Goal: Task Accomplishment & Management: Use online tool/utility

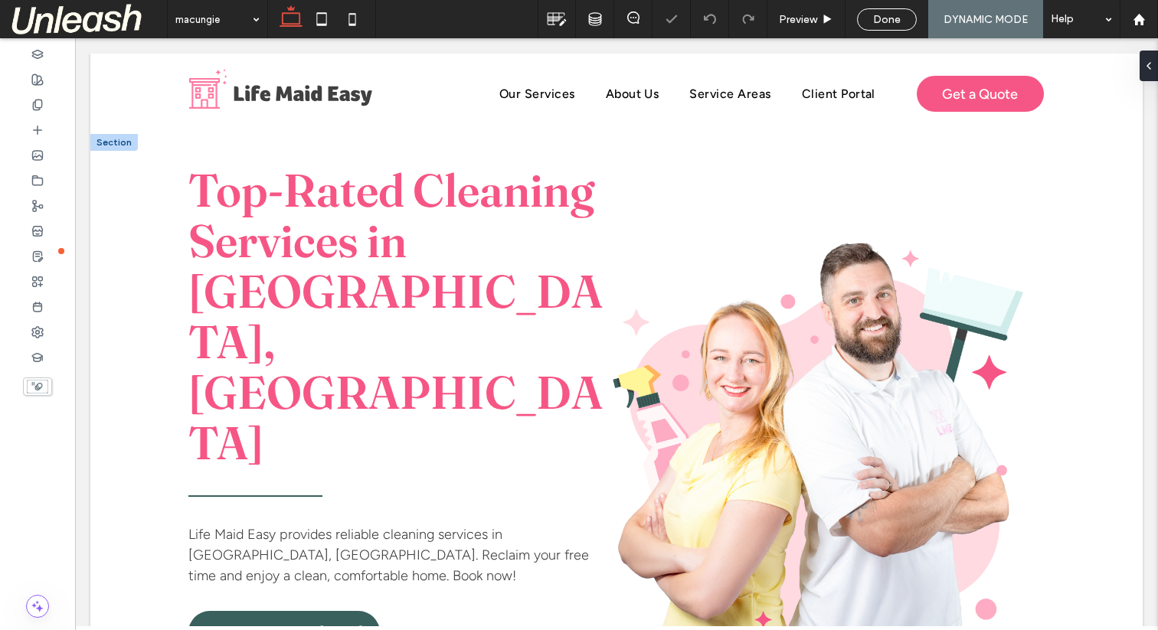
drag, startPoint x: 374, startPoint y: 264, endPoint x: 291, endPoint y: 285, distance: 86.0
click at [291, 285] on p "Top-Rated Cleaning Services in Macungie, PA" at bounding box center [396, 316] width 417 height 303
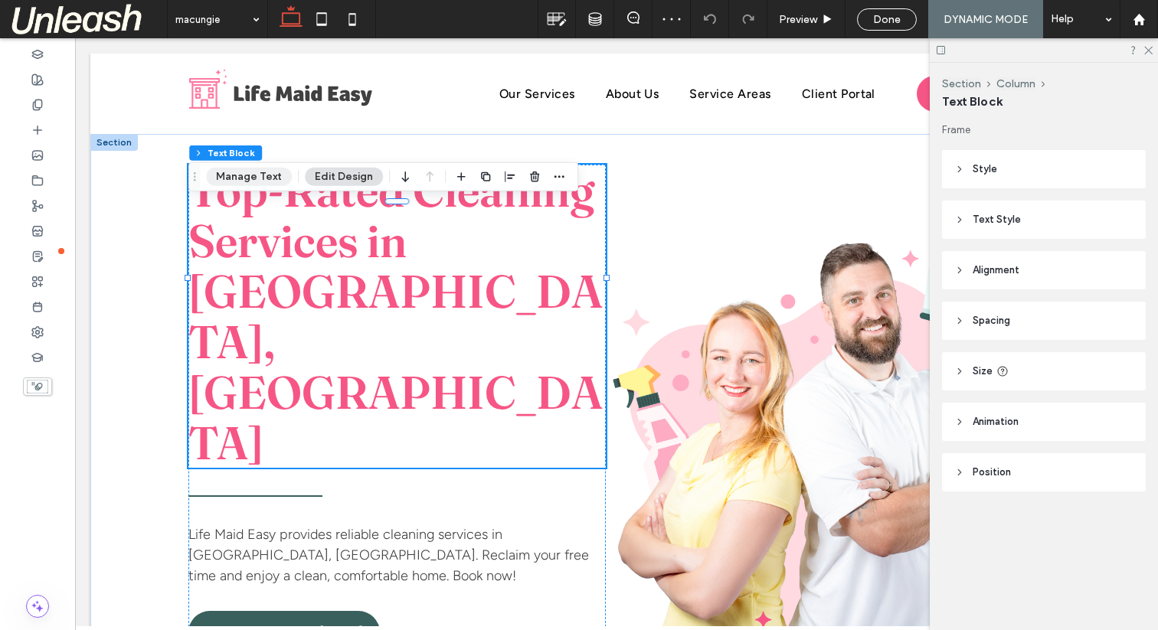
click at [237, 171] on button "Manage Text" at bounding box center [249, 177] width 86 height 18
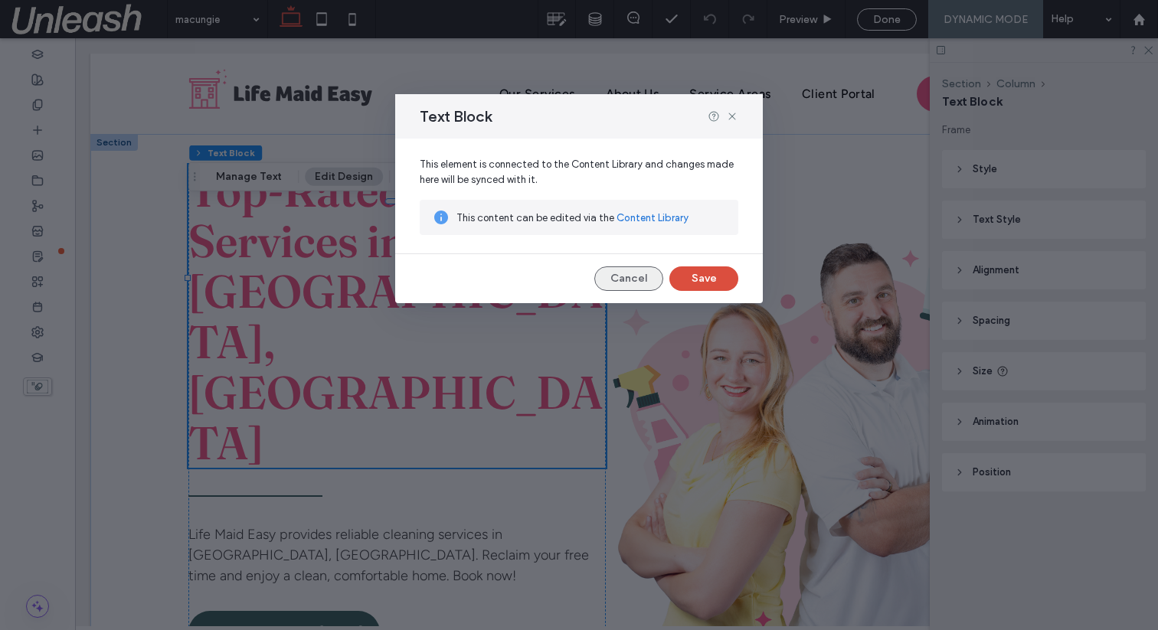
click at [618, 276] on button "Cancel" at bounding box center [628, 278] width 69 height 25
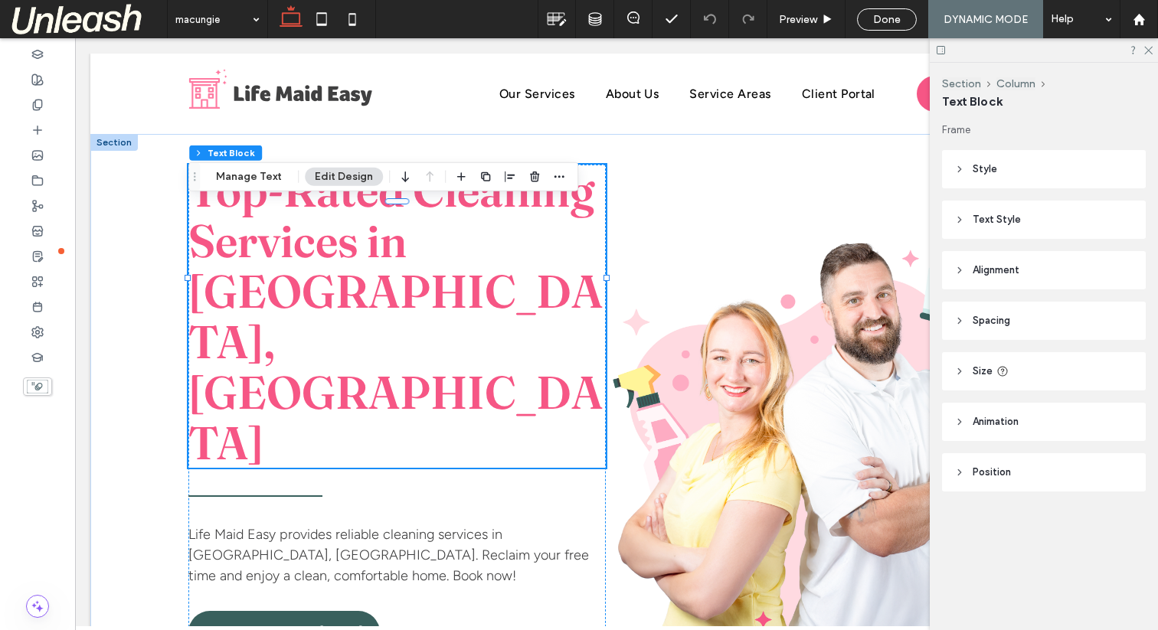
click at [963, 167] on icon at bounding box center [959, 169] width 11 height 11
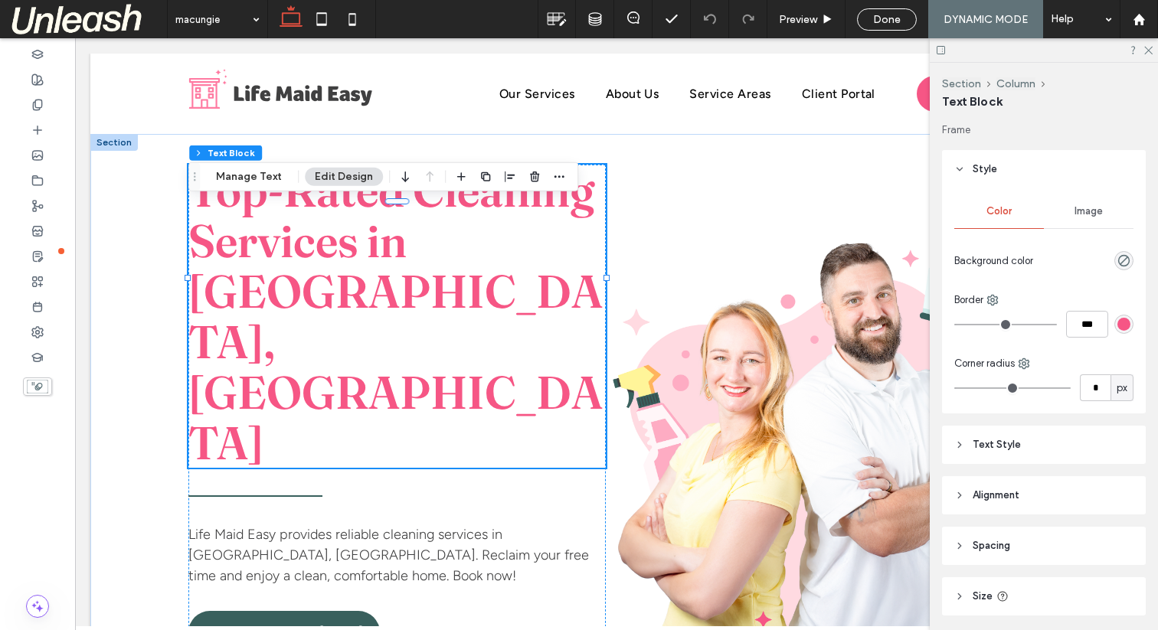
click at [979, 444] on span "Text Style" at bounding box center [996, 444] width 48 height 15
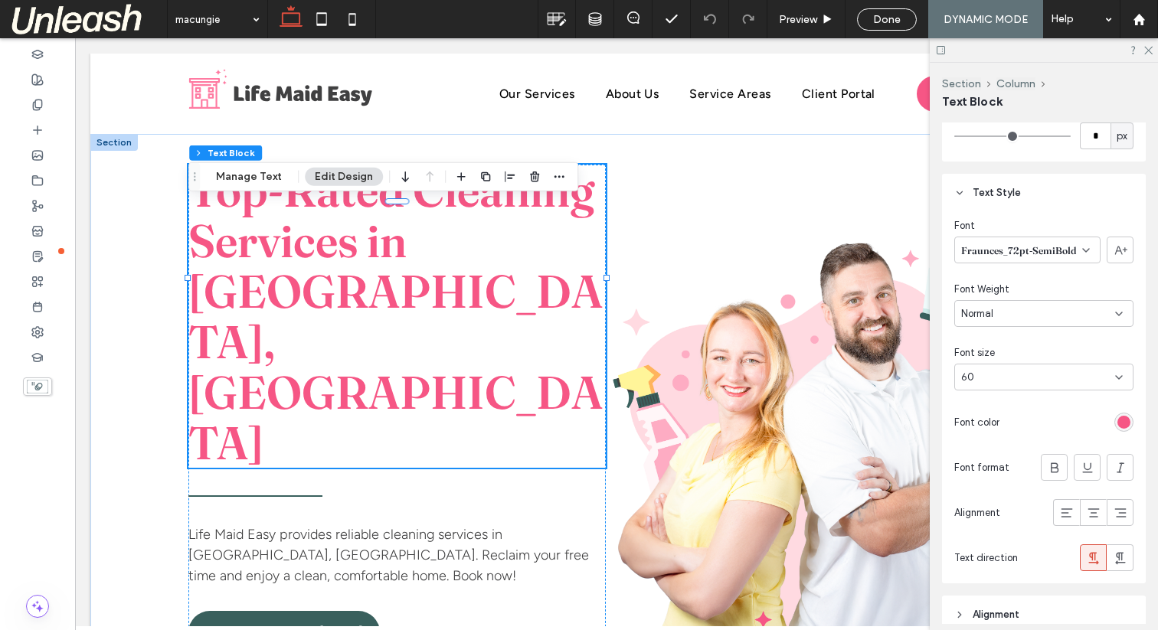
scroll to position [288, 0]
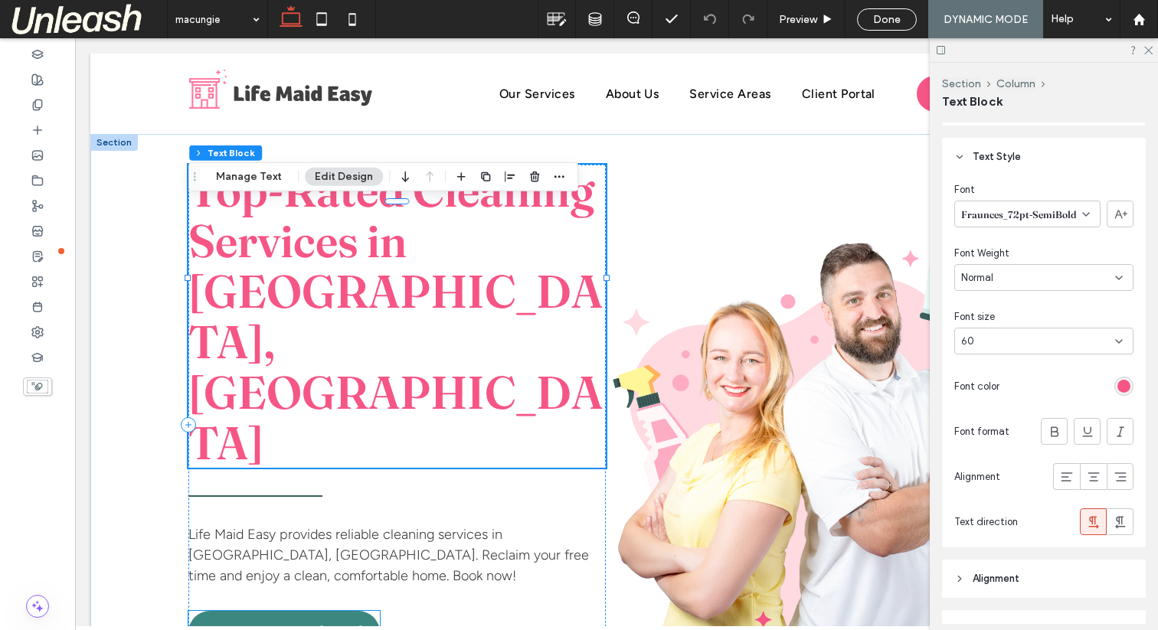
click at [345, 624] on span "Book Your Service Today" at bounding box center [284, 632] width 158 height 17
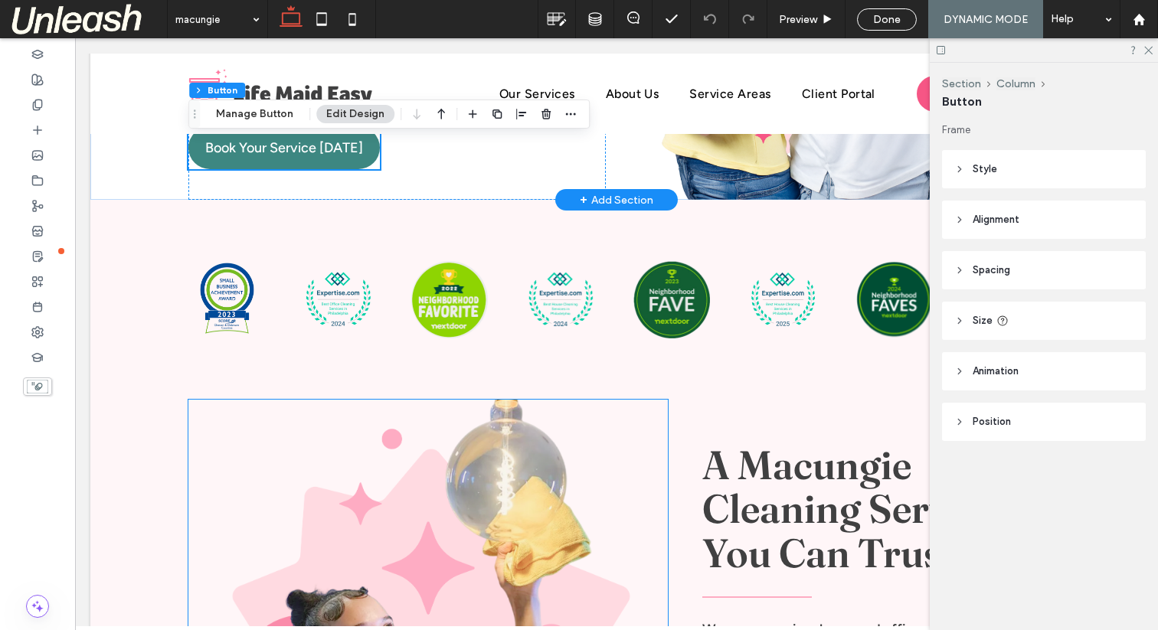
scroll to position [581, 0]
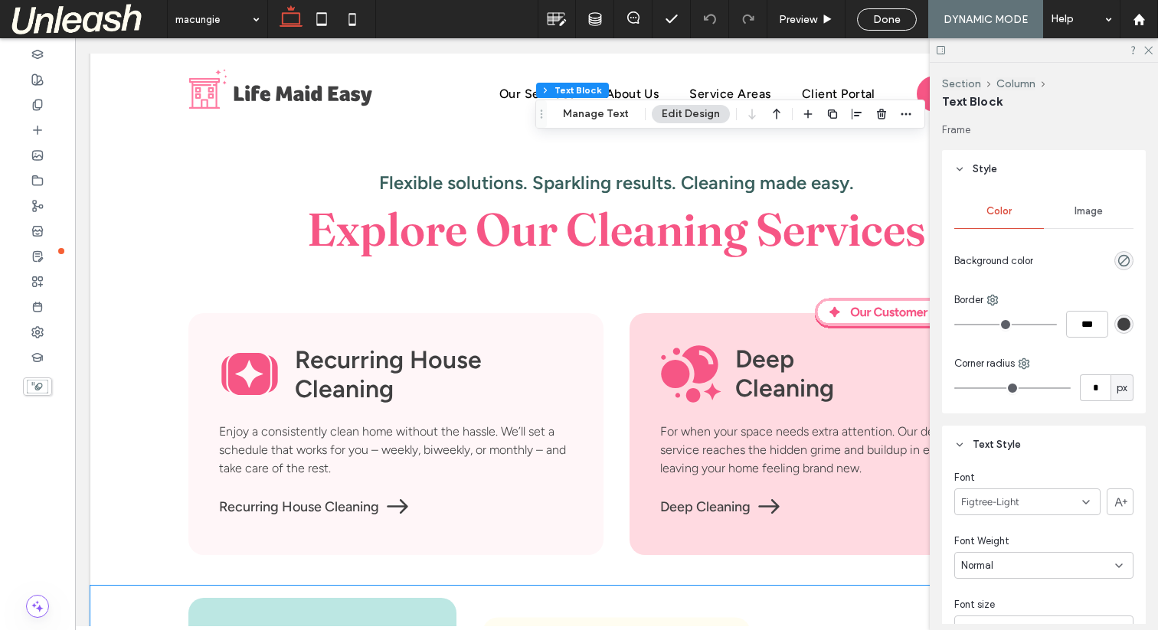
scroll to position [2138, 0]
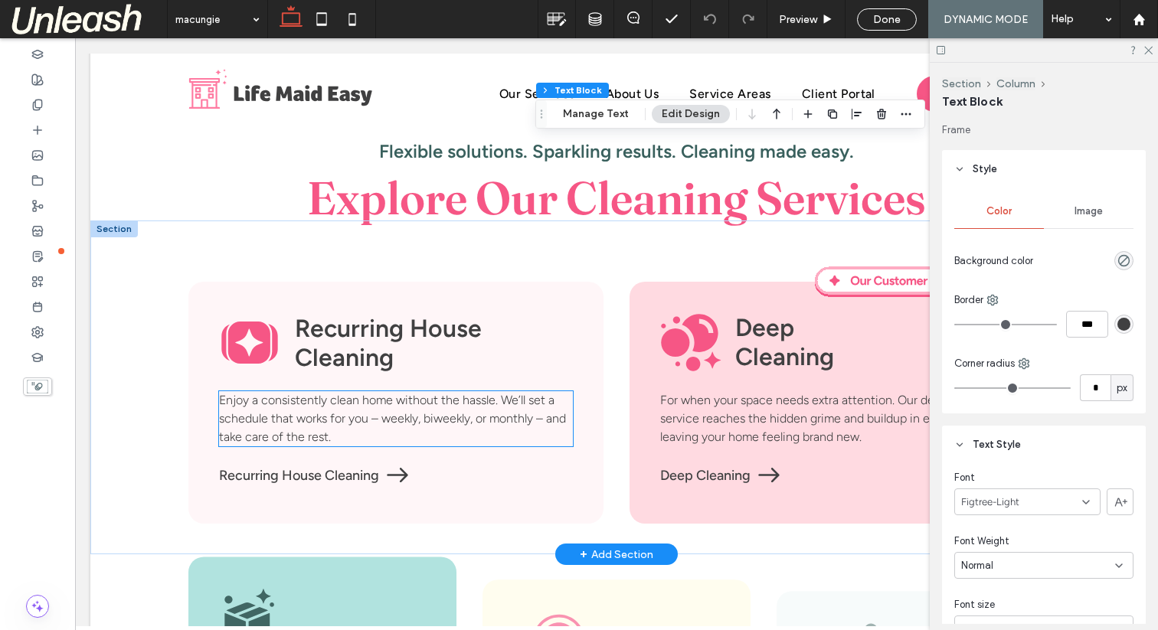
click at [354, 393] on span "Enjoy a consistently clean home without the hassle. We’ll set a schedule that w…" at bounding box center [392, 418] width 347 height 51
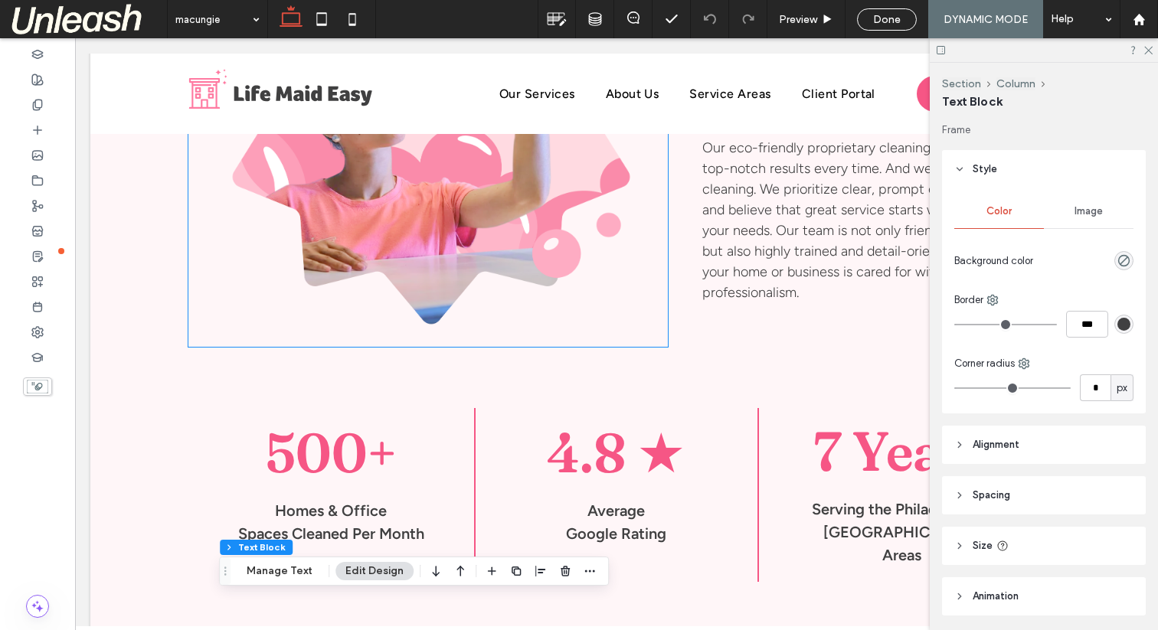
scroll to position [0, 0]
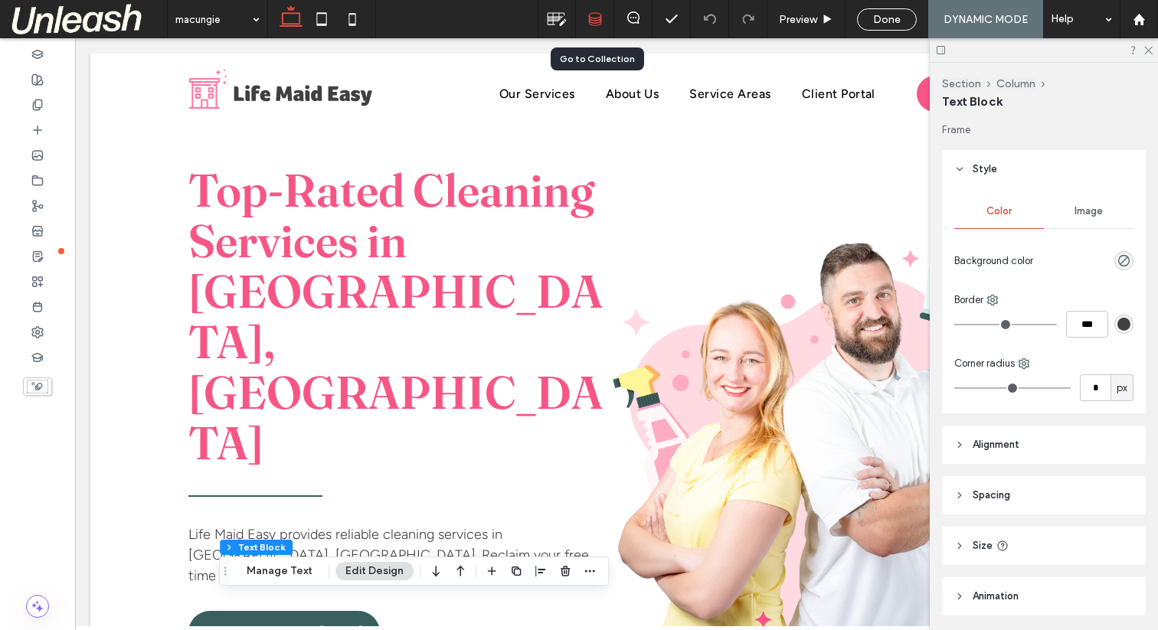
click at [595, 18] on icon at bounding box center [595, 19] width 14 height 14
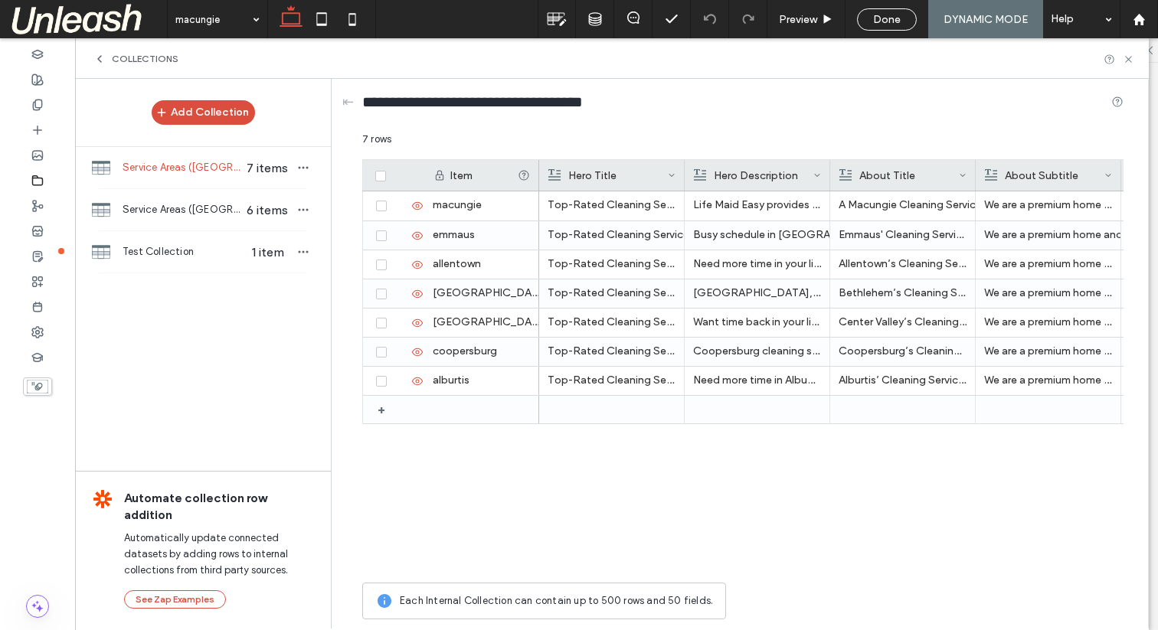
click at [675, 178] on div "Hero Title" at bounding box center [611, 175] width 145 height 31
click at [671, 174] on icon at bounding box center [672, 176] width 8 height 8
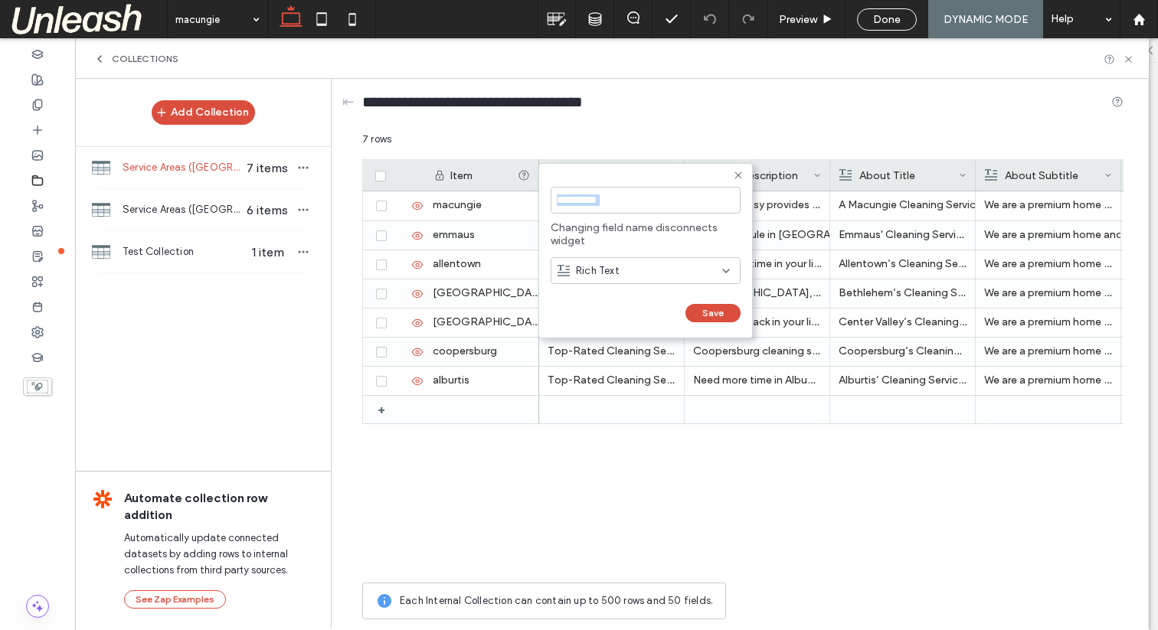
click at [568, 176] on form "**********" at bounding box center [645, 250] width 214 height 175
drag, startPoint x: 740, startPoint y: 173, endPoint x: 685, endPoint y: 173, distance: 55.9
click at [740, 173] on icon at bounding box center [738, 175] width 12 height 12
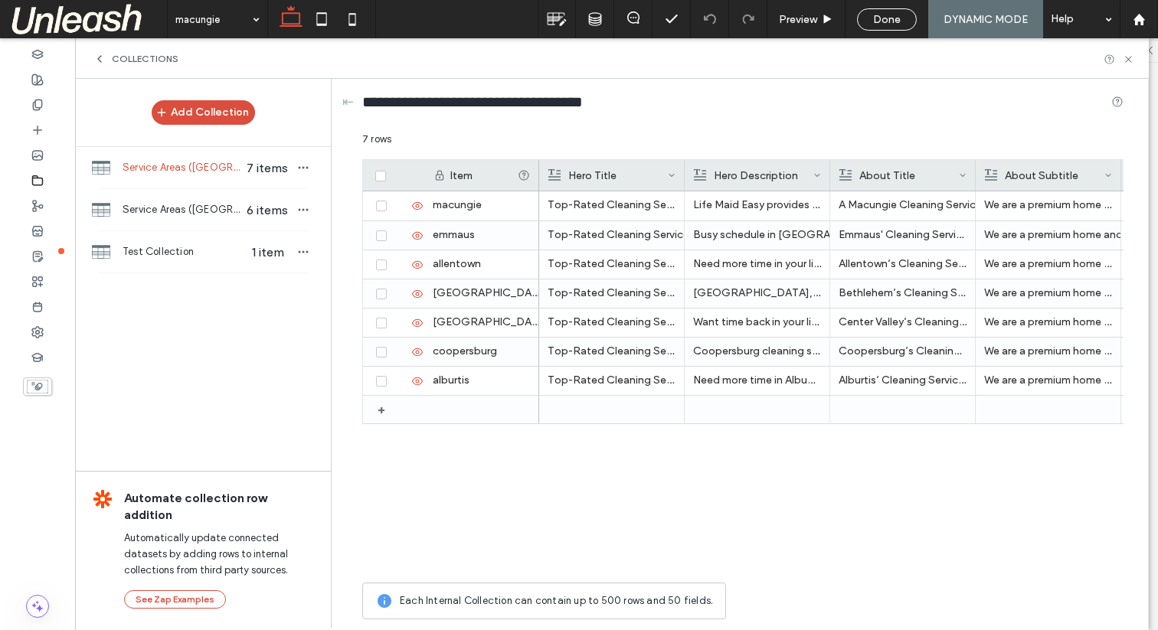
click at [583, 172] on div "Hero Title" at bounding box center [607, 175] width 119 height 31
click at [547, 144] on div "7 rows" at bounding box center [742, 146] width 761 height 28
click at [575, 168] on div "Hero Title" at bounding box center [607, 175] width 119 height 31
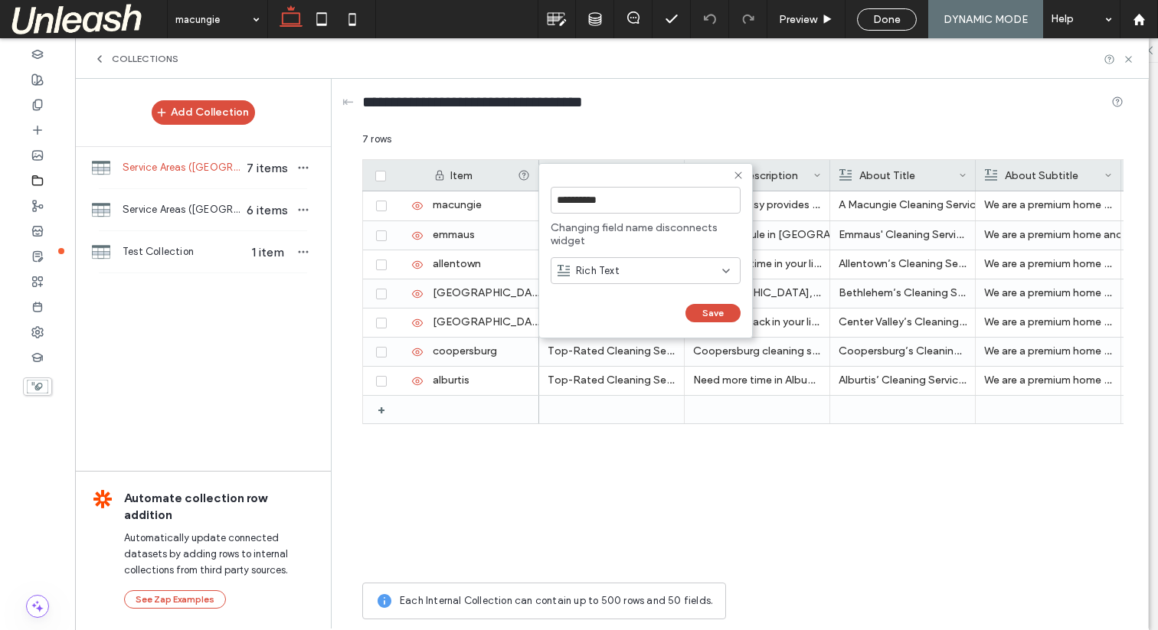
click at [740, 179] on icon at bounding box center [738, 175] width 12 height 12
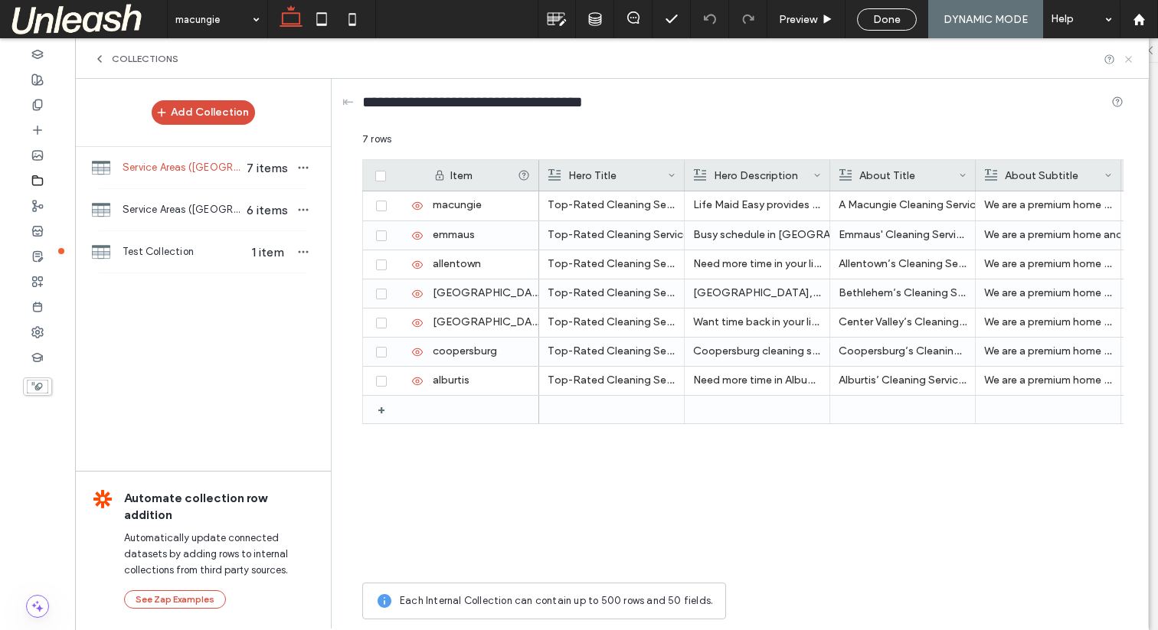
click at [1129, 57] on use at bounding box center [1128, 59] width 6 height 6
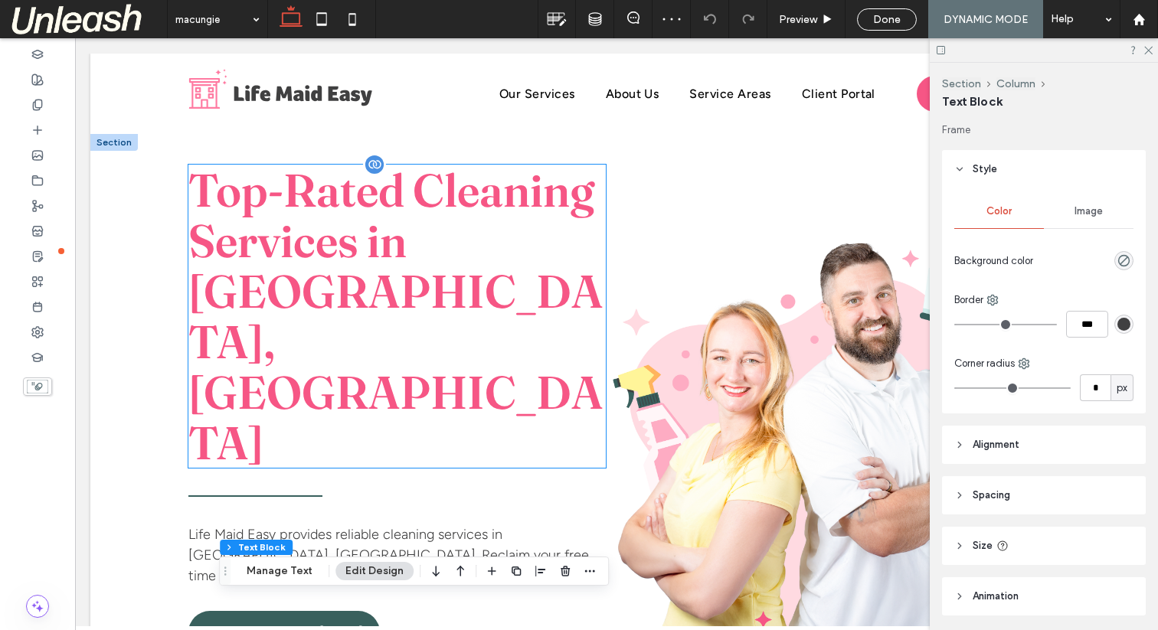
click at [371, 263] on p "Top-Rated Cleaning Services in Macungie, PA" at bounding box center [396, 316] width 417 height 303
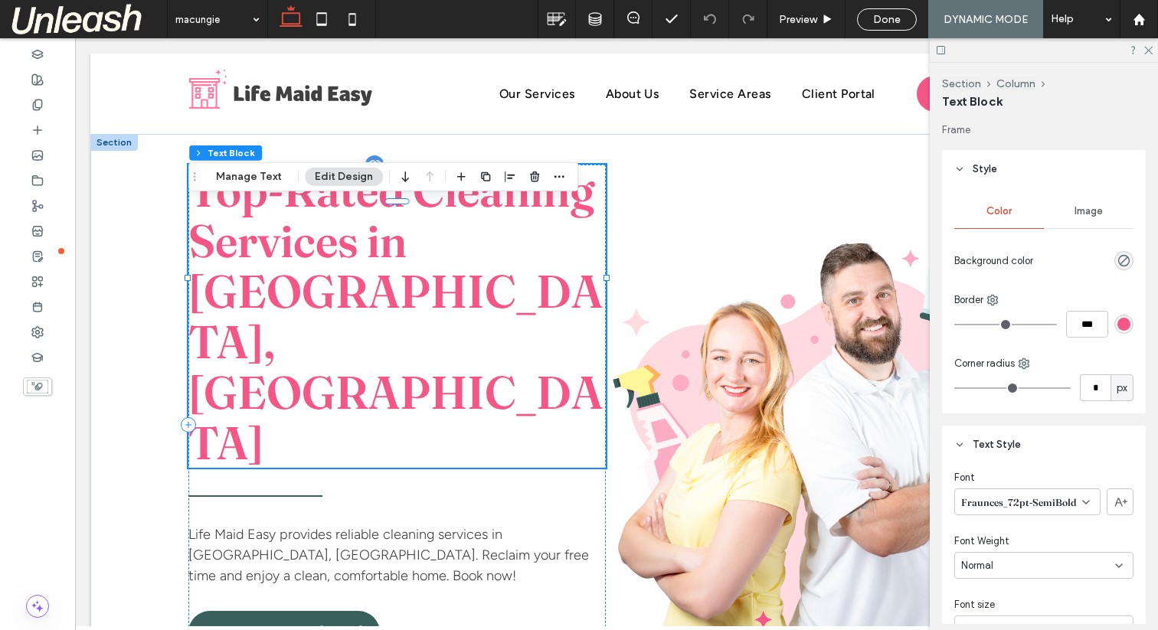
click at [376, 213] on p "Top-Rated Cleaning Services in Macungie, PA" at bounding box center [396, 316] width 417 height 303
click at [476, 234] on p "Top-Rated Cleaning Services in Macungie, PA" at bounding box center [396, 316] width 417 height 303
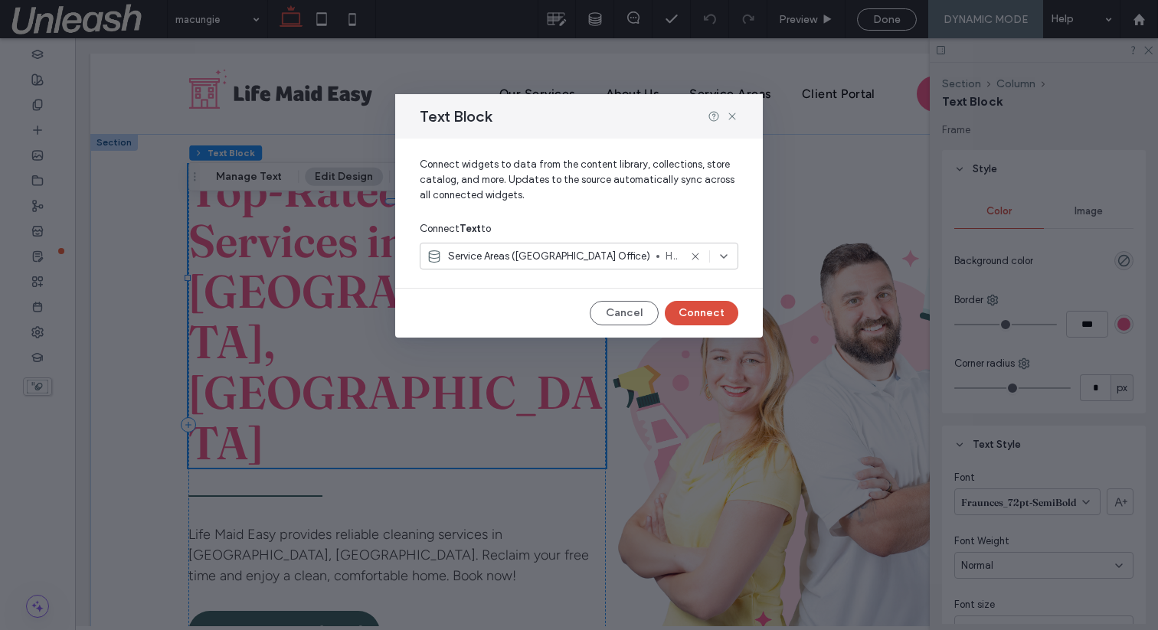
click at [698, 259] on use at bounding box center [694, 256] width 7 height 7
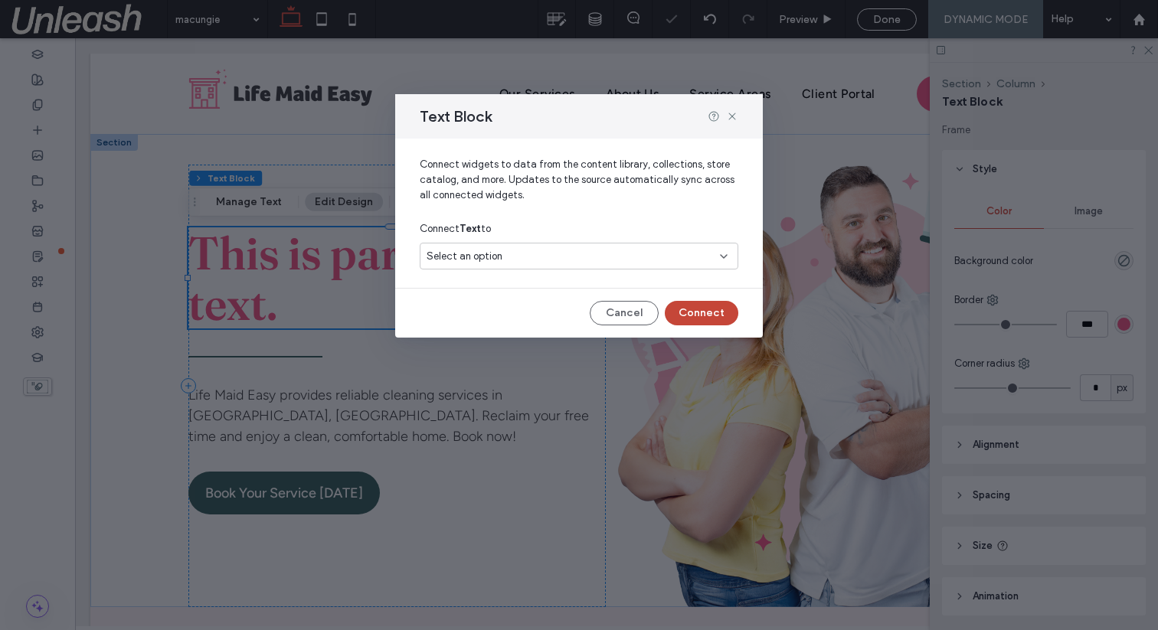
click at [695, 315] on button "Connect" at bounding box center [702, 313] width 74 height 25
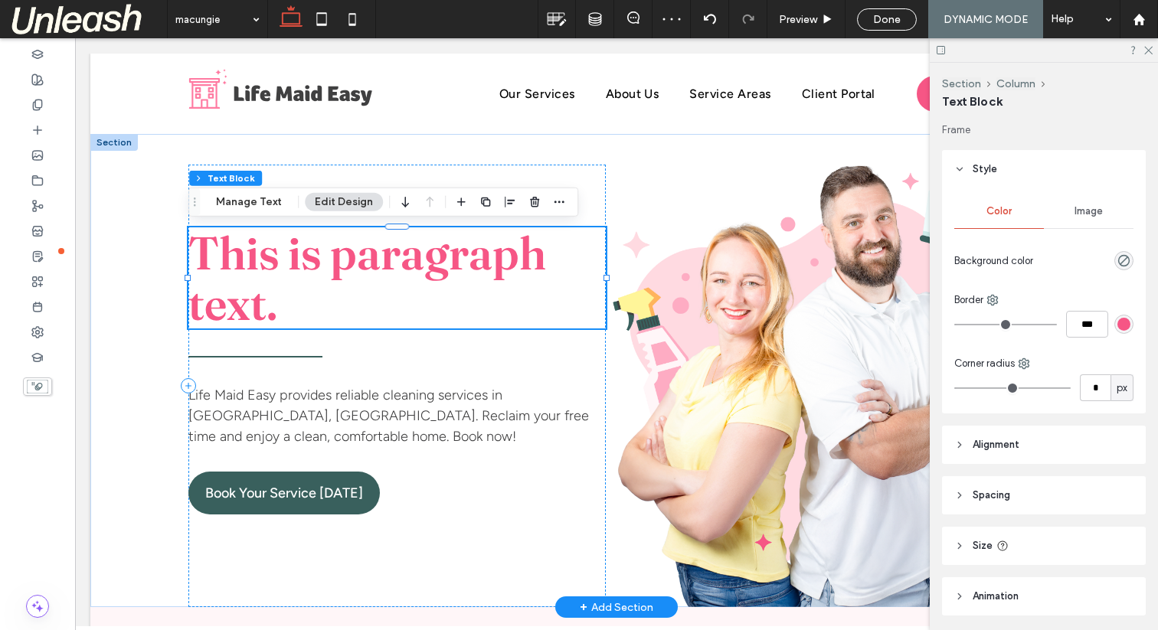
click at [406, 273] on span "This is paragraph text." at bounding box center [367, 277] width 358 height 107
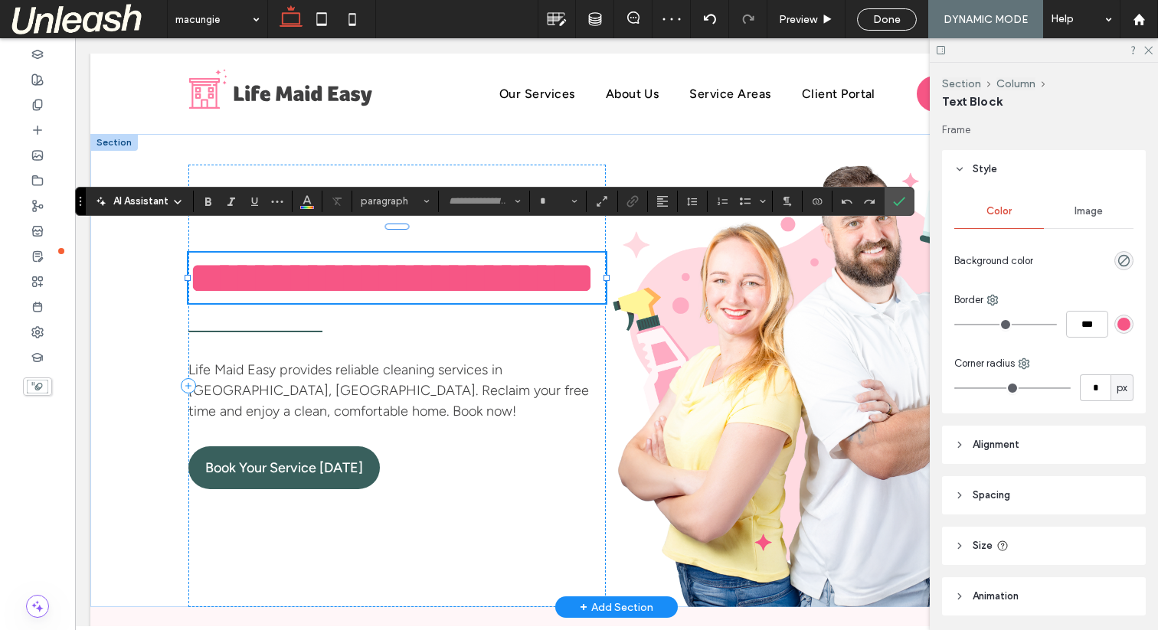
type input "**********"
type input "**"
click at [910, 205] on label "Confirm" at bounding box center [898, 202] width 23 height 28
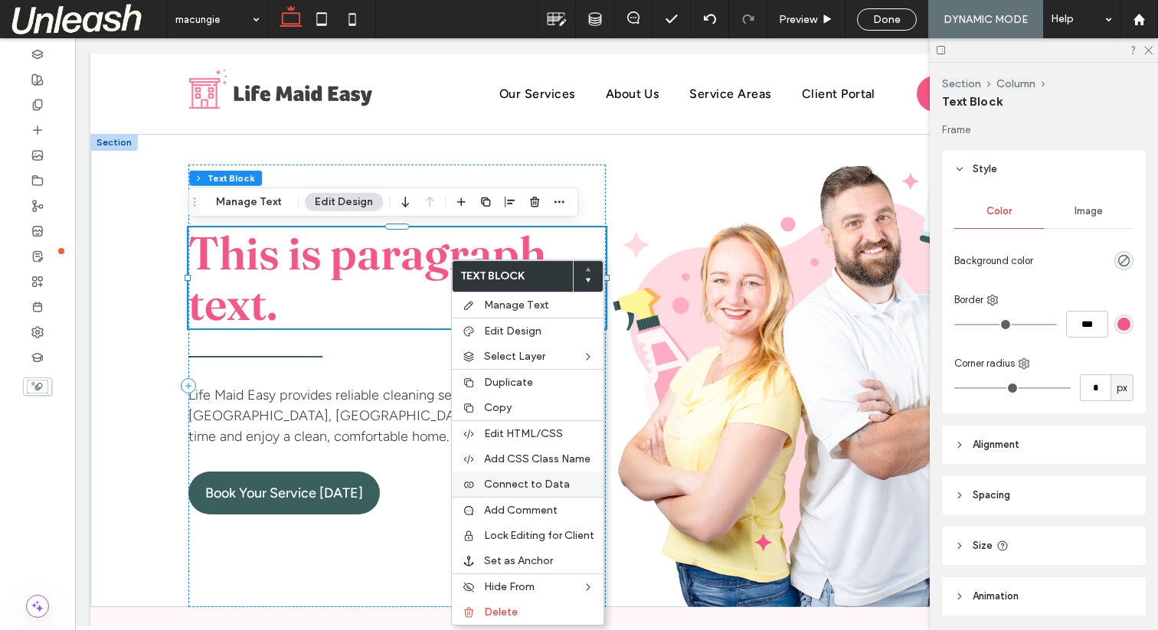
click at [522, 480] on span "Connect to Data" at bounding box center [527, 484] width 86 height 13
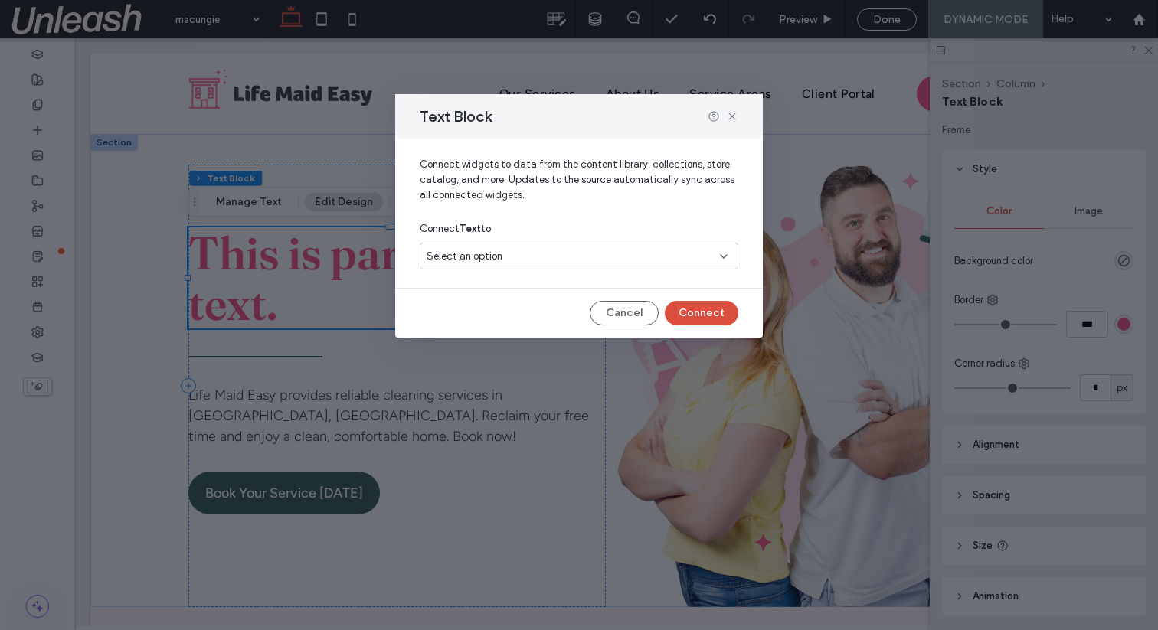
click at [493, 265] on div "Select an option" at bounding box center [579, 256] width 319 height 27
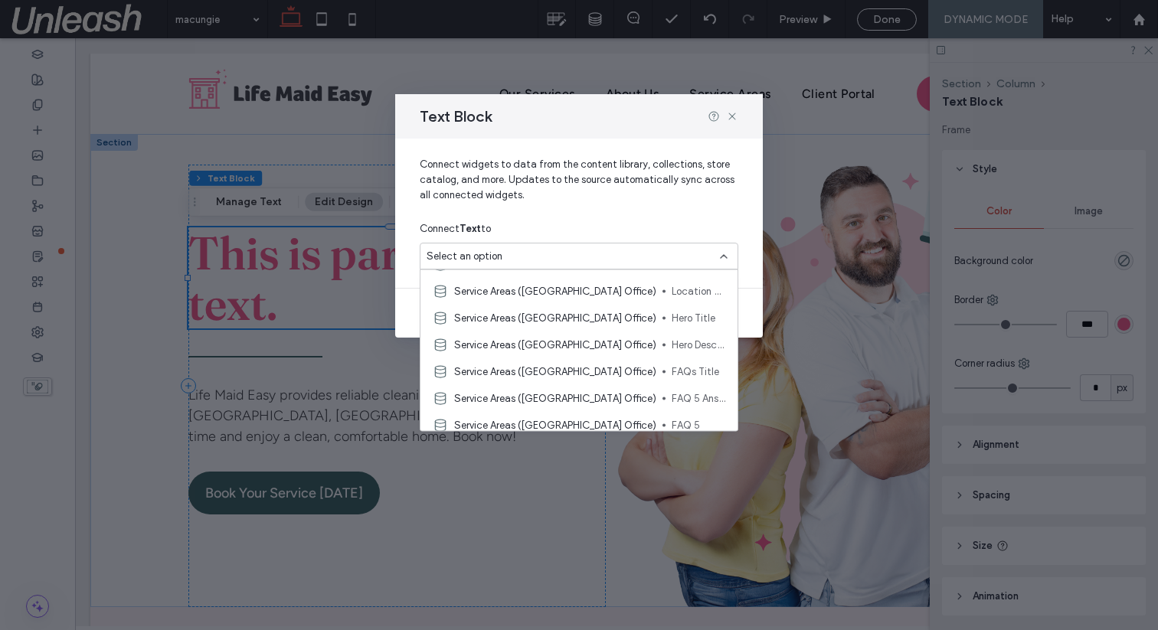
scroll to position [154, 0]
click at [502, 315] on span "Service Areas (Lehigh Valley Office)" at bounding box center [555, 316] width 202 height 15
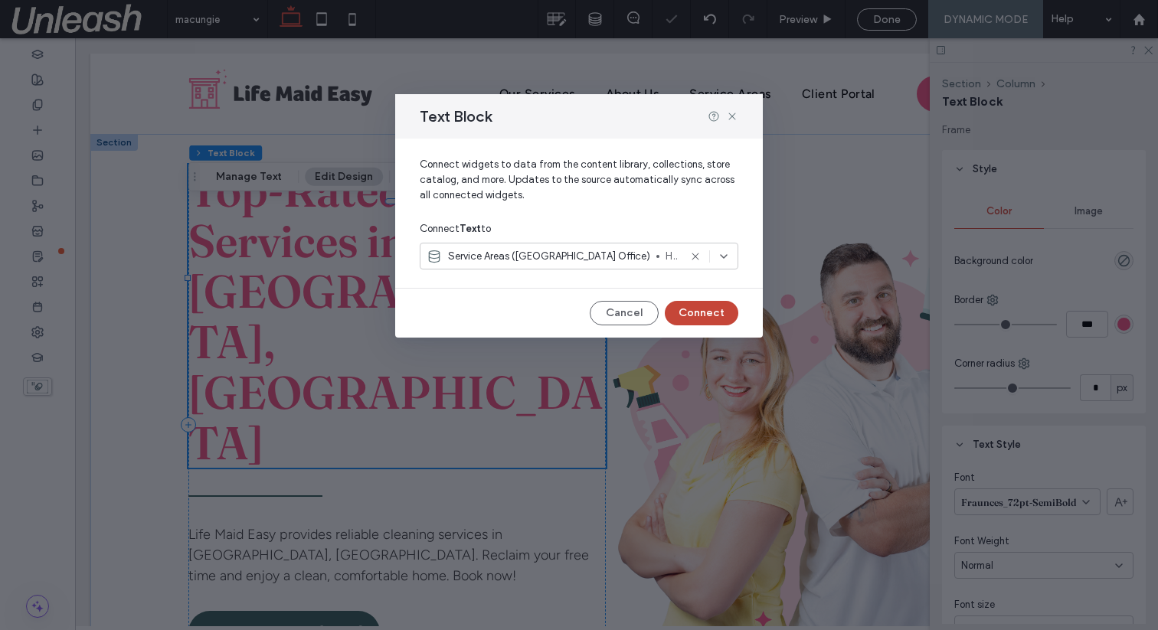
click at [711, 311] on button "Connect" at bounding box center [702, 313] width 74 height 25
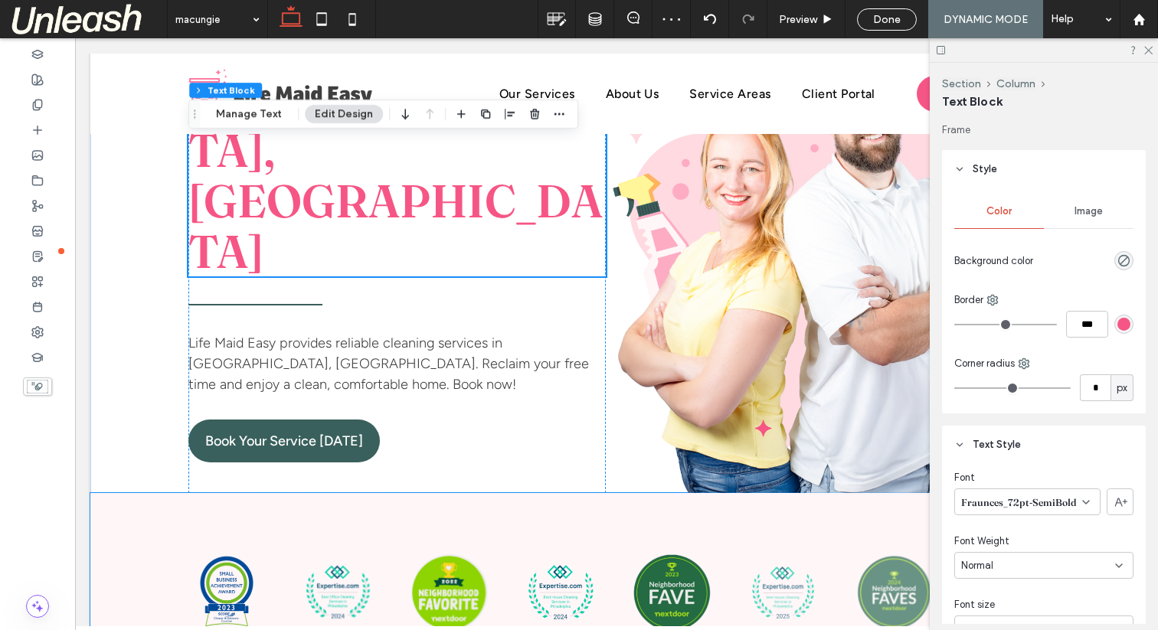
scroll to position [0, 0]
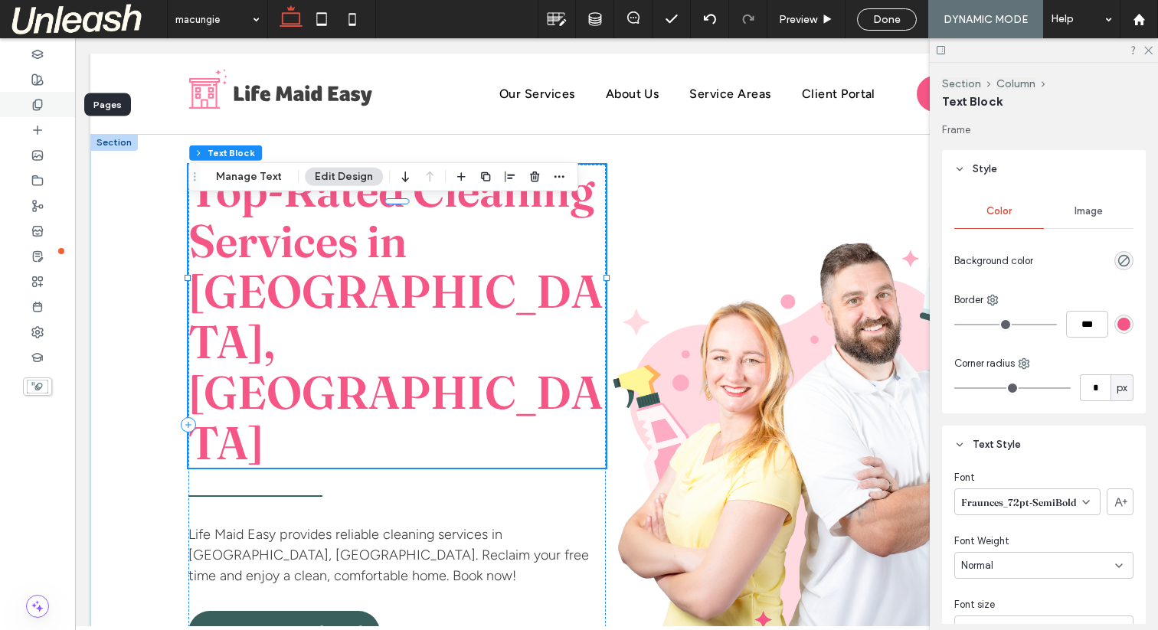
click at [36, 105] on icon at bounding box center [37, 105] width 12 height 12
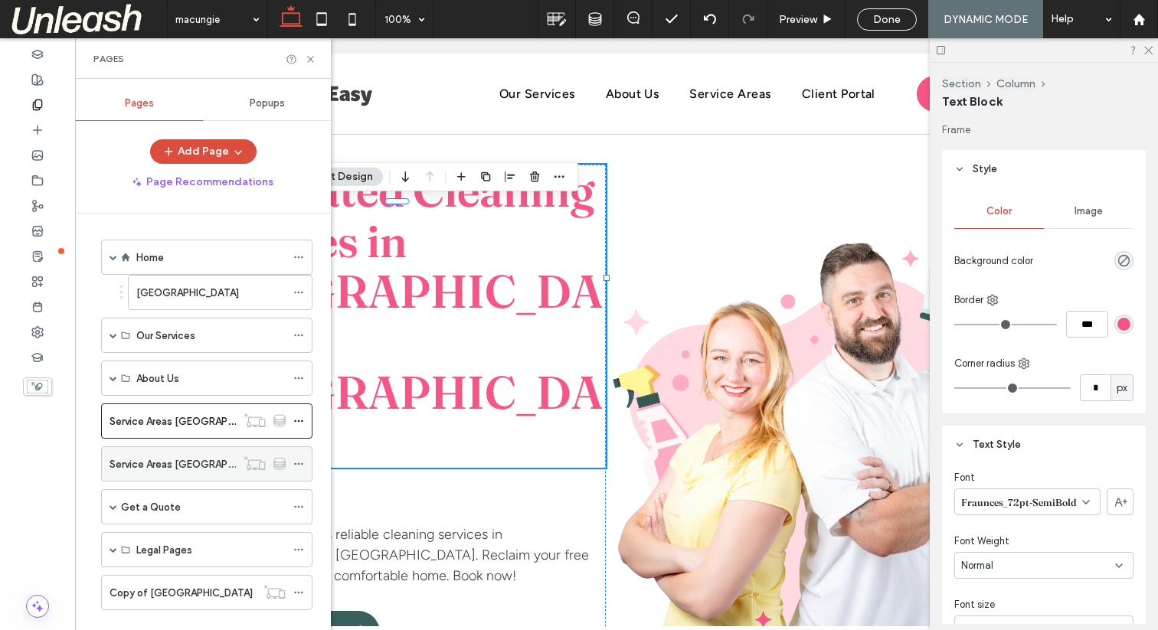
scroll to position [26, 0]
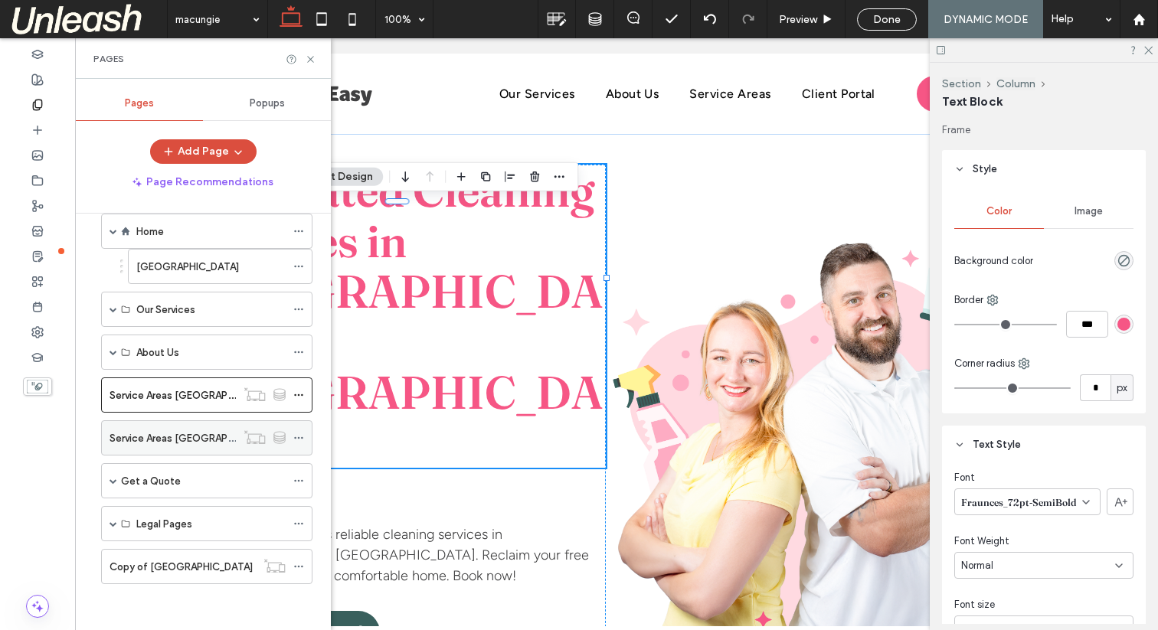
click at [299, 438] on use at bounding box center [298, 438] width 8 height 2
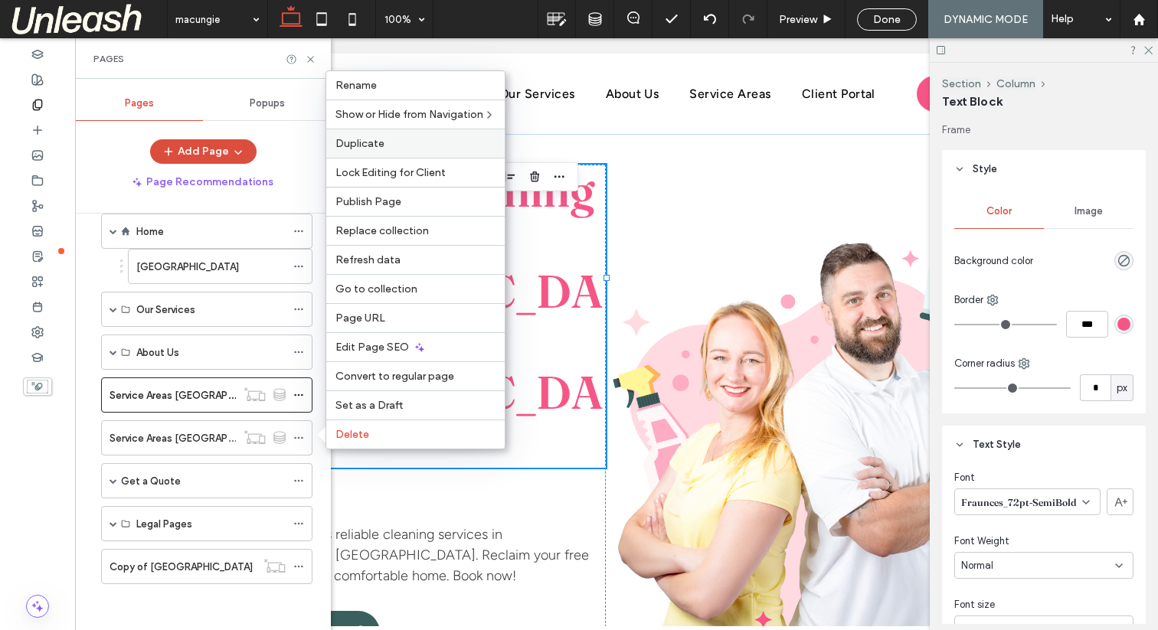
click at [347, 146] on span "Duplicate" at bounding box center [359, 143] width 49 height 13
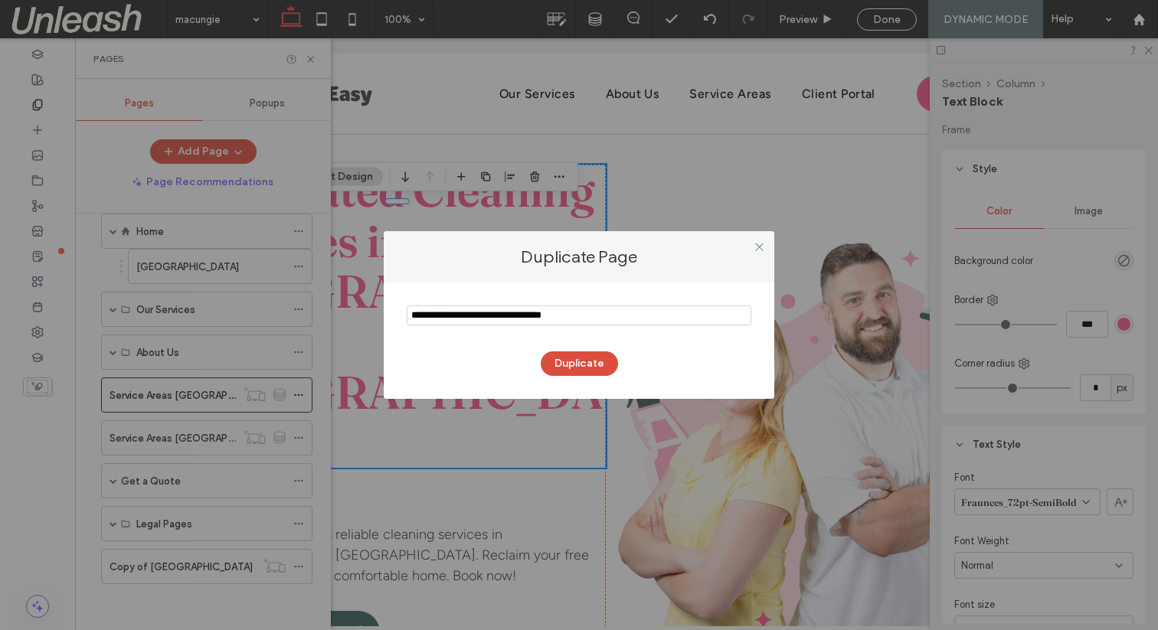
click at [474, 312] on input "notEmpty" at bounding box center [579, 316] width 345 height 20
type input "**********"
click at [570, 363] on button "Duplicate" at bounding box center [579, 363] width 77 height 25
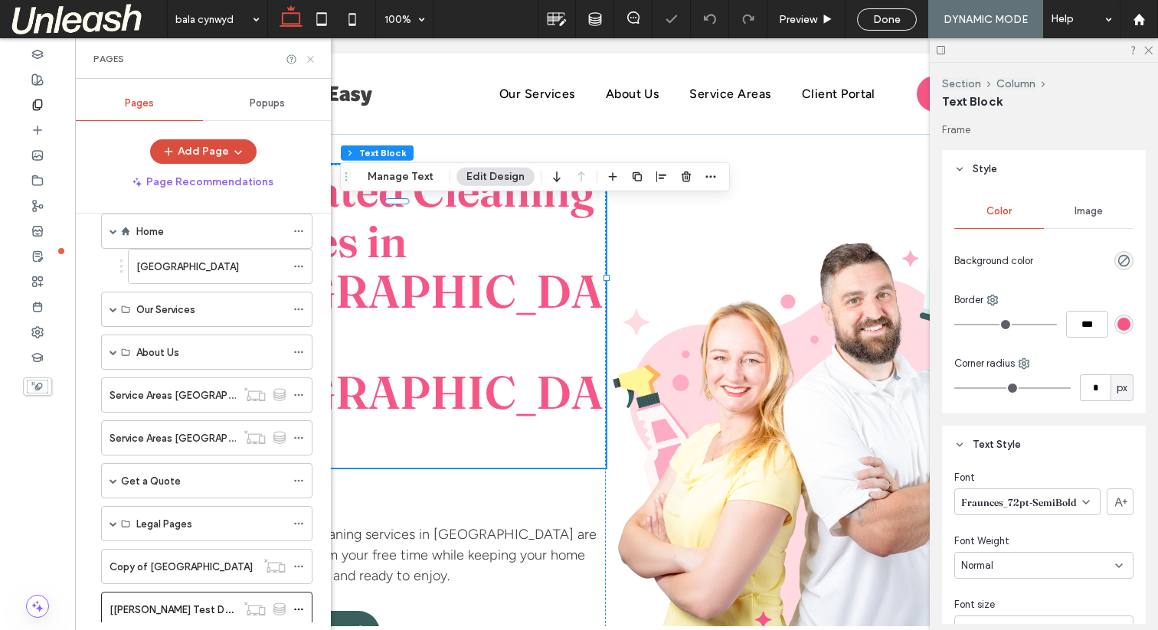
click at [307, 56] on use at bounding box center [310, 59] width 6 height 6
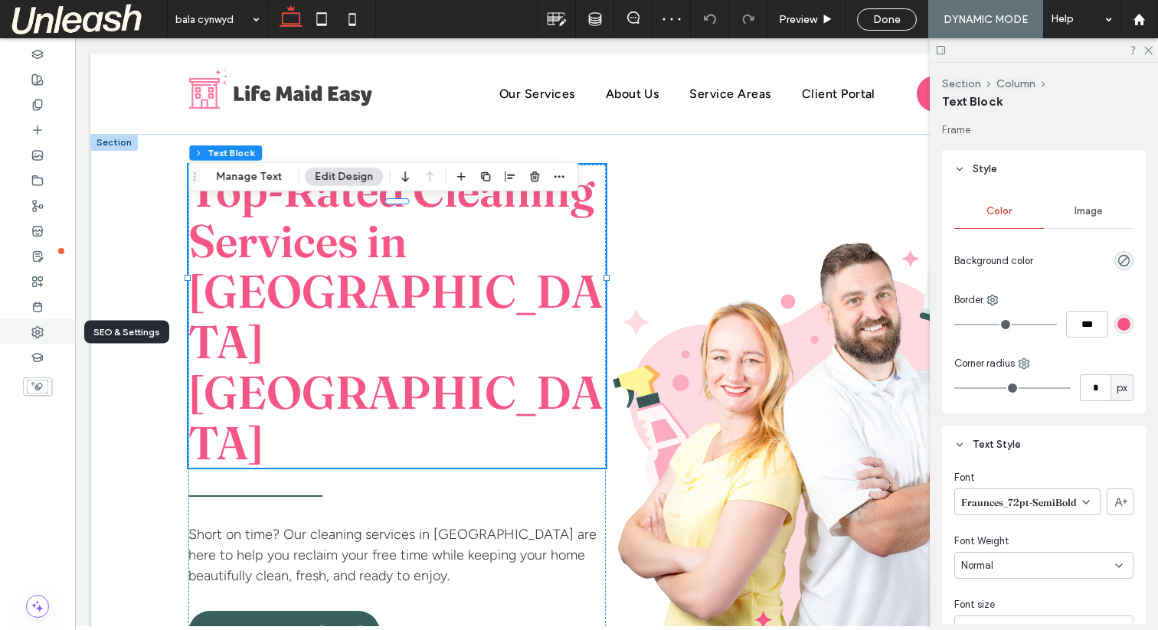
click at [36, 338] on div at bounding box center [37, 331] width 75 height 25
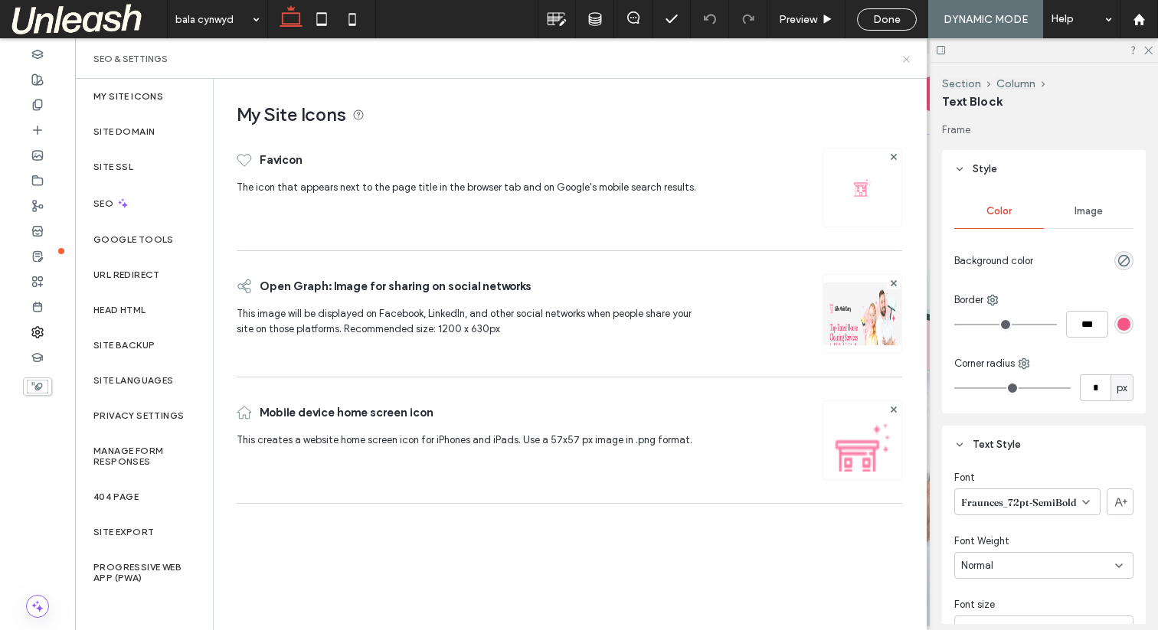
click at [907, 57] on icon at bounding box center [905, 59] width 11 height 11
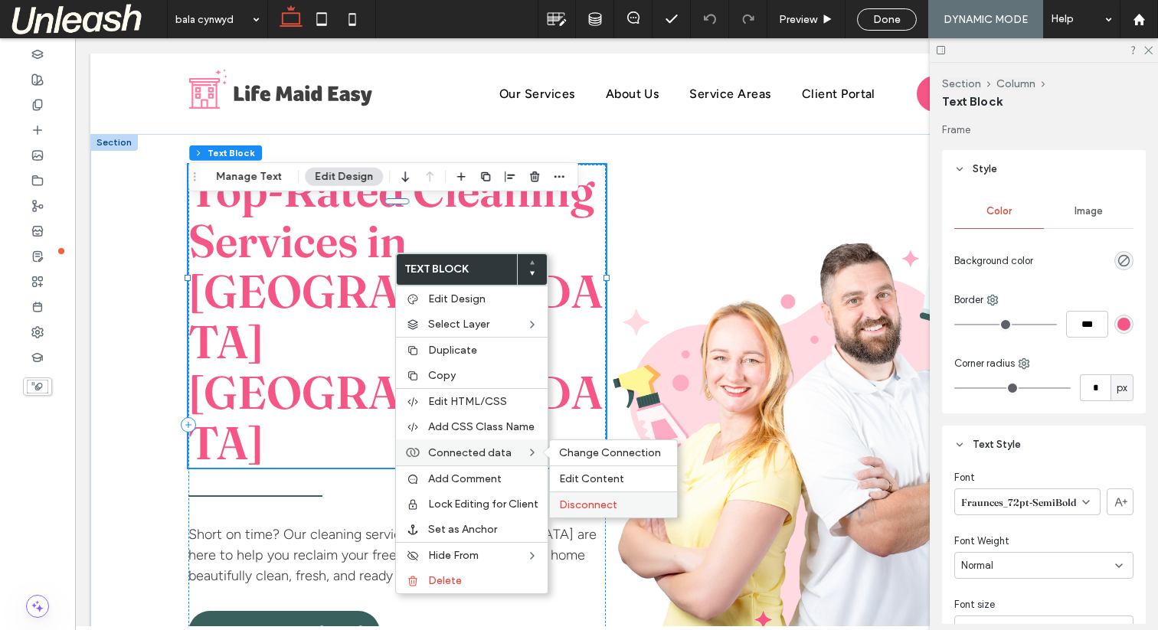
click at [581, 499] on span "Disconnect" at bounding box center [588, 504] width 58 height 13
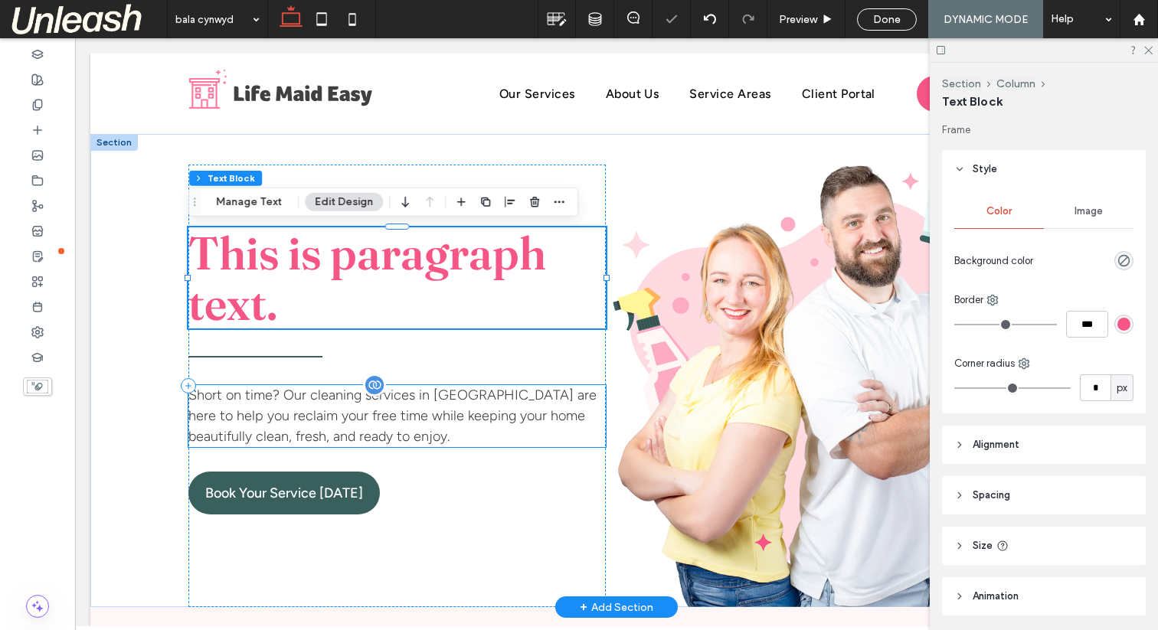
click at [297, 409] on p "Short on time? Our cleaning services in Bala Cynwyd are here to help you reclai…" at bounding box center [396, 416] width 417 height 62
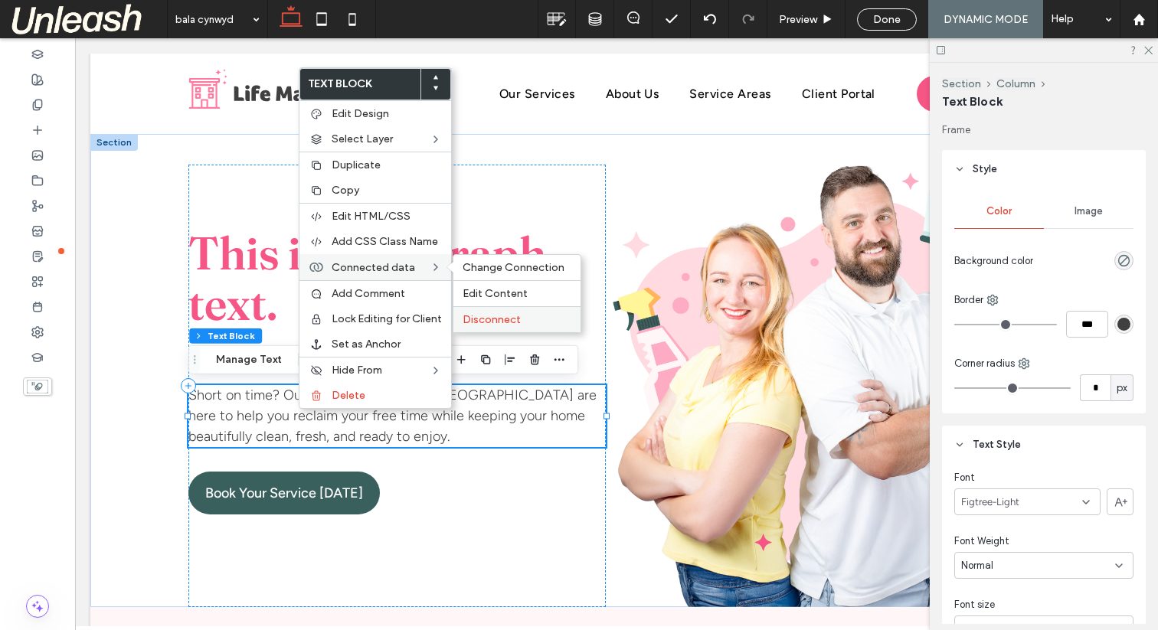
click at [492, 319] on span "Disconnect" at bounding box center [491, 319] width 58 height 13
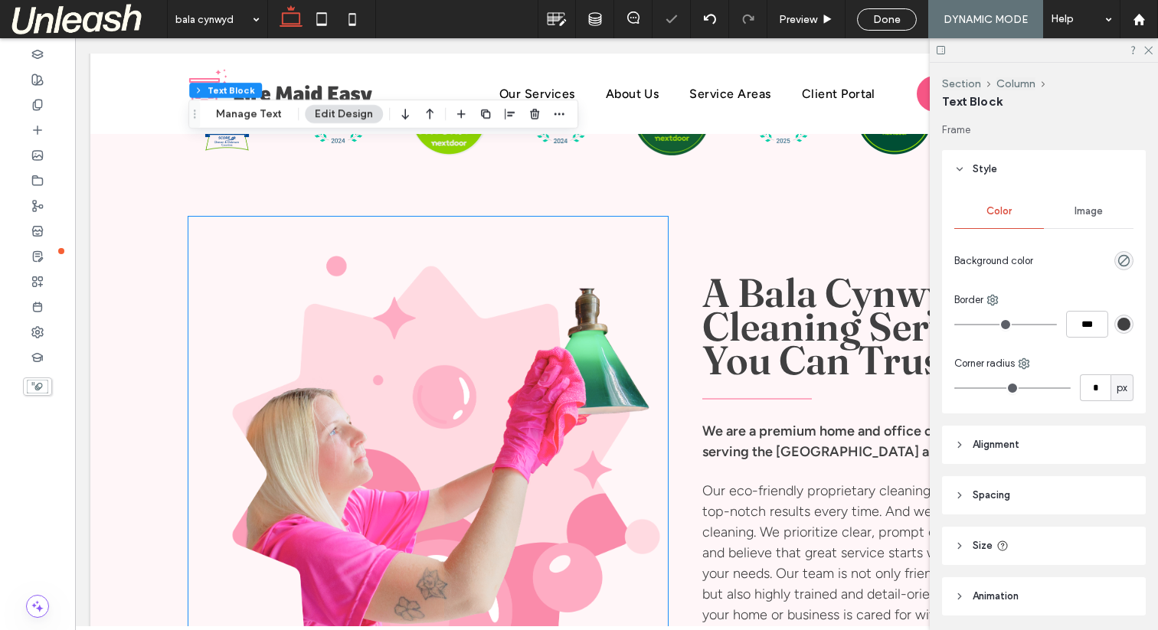
scroll to position [632, 0]
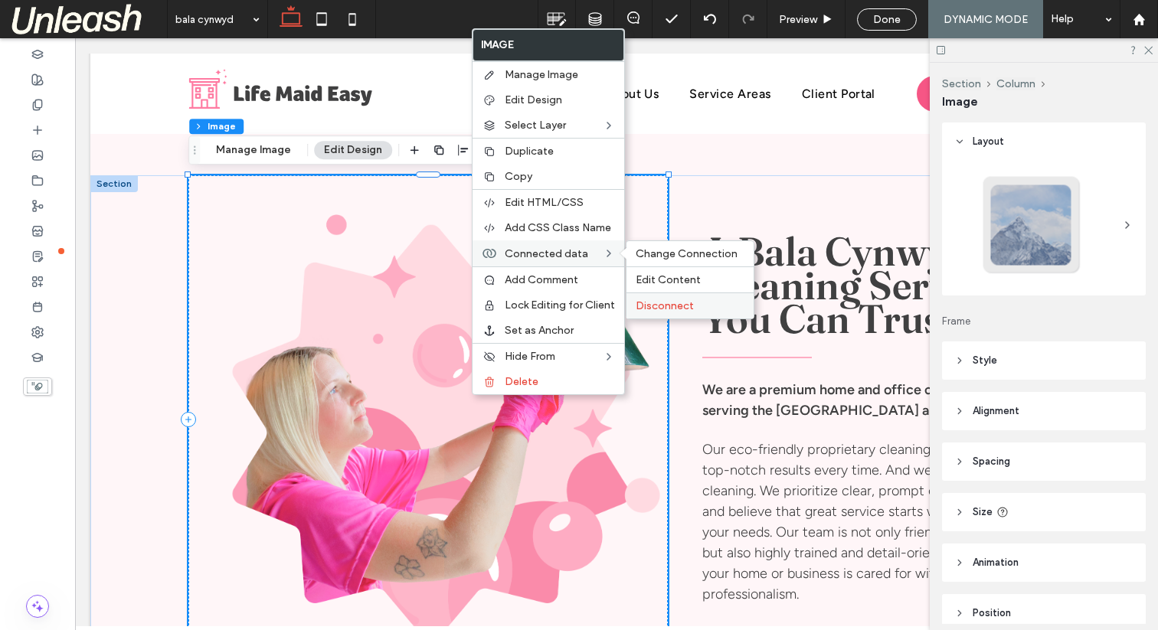
click at [660, 302] on span "Disconnect" at bounding box center [665, 305] width 58 height 13
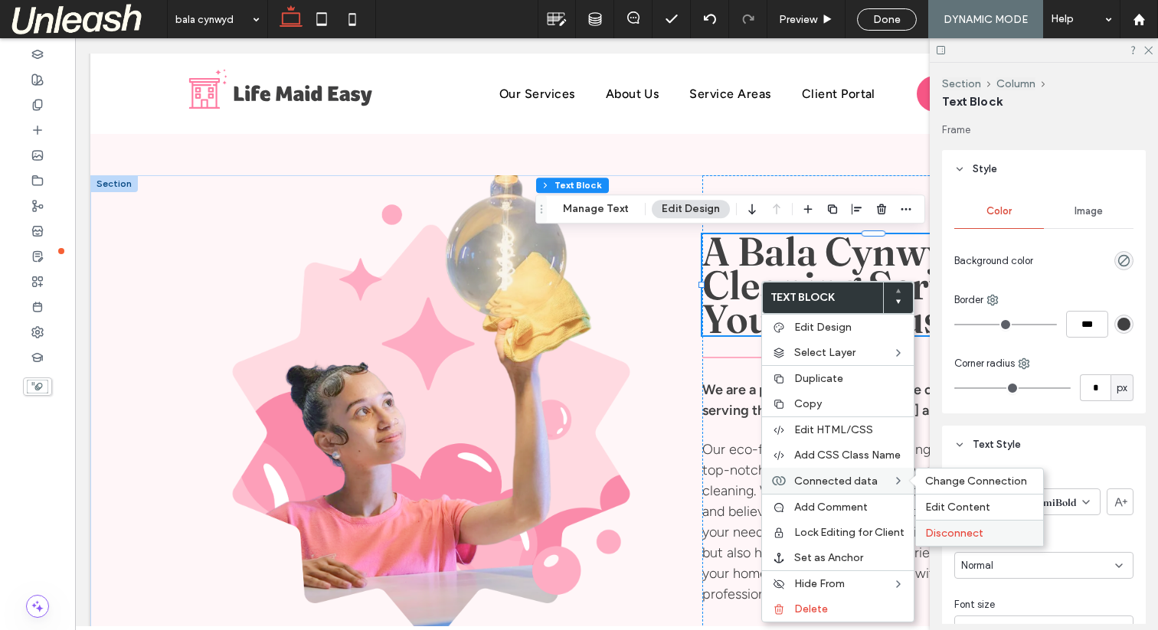
click at [956, 525] on div "Disconnect" at bounding box center [979, 533] width 127 height 26
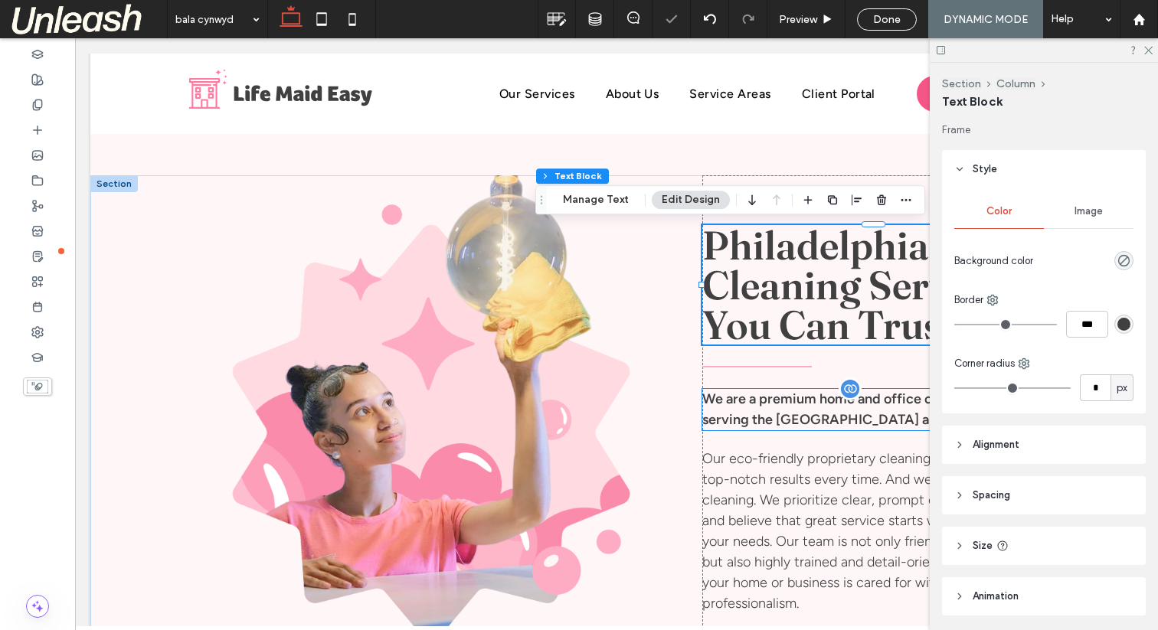
click at [765, 402] on p "We are a premium home and office cleaning company serving the Bala Cynwyd area." at bounding box center [873, 409] width 342 height 41
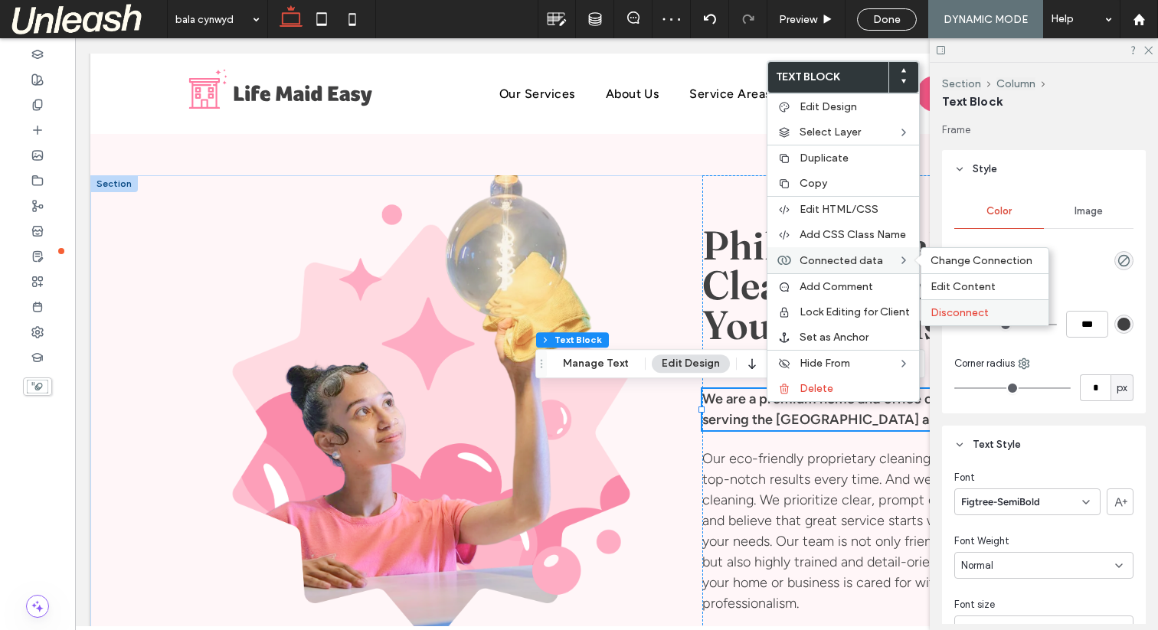
click at [959, 314] on span "Disconnect" at bounding box center [959, 312] width 58 height 13
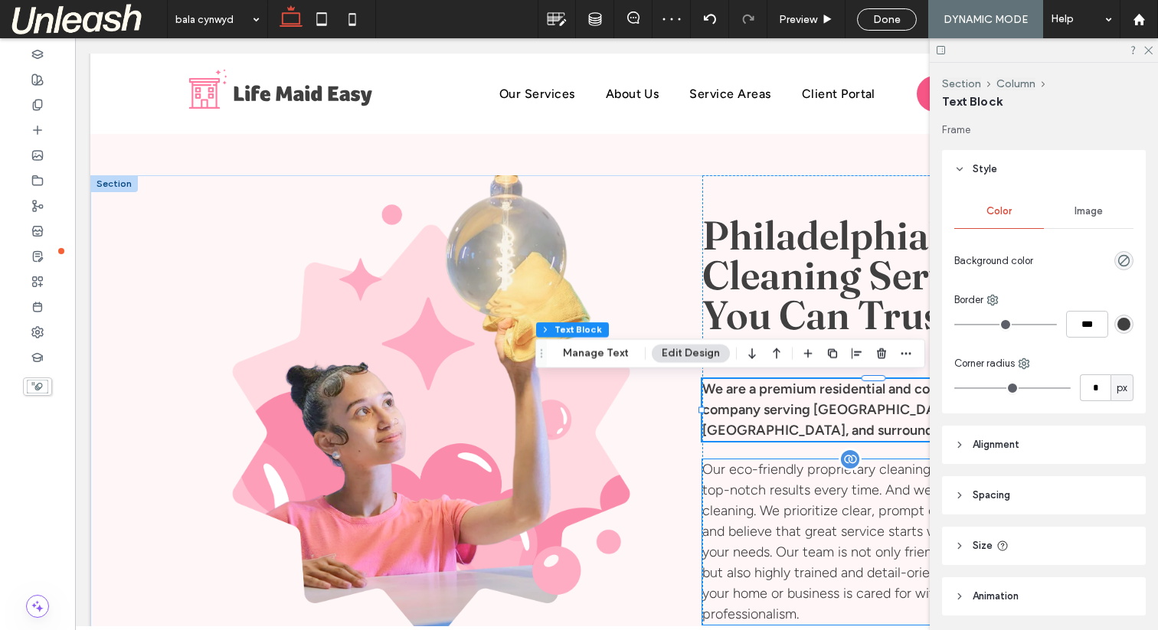
click at [814, 485] on div "Our eco-friendly proprietary cleaning method ensures top-notch results every ti…" at bounding box center [873, 541] width 342 height 165
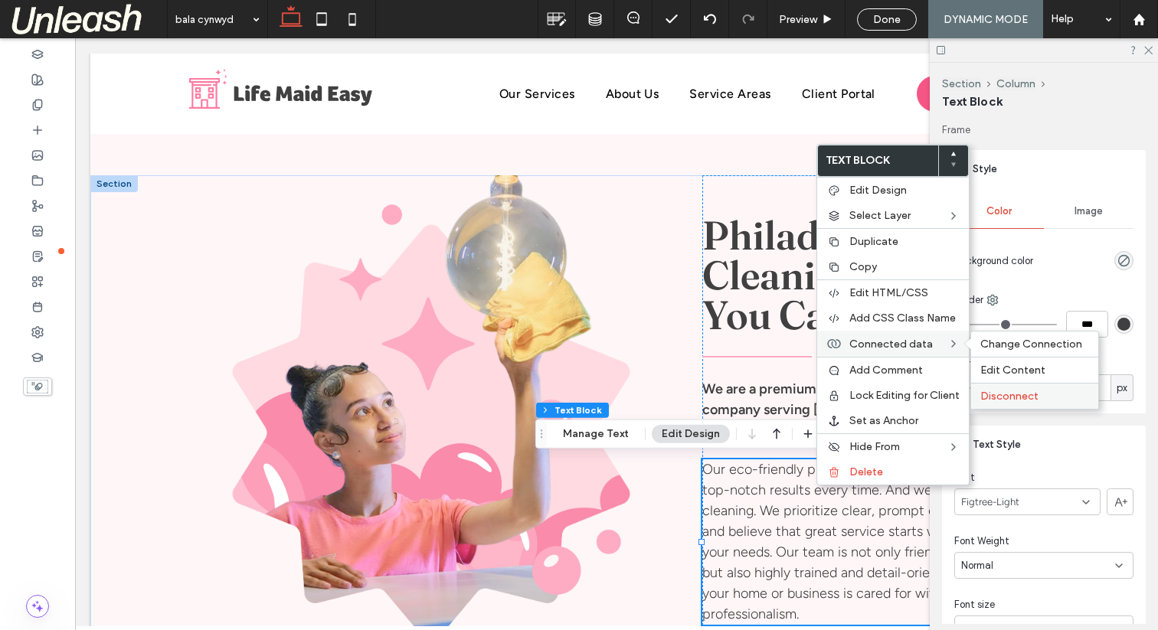
click at [1005, 392] on span "Disconnect" at bounding box center [1009, 396] width 58 height 13
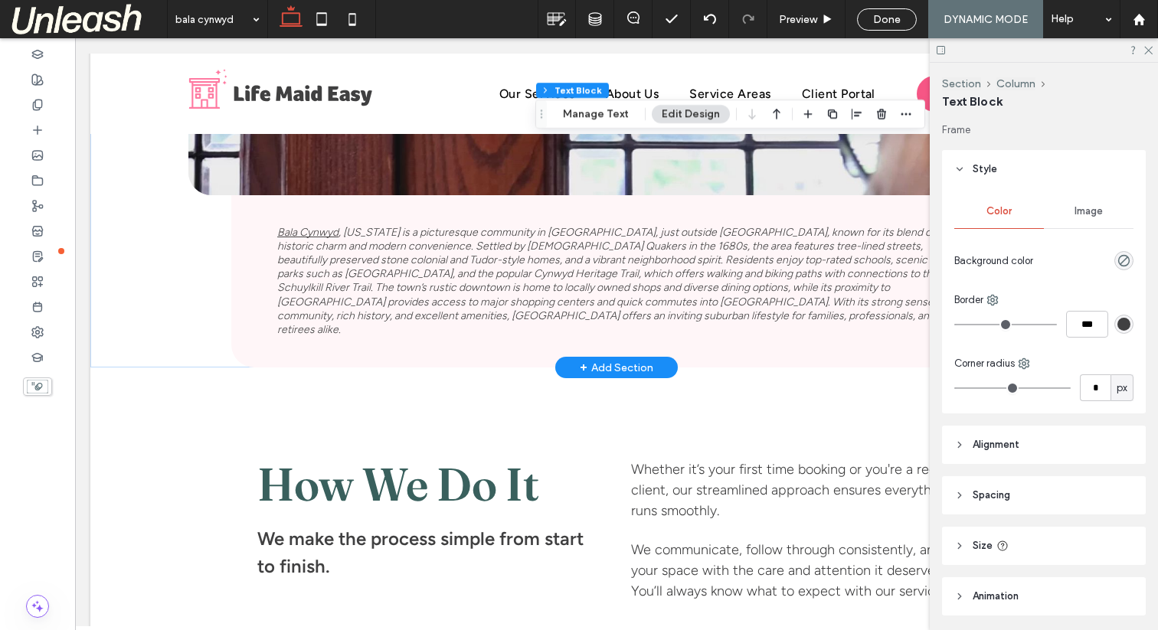
scroll to position [3315, 0]
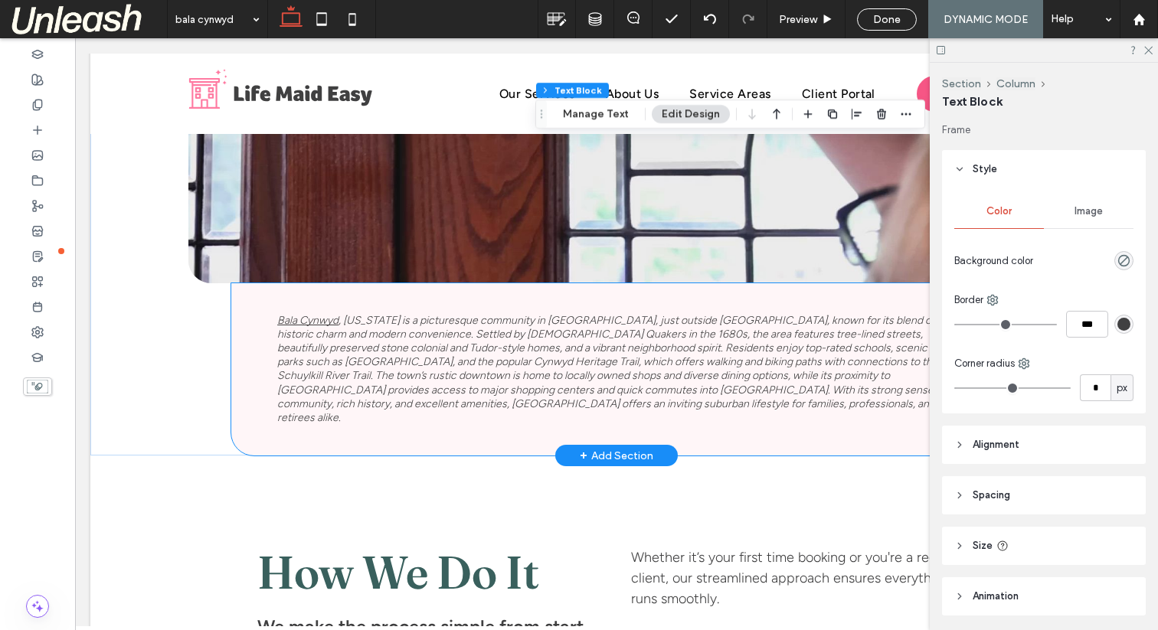
click at [347, 332] on em "Bala Cynwyd , Pennsylvania is a picturesque community in Lower Merion Township,…" at bounding box center [611, 369] width 668 height 110
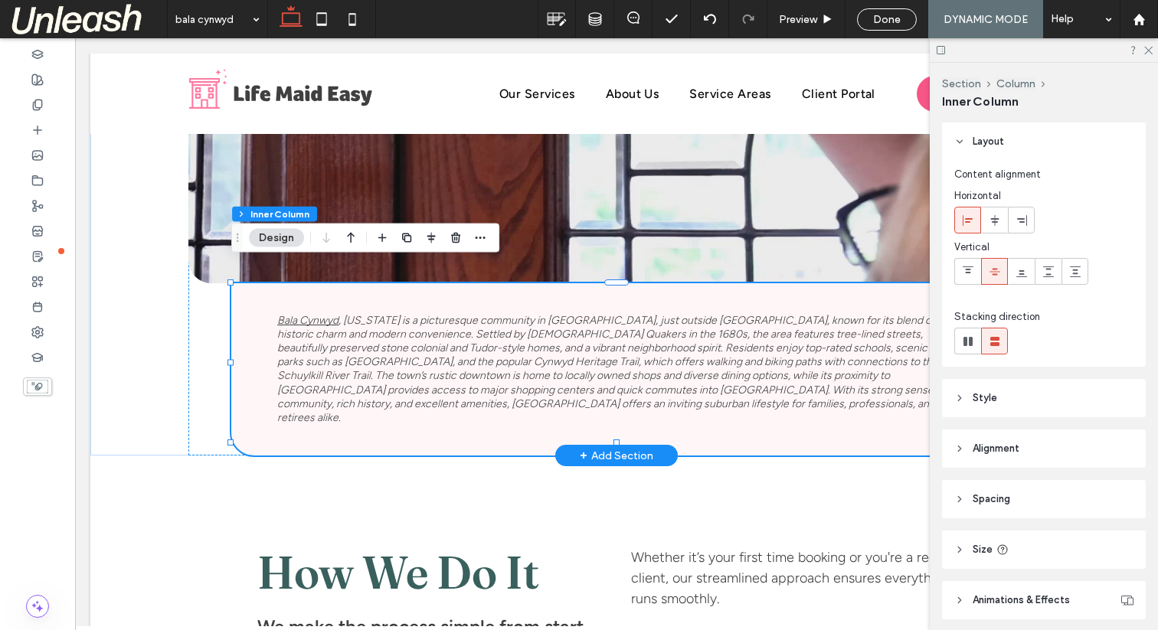
click at [347, 332] on em "Bala Cynwyd , Pennsylvania is a picturesque community in Lower Merion Township,…" at bounding box center [611, 369] width 668 height 110
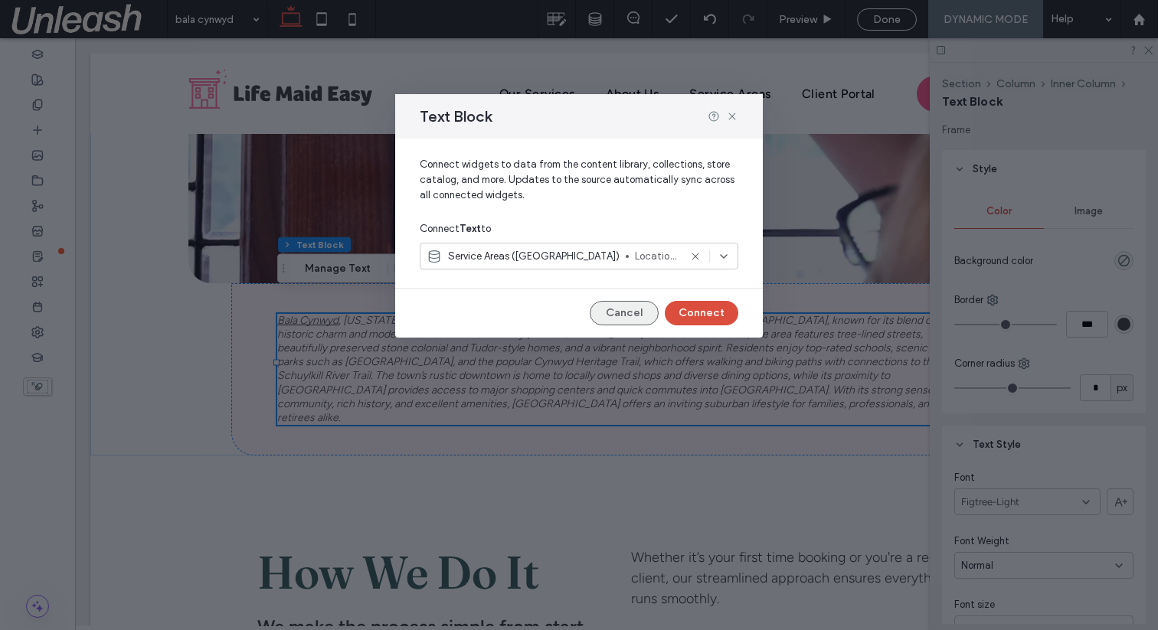
click at [629, 310] on button "Cancel" at bounding box center [624, 313] width 69 height 25
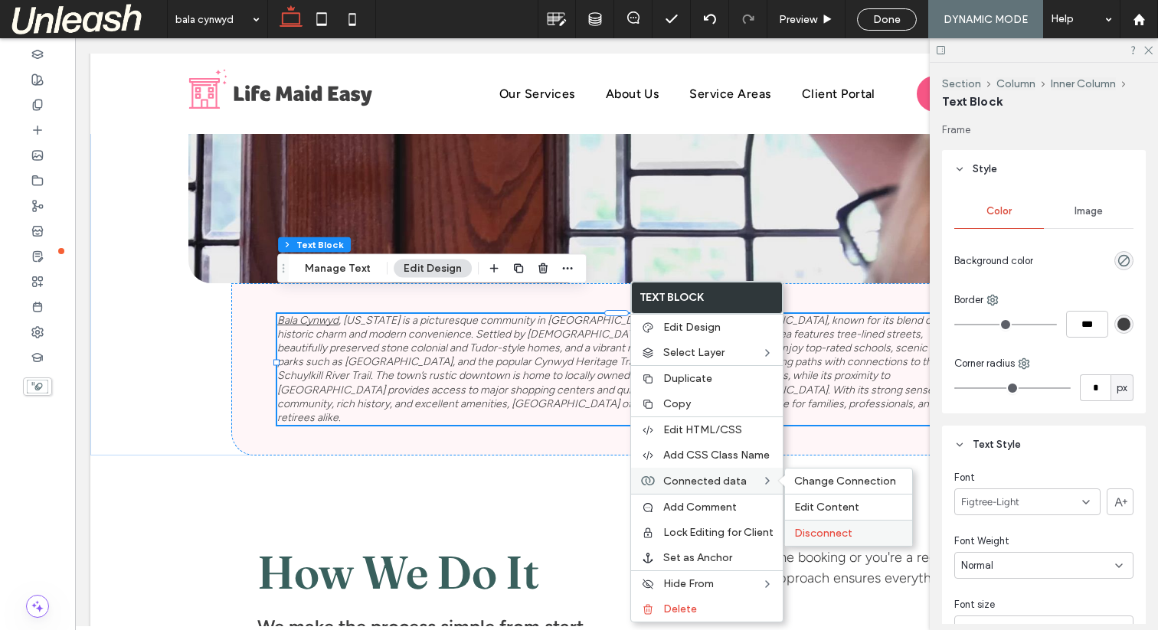
click at [825, 534] on span "Disconnect" at bounding box center [823, 533] width 58 height 13
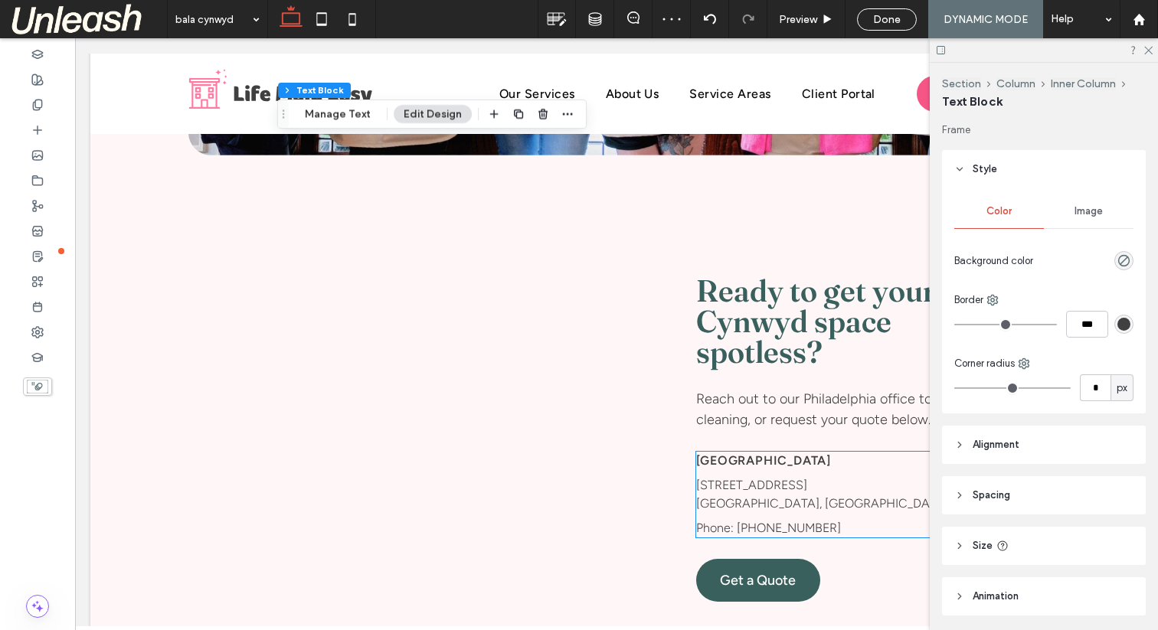
scroll to position [6138, 0]
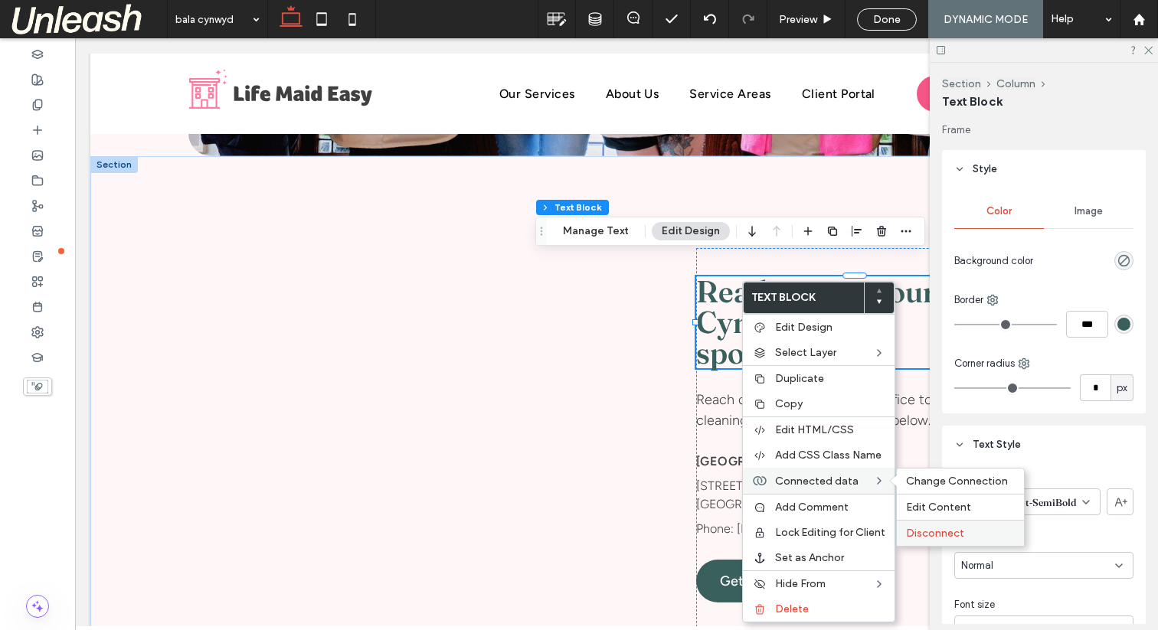
click at [939, 530] on span "Disconnect" at bounding box center [935, 533] width 58 height 13
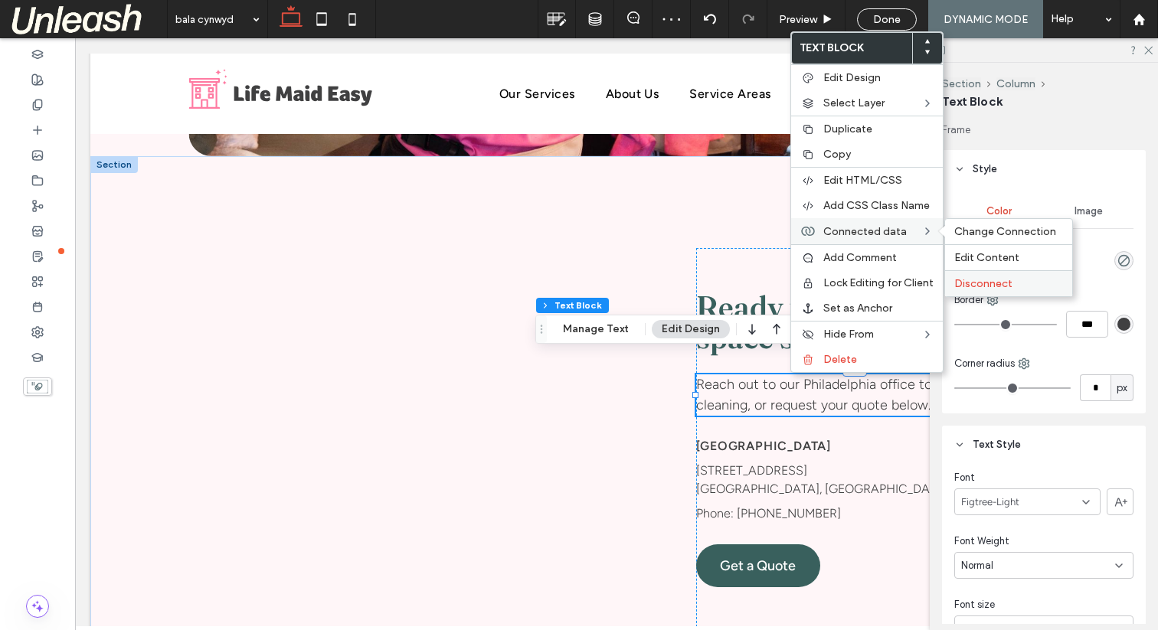
click at [983, 286] on span "Disconnect" at bounding box center [983, 283] width 58 height 13
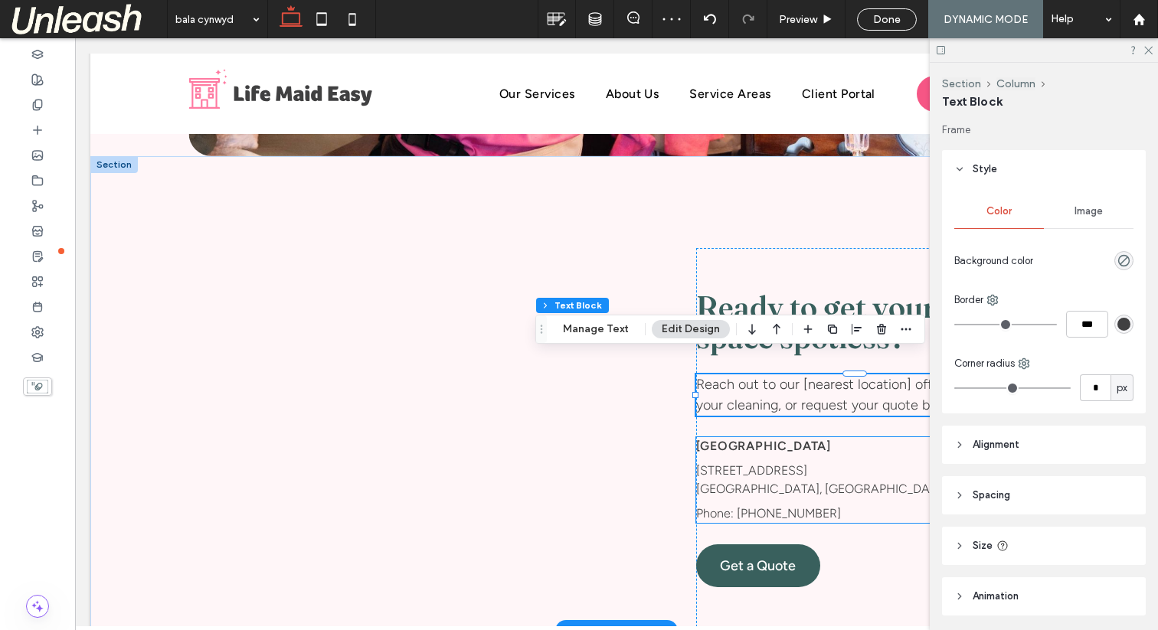
click at [761, 437] on p "Philadelphia" at bounding box center [854, 446] width 317 height 18
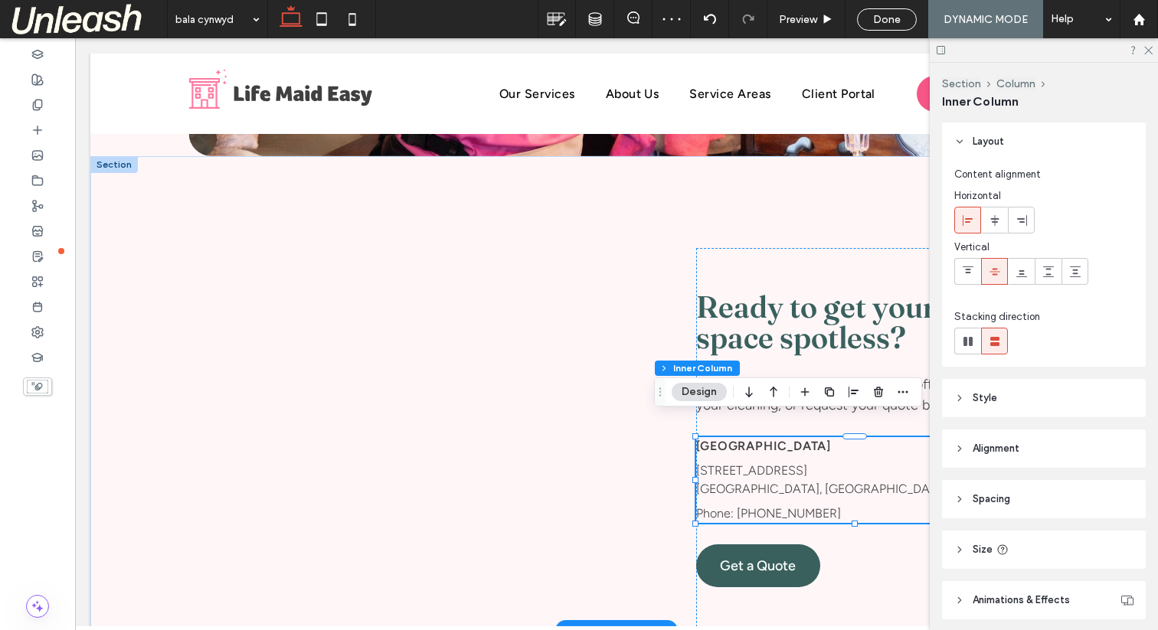
click at [761, 437] on p "Philadelphia" at bounding box center [854, 446] width 317 height 18
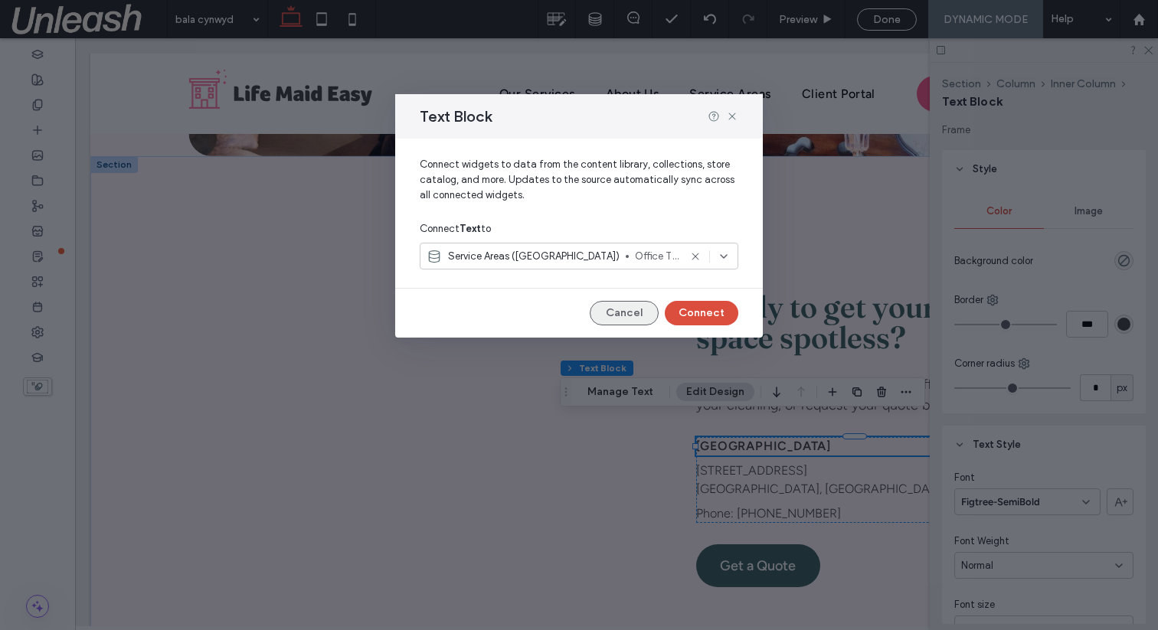
drag, startPoint x: 633, startPoint y: 322, endPoint x: 567, endPoint y: 289, distance: 74.3
click at [633, 322] on button "Cancel" at bounding box center [624, 313] width 69 height 25
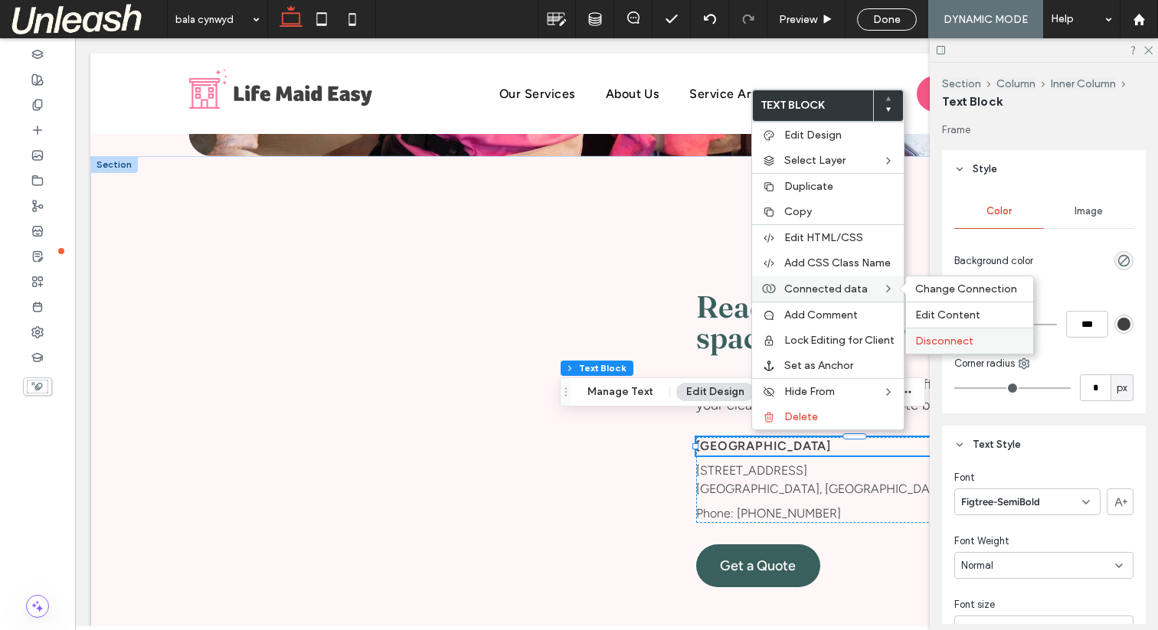
click at [933, 341] on span "Disconnect" at bounding box center [944, 341] width 58 height 13
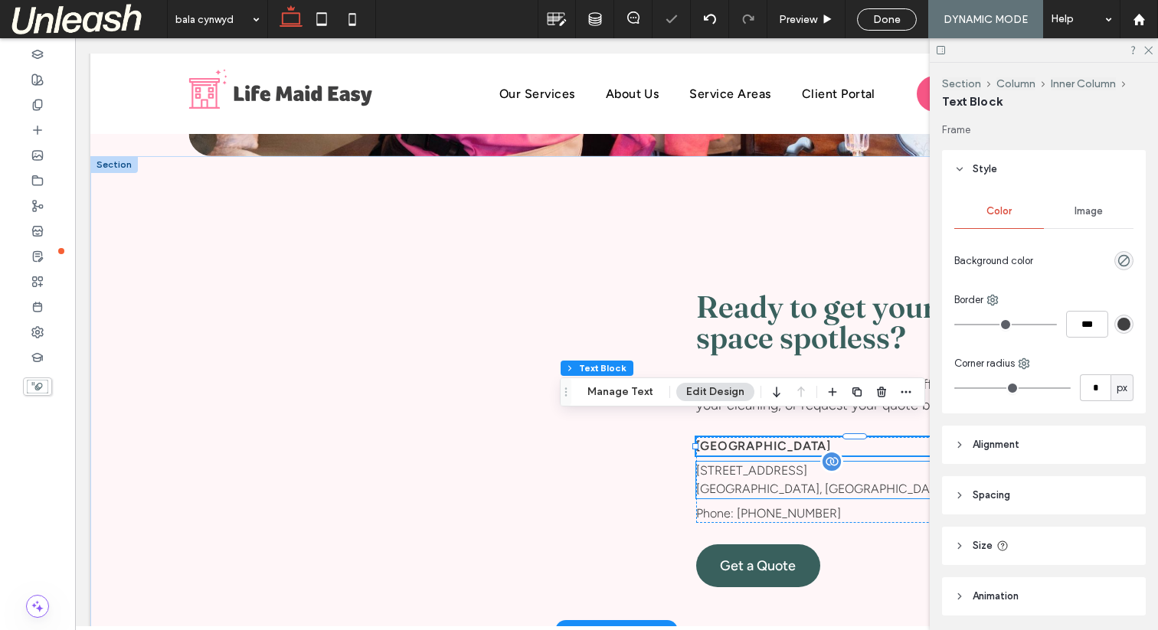
click at [772, 480] on p "Philadelphia, PA 19118" at bounding box center [854, 489] width 317 height 18
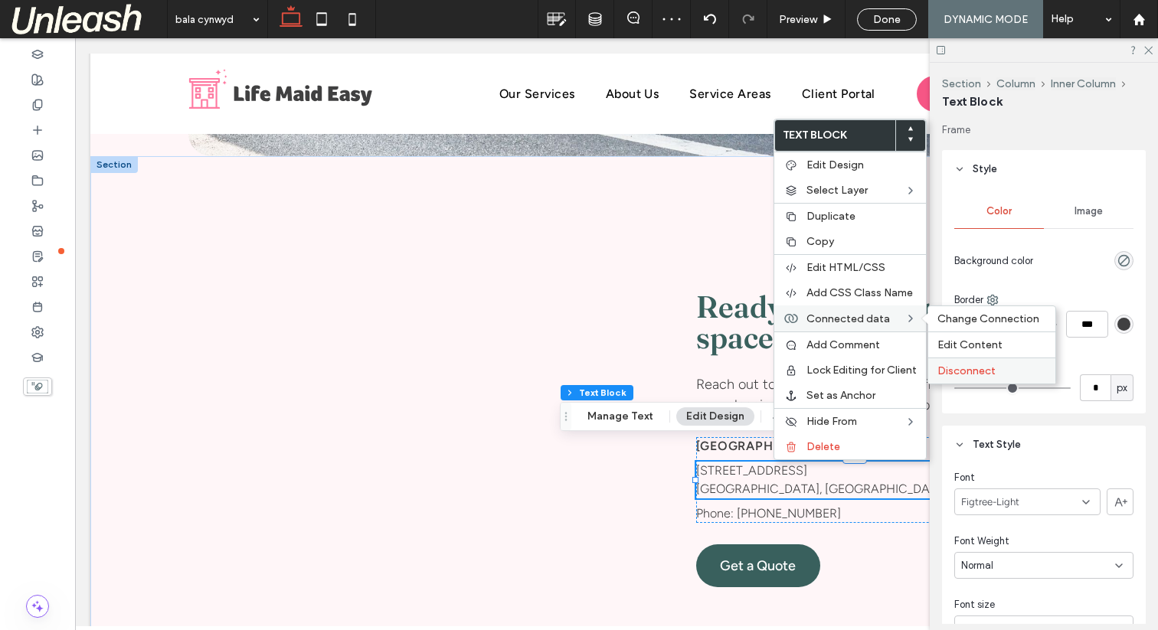
click at [952, 367] on span "Disconnect" at bounding box center [966, 370] width 58 height 13
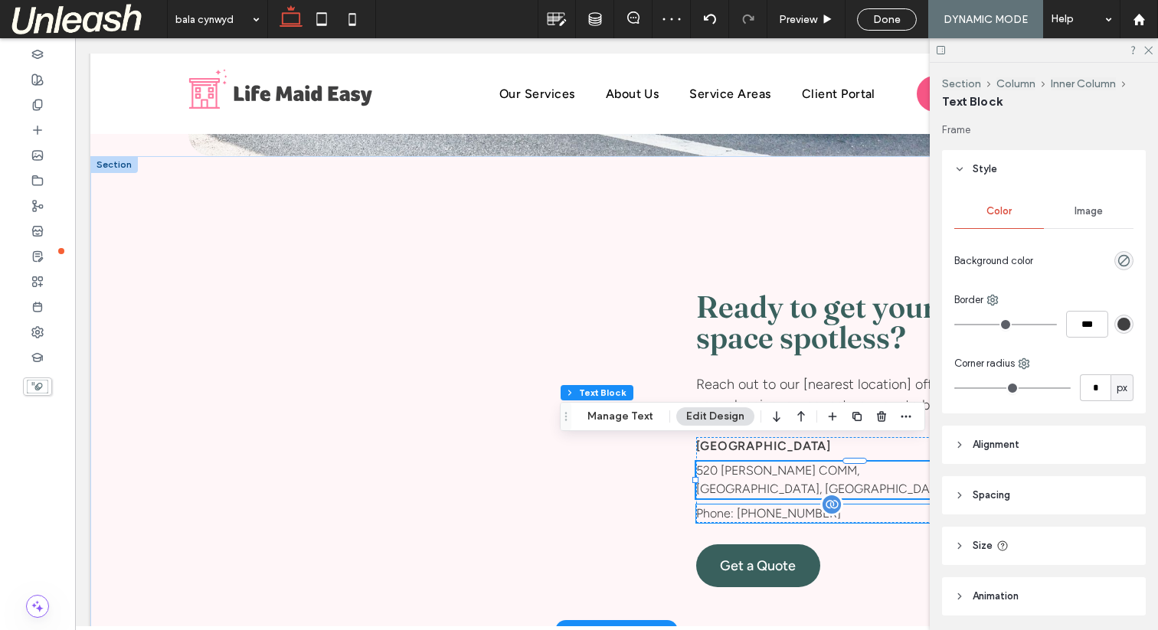
click at [772, 505] on p "Phone: (215) 654-3110" at bounding box center [854, 514] width 317 height 18
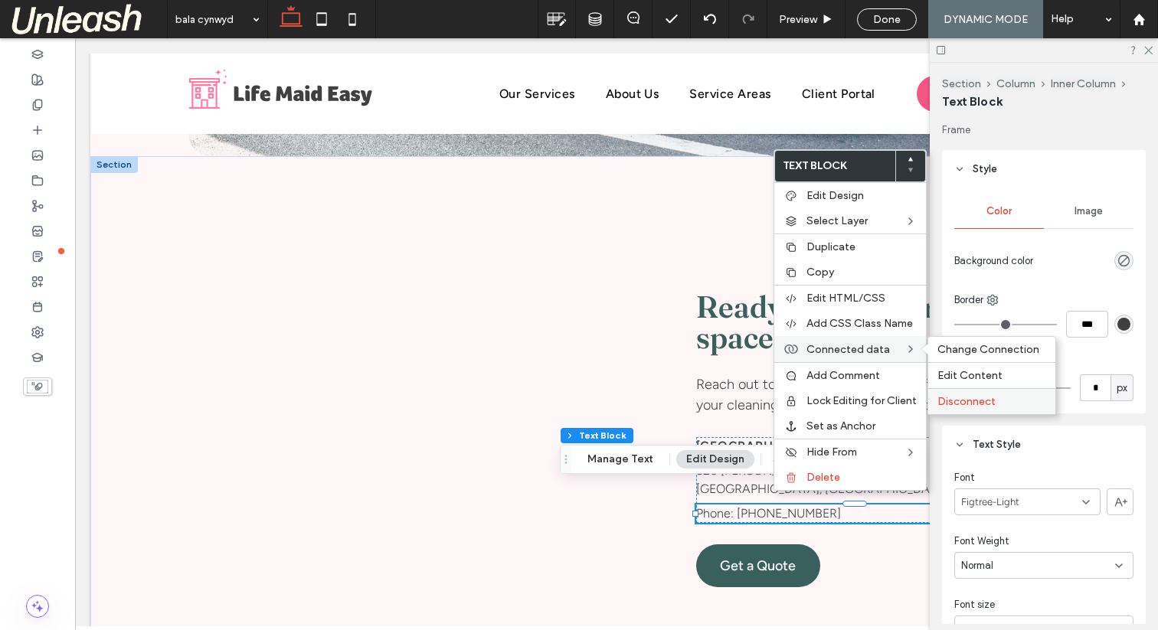
click at [992, 405] on span "Disconnect" at bounding box center [966, 401] width 58 height 13
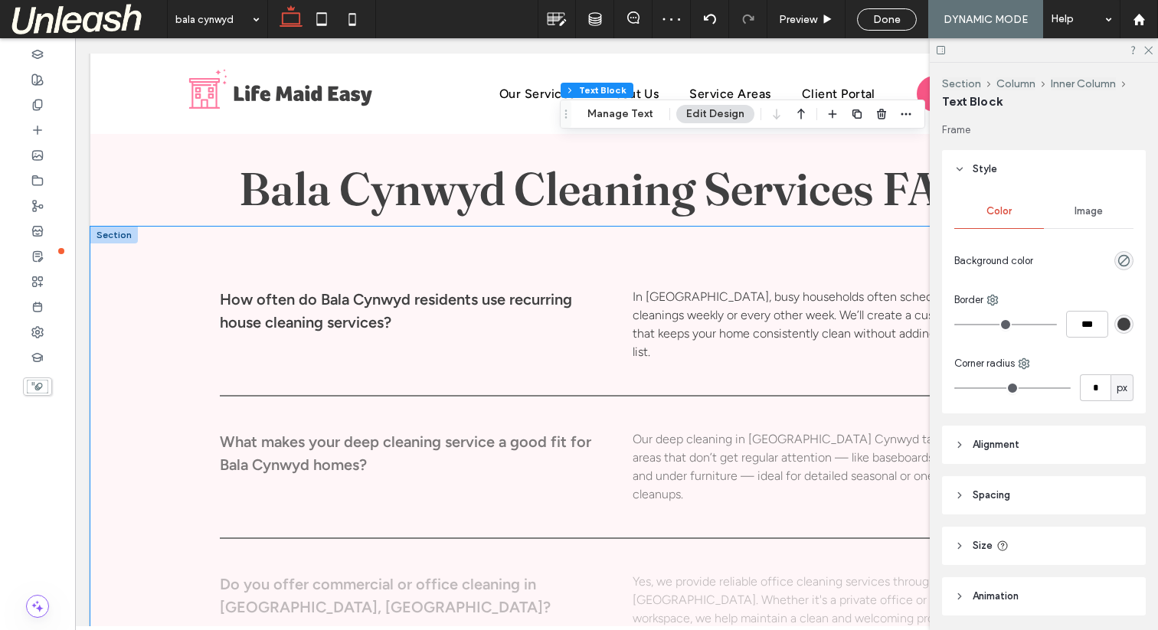
scroll to position [6684, 0]
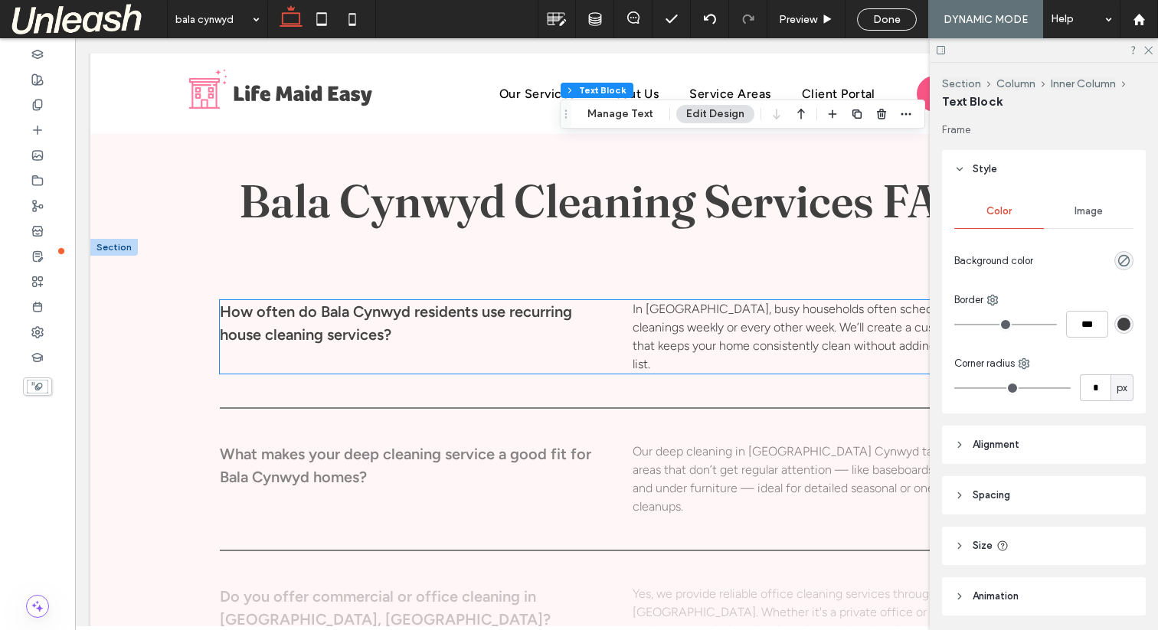
click at [312, 319] on p "How often do Bala Cynwyd residents use recurring house cleaning services?" at bounding box center [410, 323] width 381 height 46
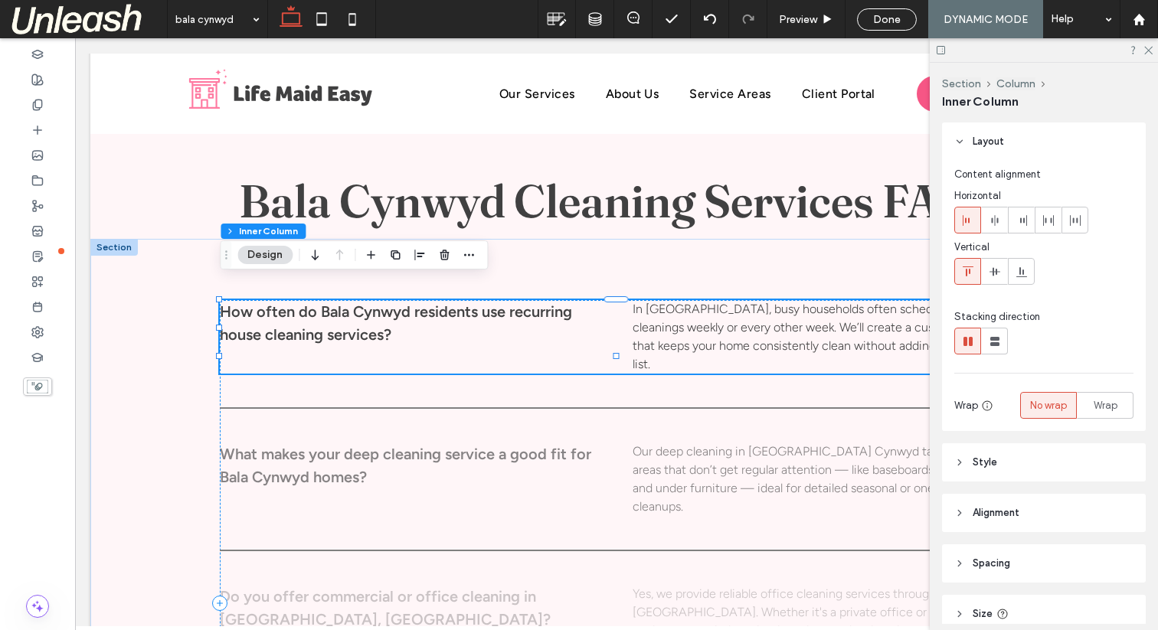
scroll to position [6686, 0]
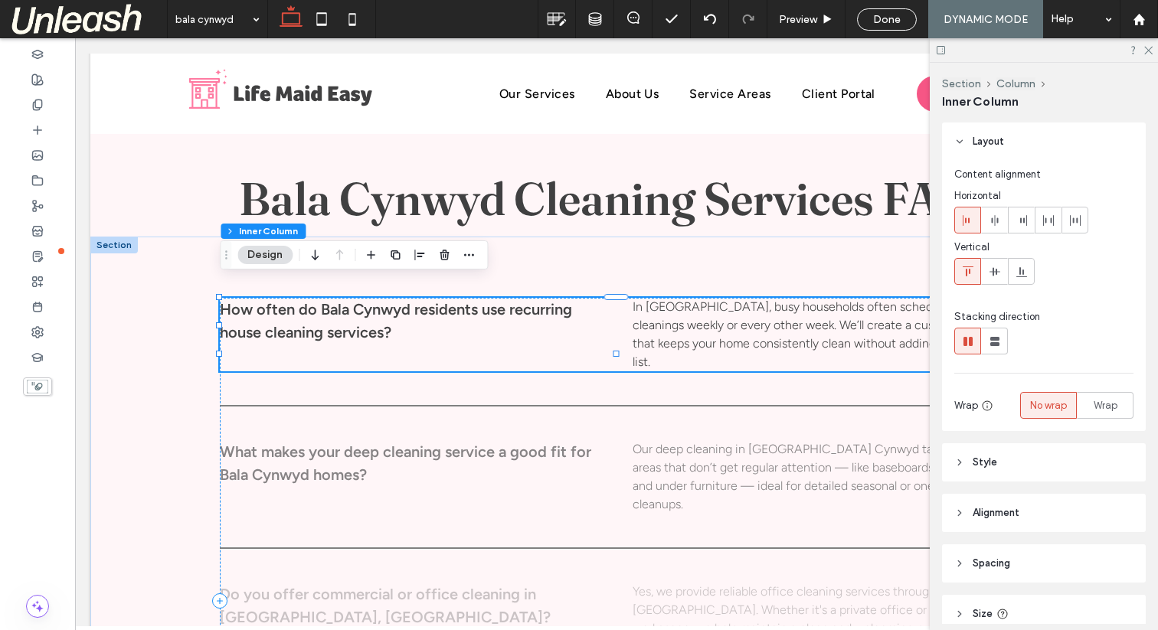
click at [312, 319] on p "How often do Bala Cynwyd residents use recurring house cleaning services?" at bounding box center [410, 321] width 381 height 46
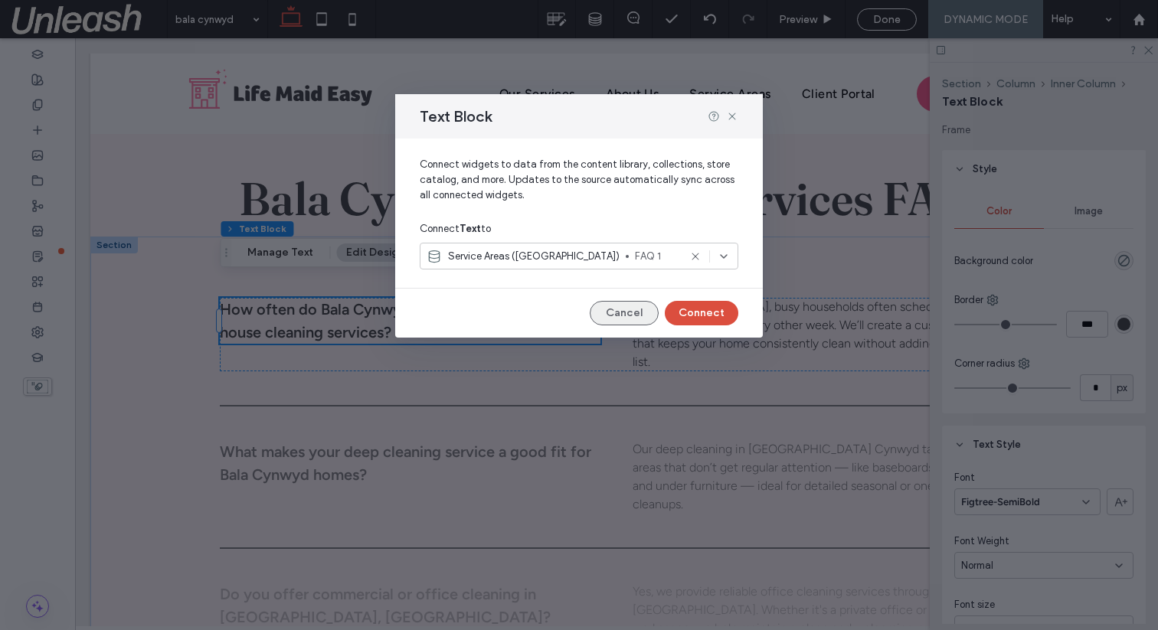
click at [646, 316] on button "Cancel" at bounding box center [624, 313] width 69 height 25
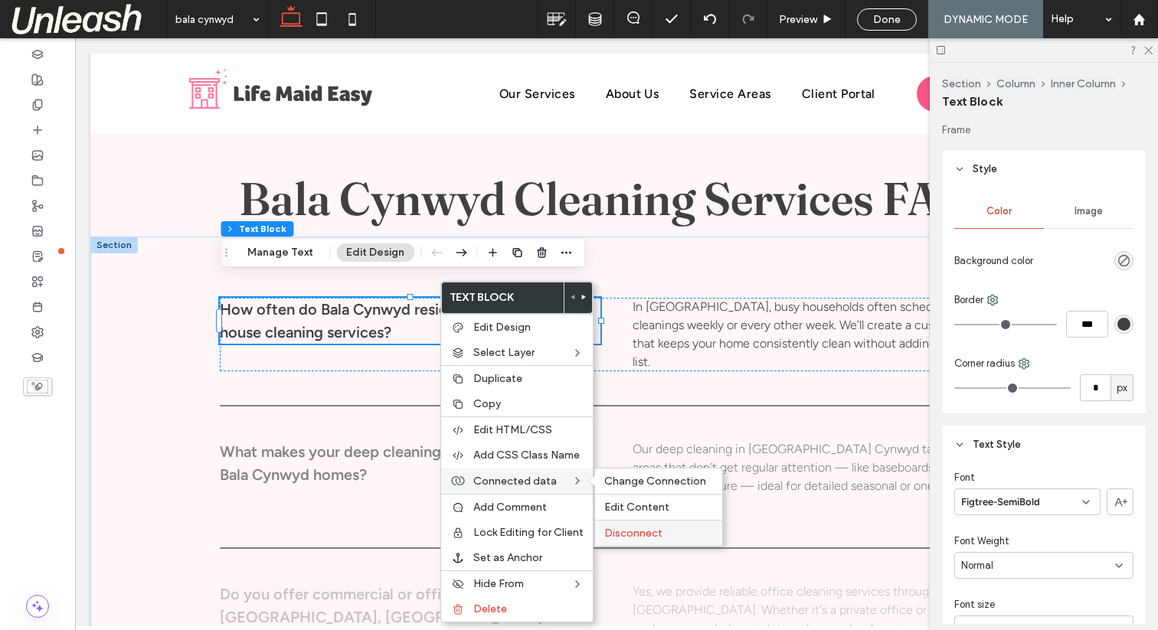
click at [632, 527] on span "Disconnect" at bounding box center [633, 533] width 58 height 13
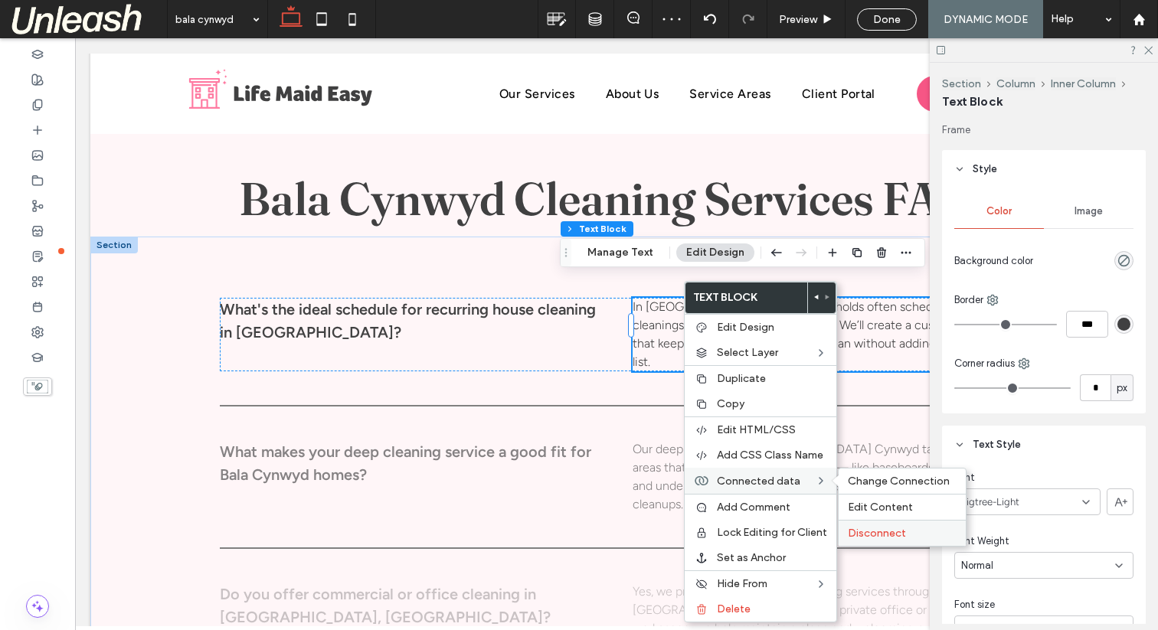
click at [892, 534] on span "Disconnect" at bounding box center [877, 533] width 58 height 13
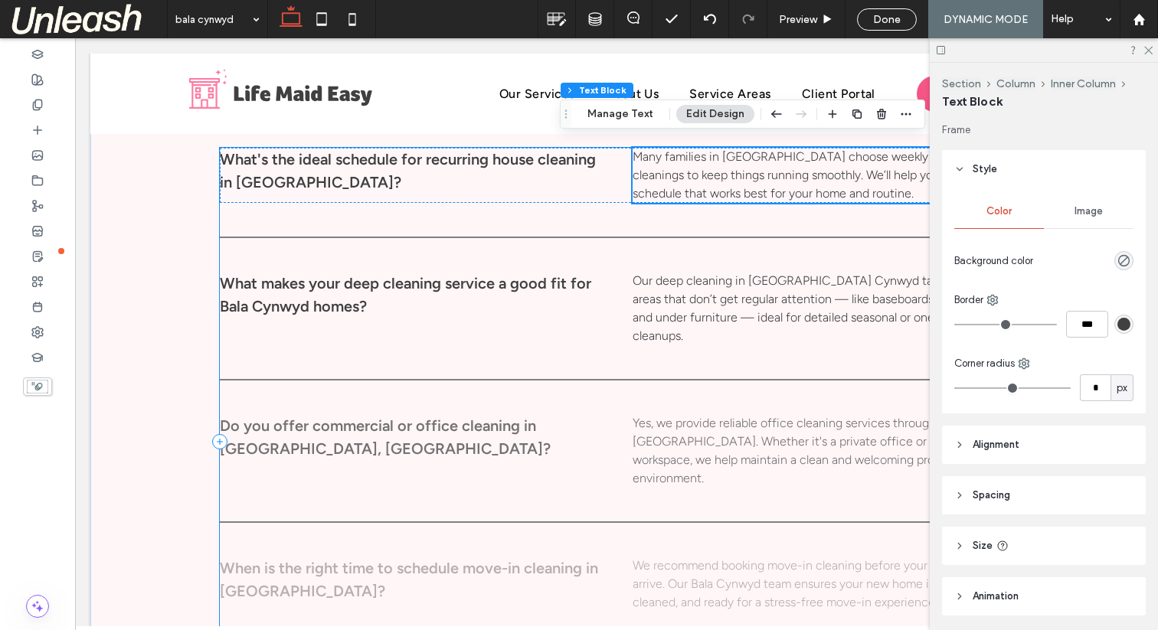
scroll to position [6828, 0]
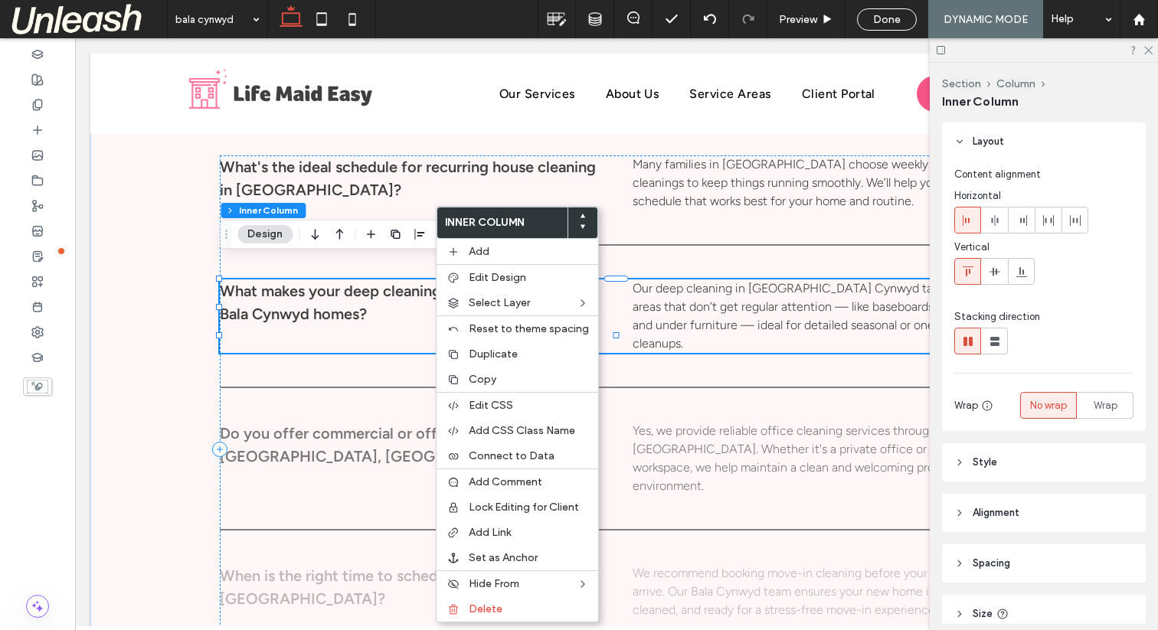
type input "**"
type input "***"
click at [401, 291] on p "What makes your deep cleaning service a good fit for Bala Cynwyd homes?" at bounding box center [410, 302] width 381 height 46
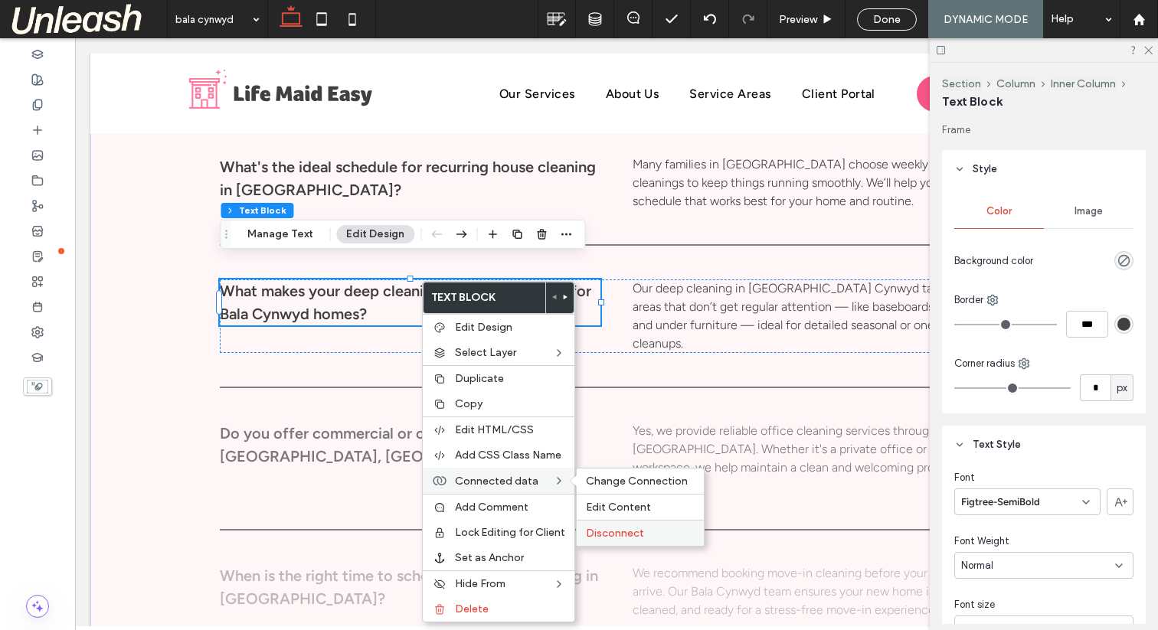
click at [622, 535] on span "Disconnect" at bounding box center [615, 533] width 58 height 13
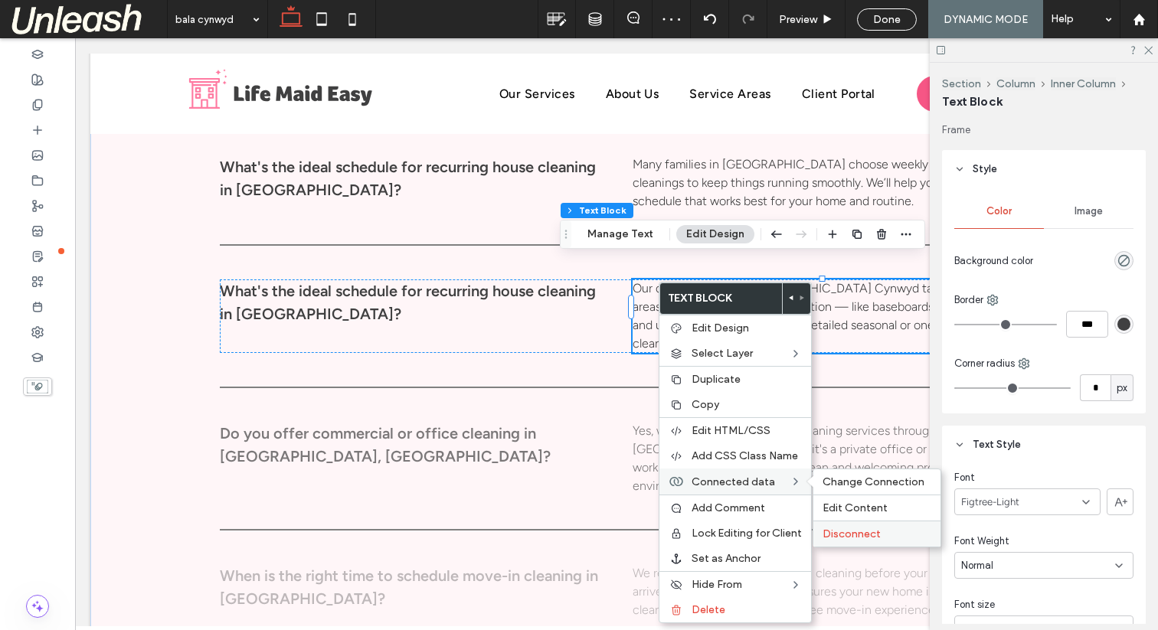
click at [864, 531] on span "Disconnect" at bounding box center [851, 534] width 58 height 13
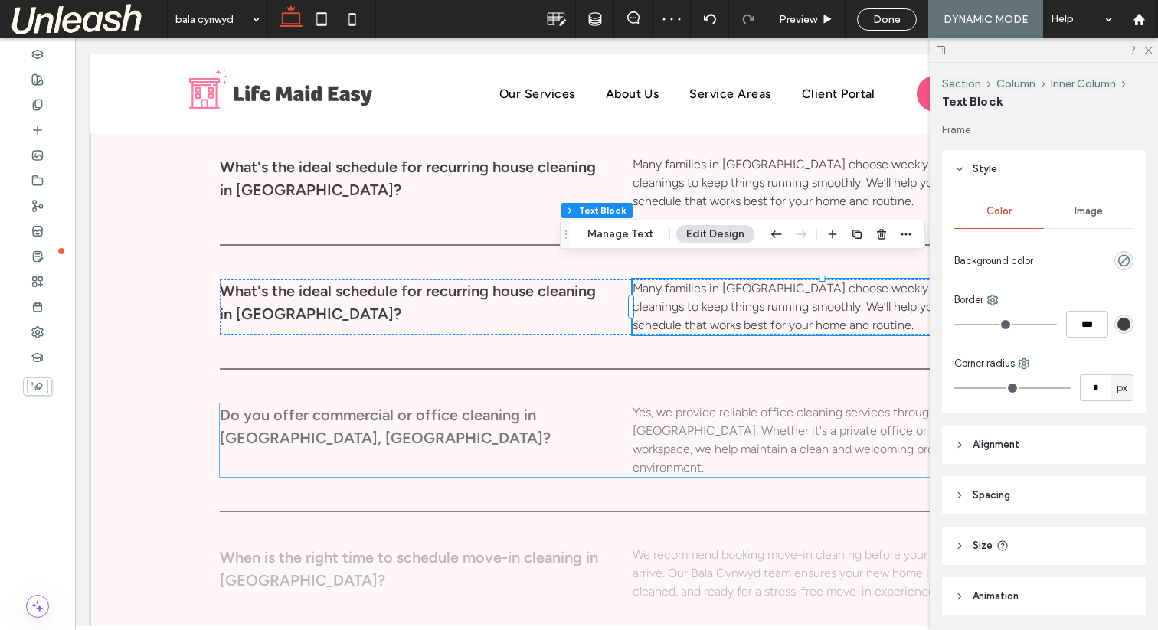
click at [374, 405] on p "Do you offer commercial or office cleaning in Bala Cynwyd, PA?" at bounding box center [410, 427] width 381 height 46
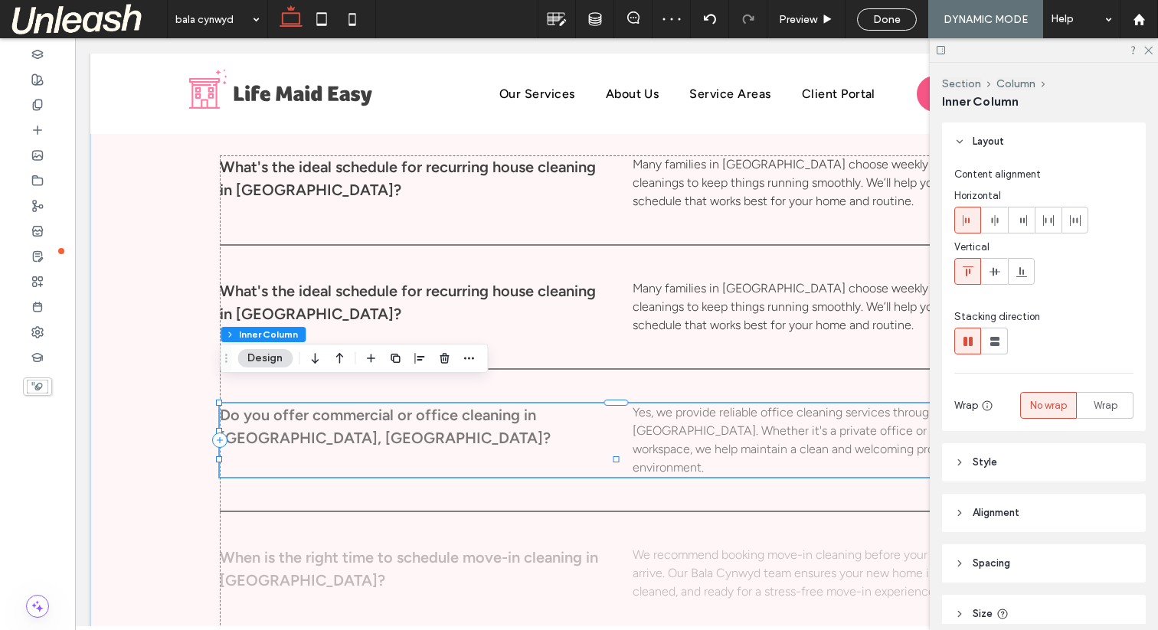
click at [374, 405] on p "Do you offer commercial or office cleaning in Bala Cynwyd, PA?" at bounding box center [410, 427] width 381 height 46
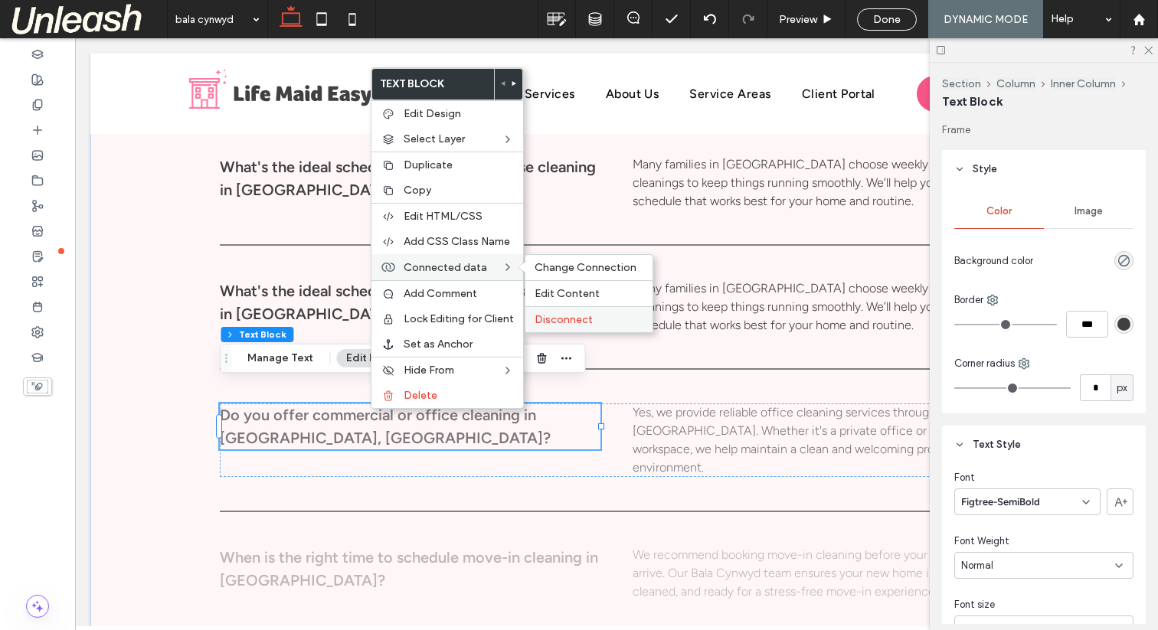
click at [551, 315] on span "Disconnect" at bounding box center [563, 319] width 58 height 13
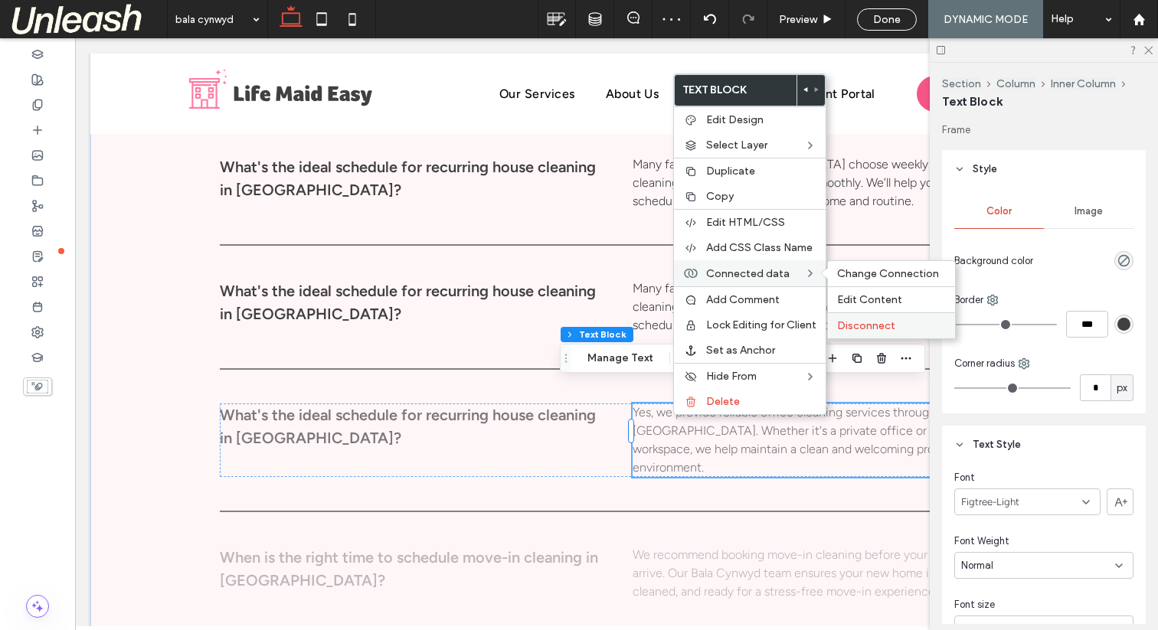
click at [881, 328] on span "Disconnect" at bounding box center [866, 325] width 58 height 13
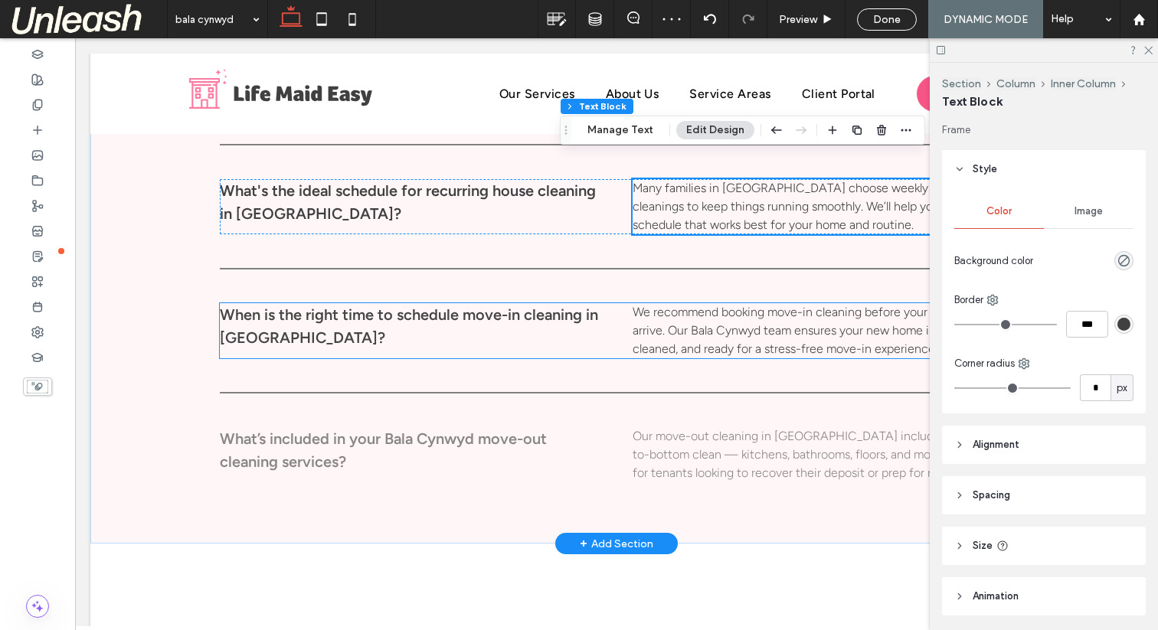
scroll to position [7051, 0]
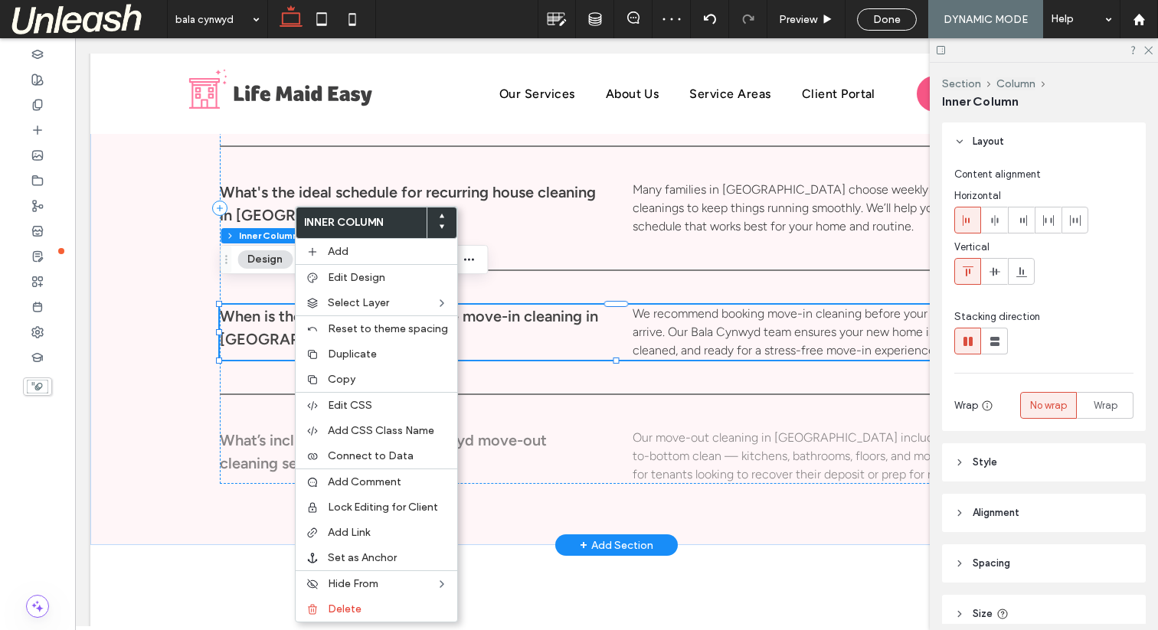
type input "**"
type input "***"
click at [293, 305] on p "When is the right time to schedule move-in cleaning in Bala Cynwyd?" at bounding box center [410, 328] width 381 height 46
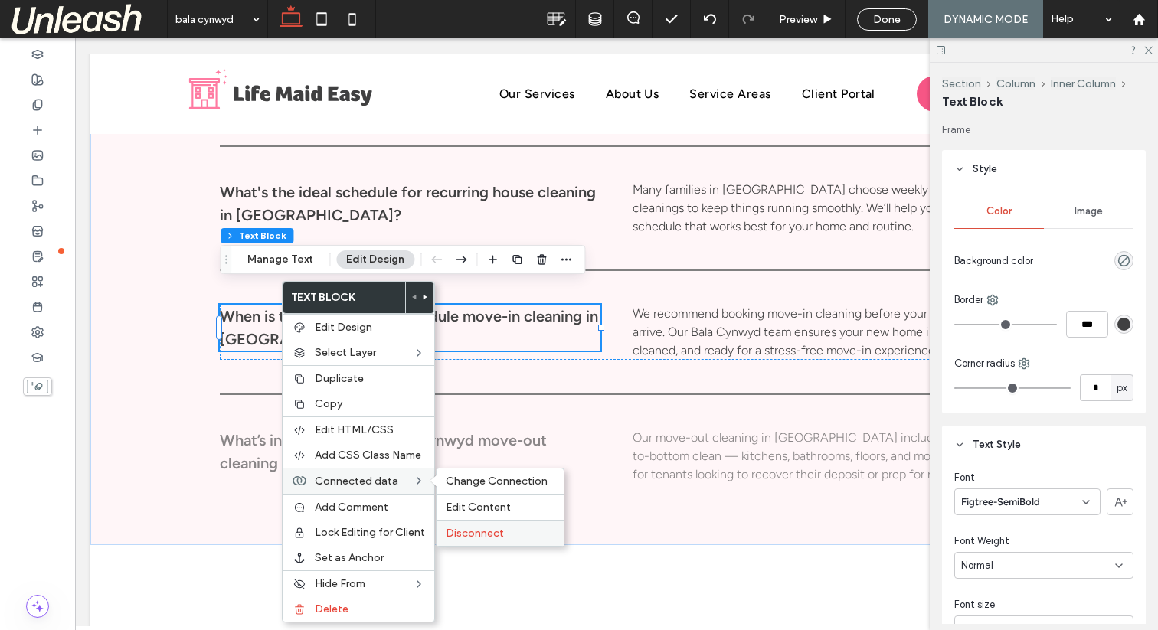
click at [498, 530] on span "Disconnect" at bounding box center [475, 533] width 58 height 13
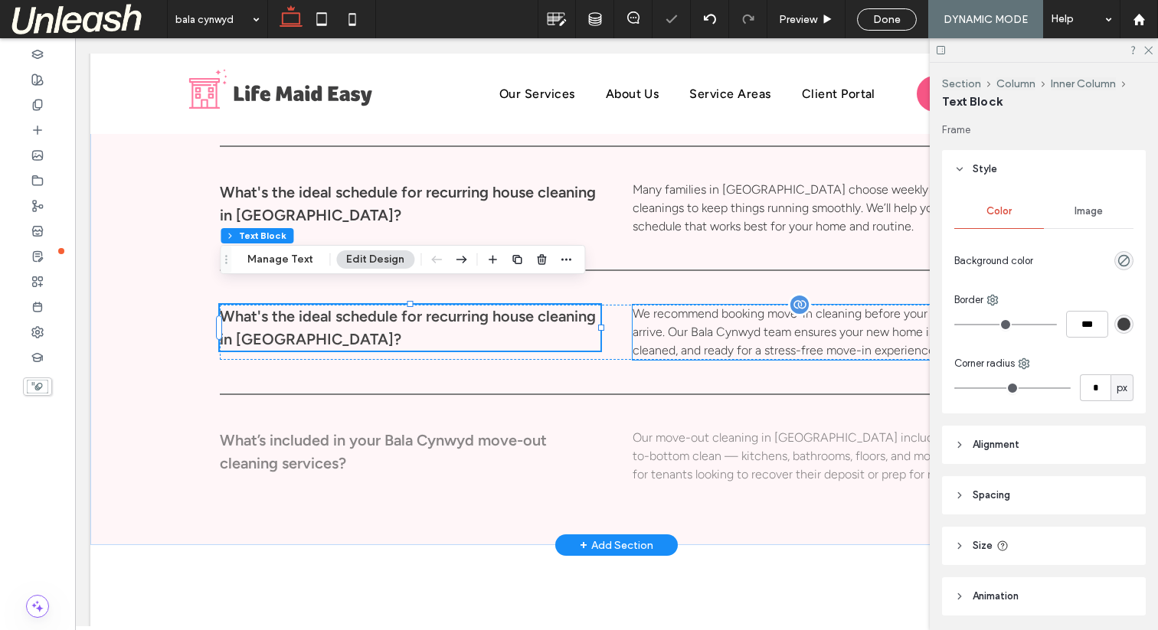
click at [718, 326] on p "We recommend booking move-in cleaning before your belongings arrive. Our Bala C…" at bounding box center [822, 332] width 381 height 55
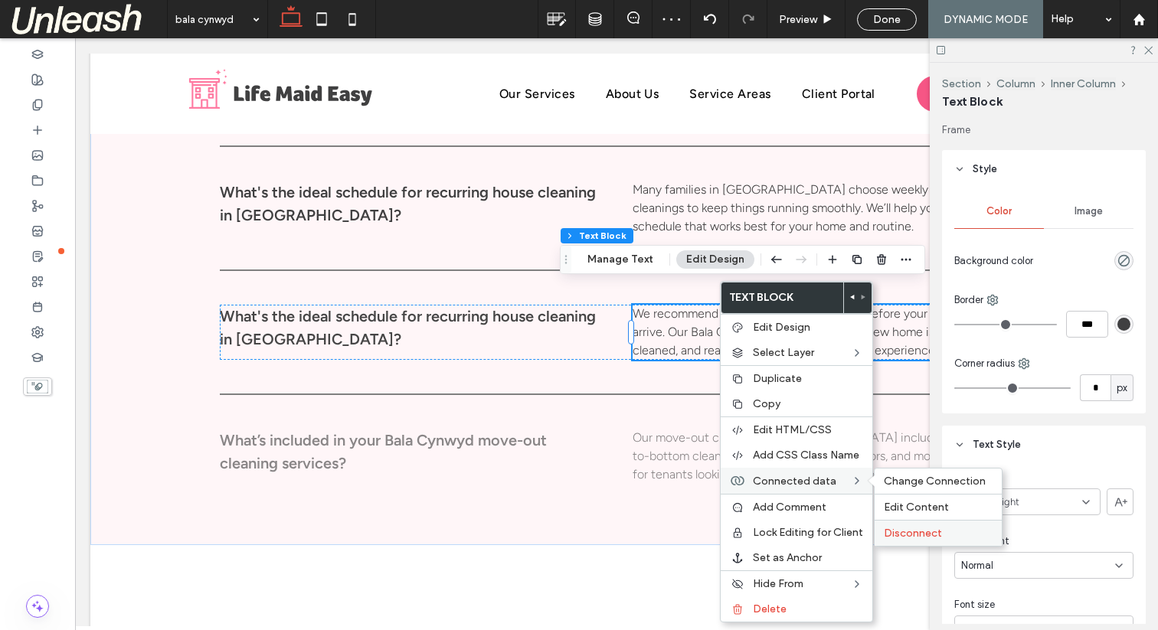
click at [952, 526] on div "Disconnect" at bounding box center [937, 533] width 127 height 26
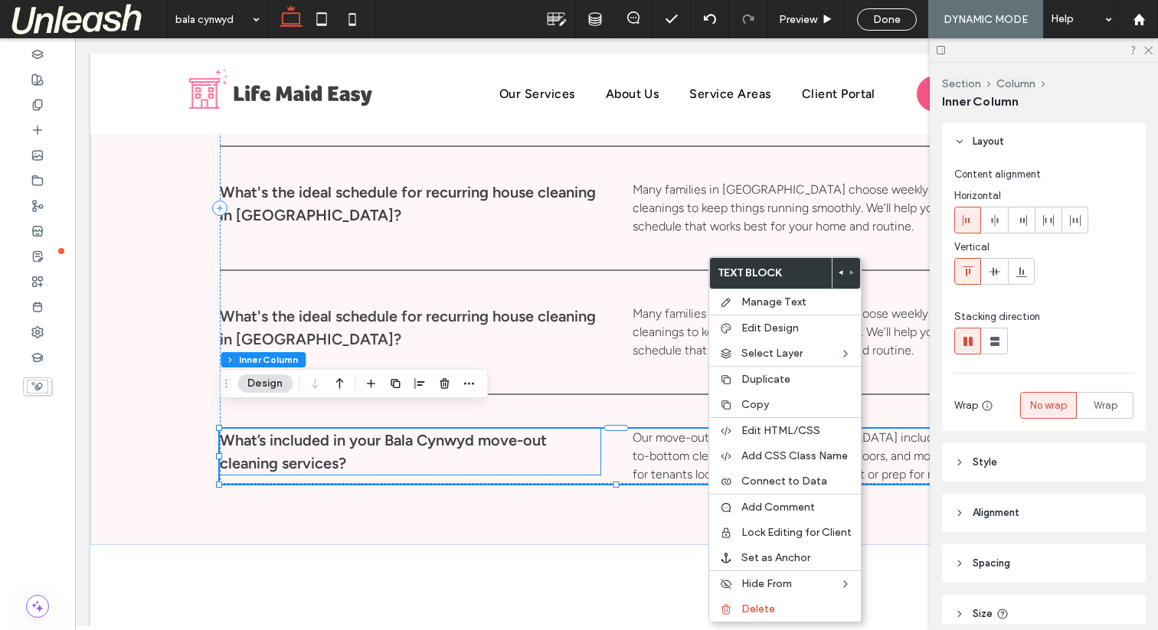
type input "**"
type input "***"
click at [320, 434] on p "What’s included in your Bala Cynwyd move-out cleaning services?" at bounding box center [410, 452] width 381 height 46
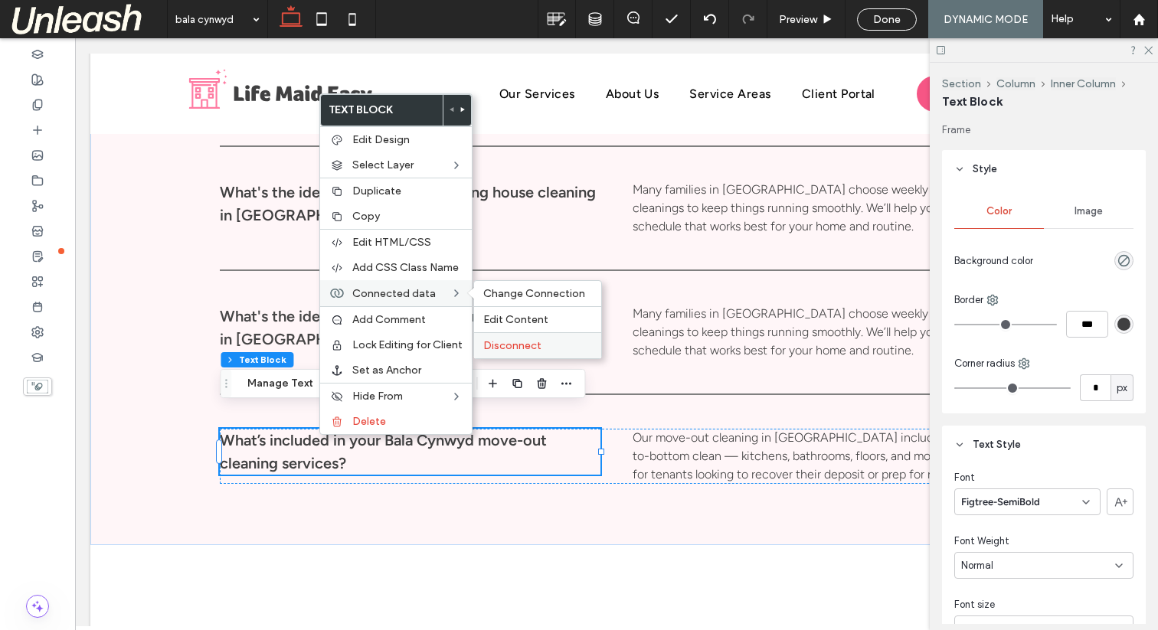
click at [528, 344] on span "Disconnect" at bounding box center [512, 345] width 58 height 13
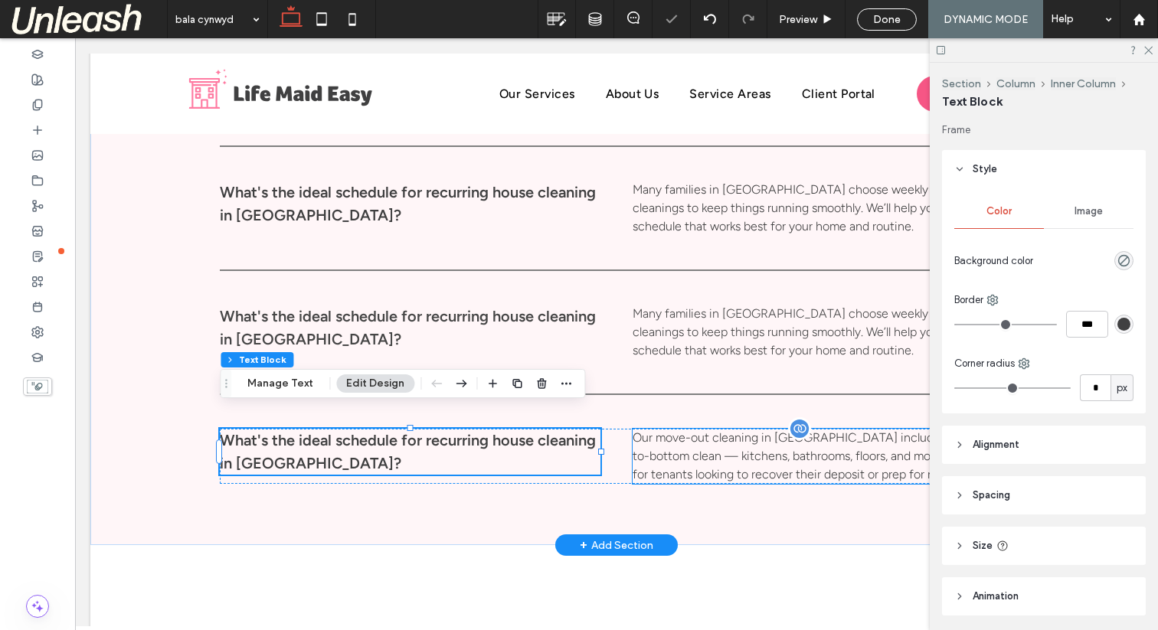
click at [675, 433] on p "Our move-out cleaning in Bala Cynwyd includes a full top-to-bottom clean — kitc…" at bounding box center [822, 456] width 381 height 55
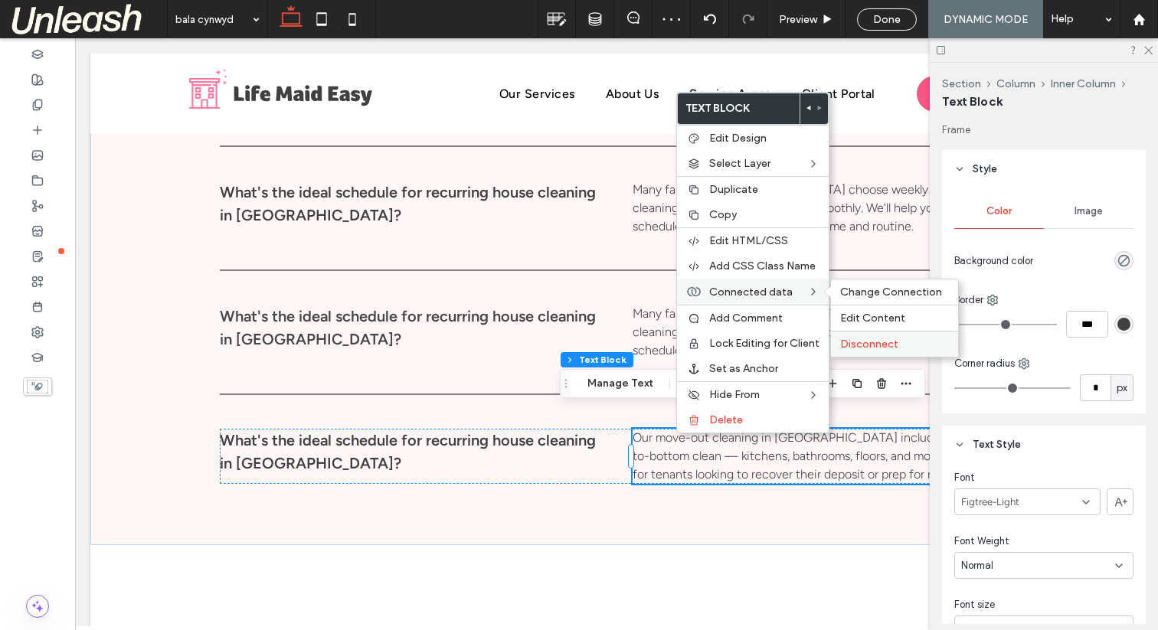
click at [894, 343] on span "Disconnect" at bounding box center [869, 344] width 58 height 13
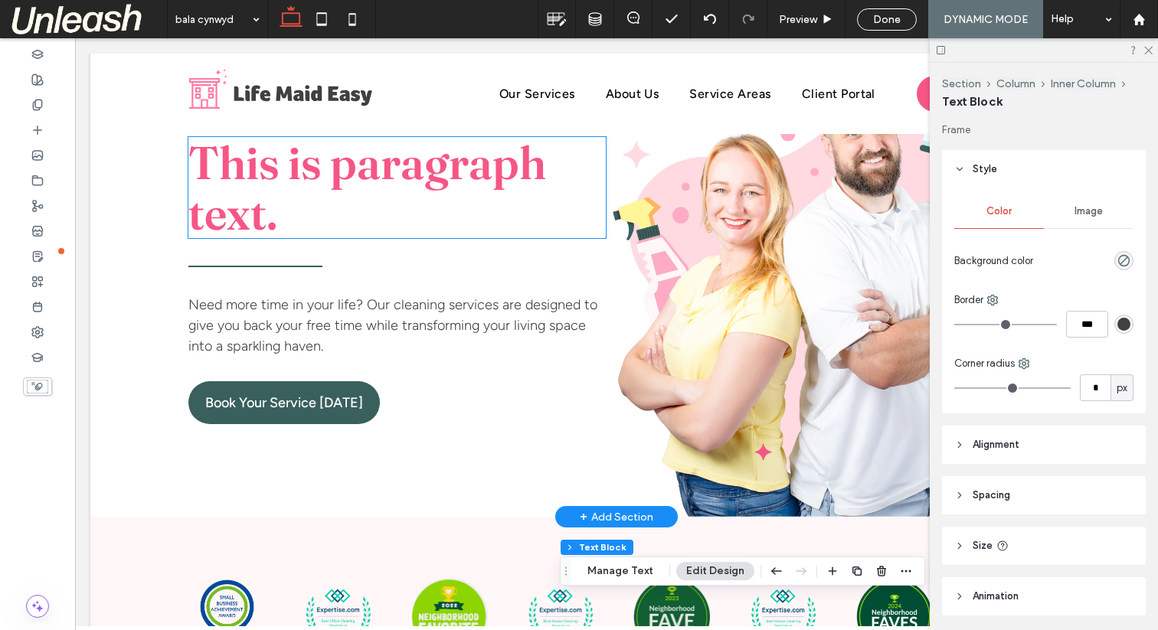
scroll to position [0, 0]
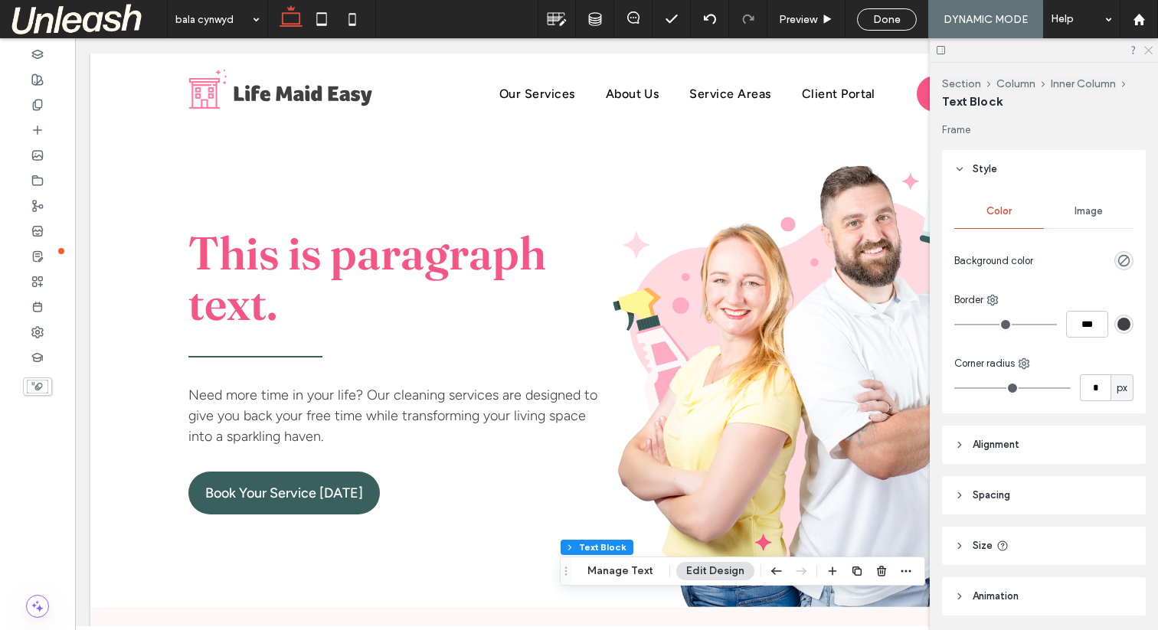
click at [1147, 51] on use at bounding box center [1148, 51] width 8 height 8
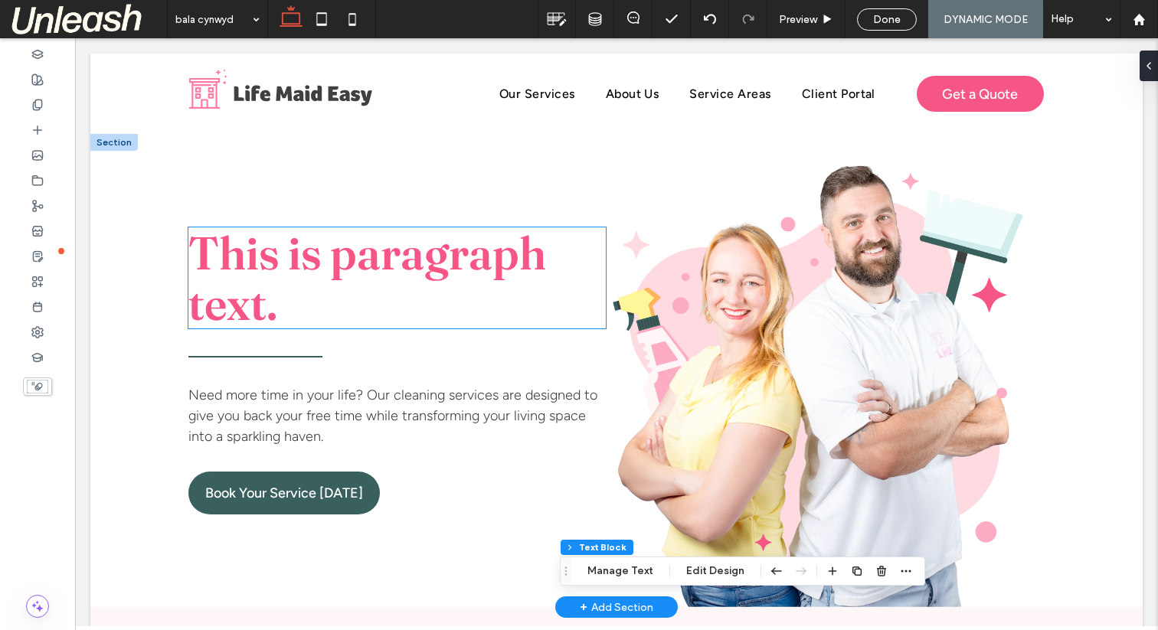
click at [220, 255] on span "This is paragraph text." at bounding box center [367, 277] width 358 height 107
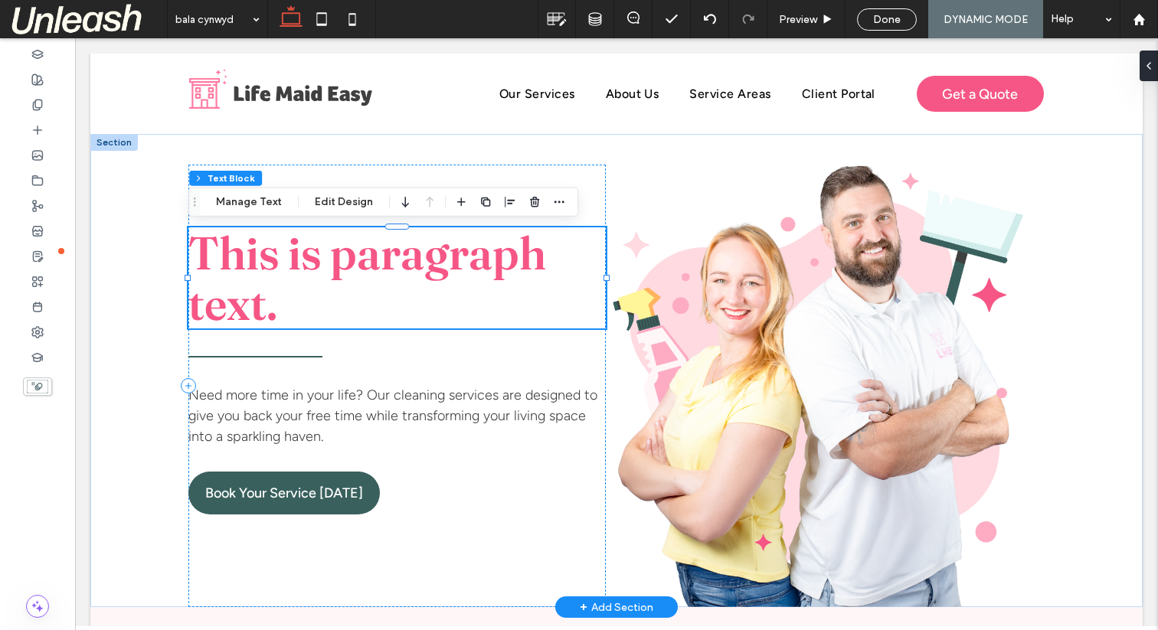
click at [221, 255] on span "This is paragraph text." at bounding box center [367, 277] width 358 height 107
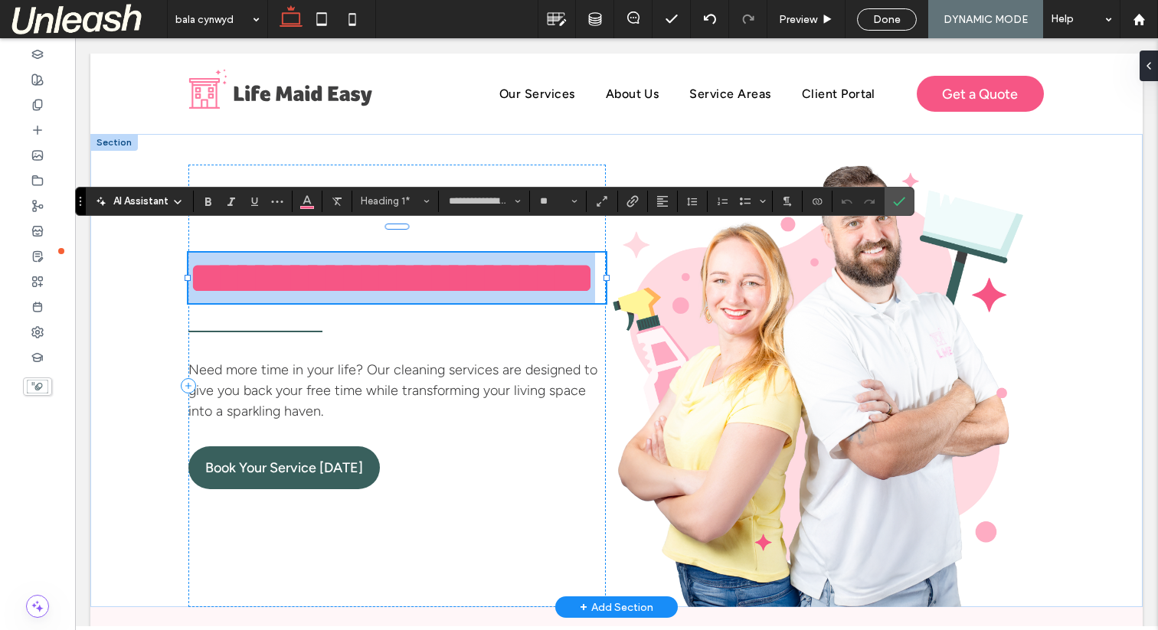
click at [397, 266] on span "**********" at bounding box center [391, 278] width 407 height 46
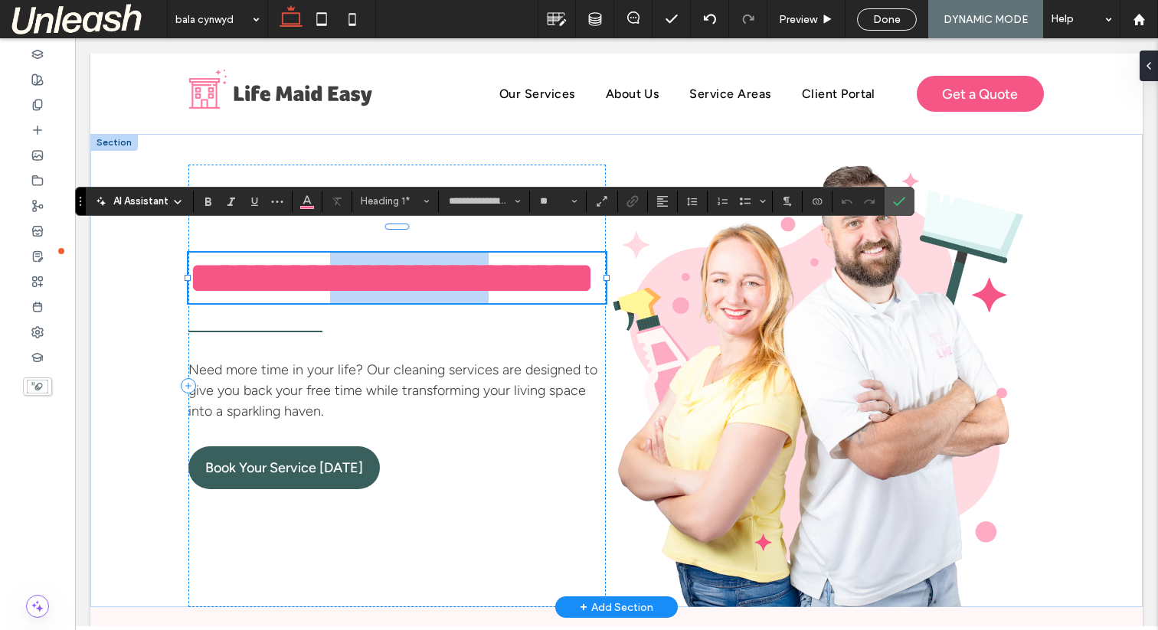
click at [397, 266] on span "**********" at bounding box center [391, 278] width 407 height 46
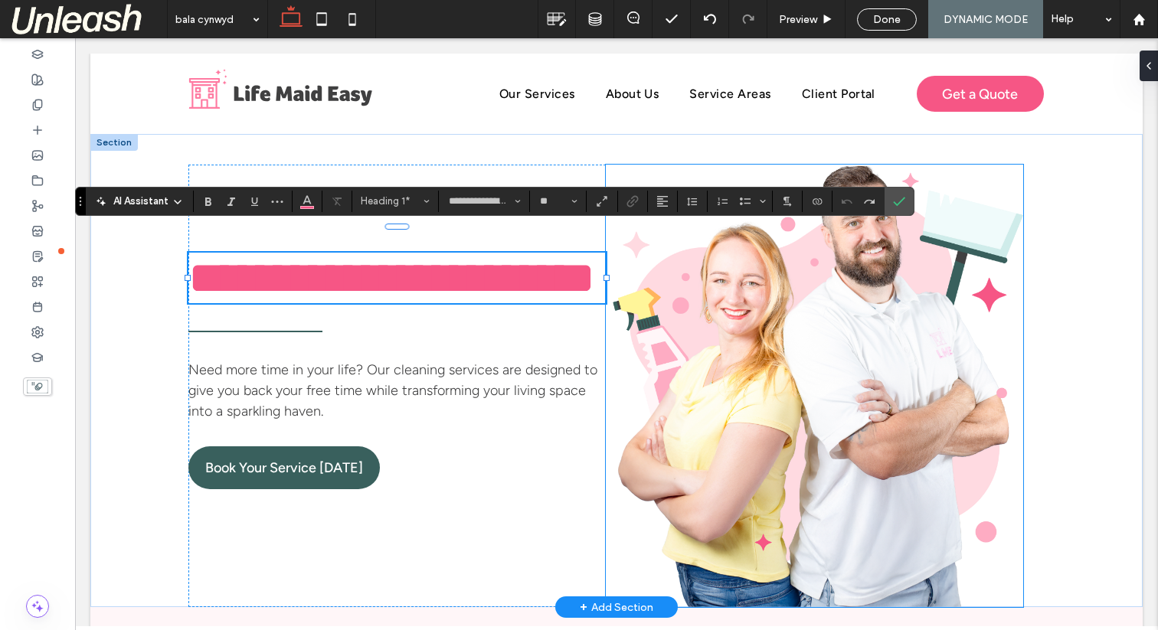
click at [921, 206] on img at bounding box center [814, 386] width 417 height 443
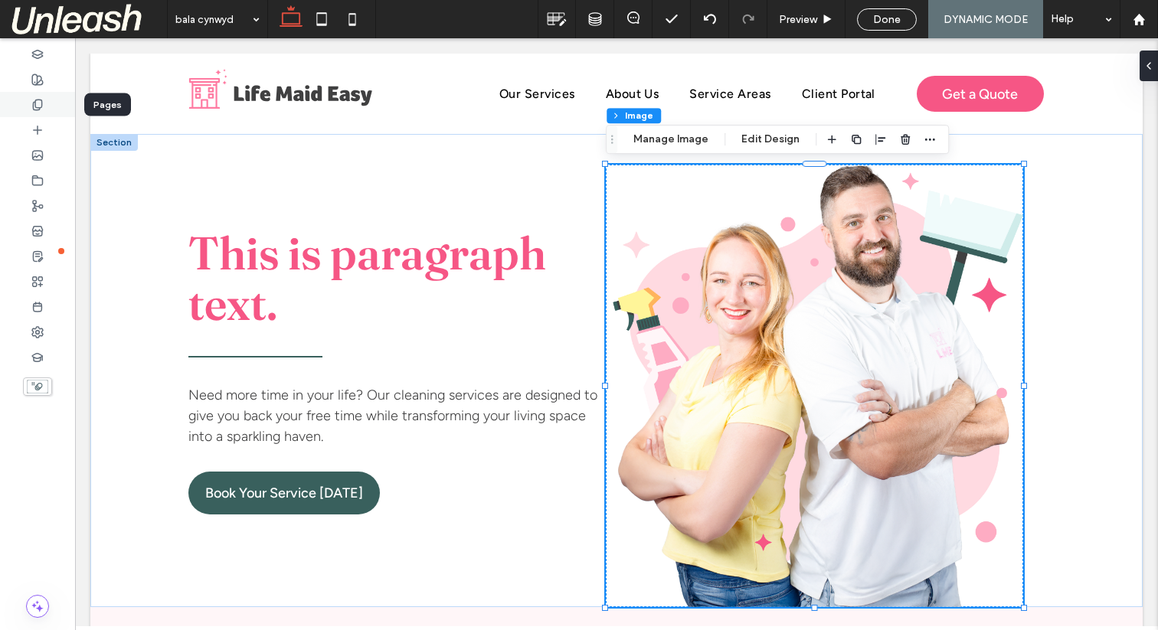
click at [34, 95] on div at bounding box center [37, 104] width 75 height 25
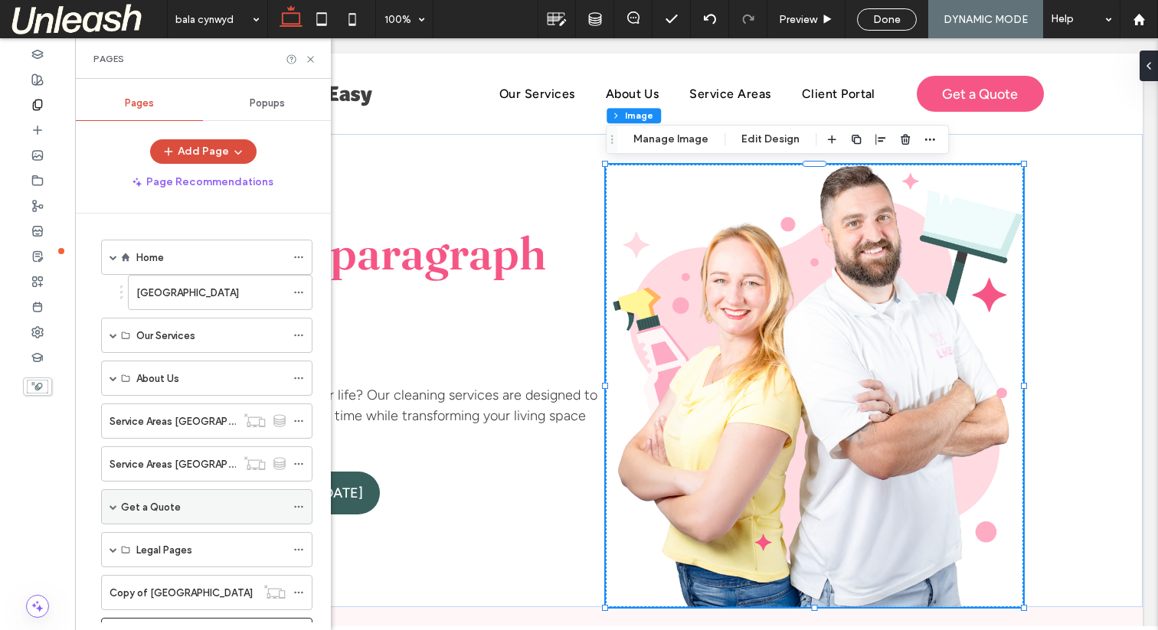
scroll to position [69, 0]
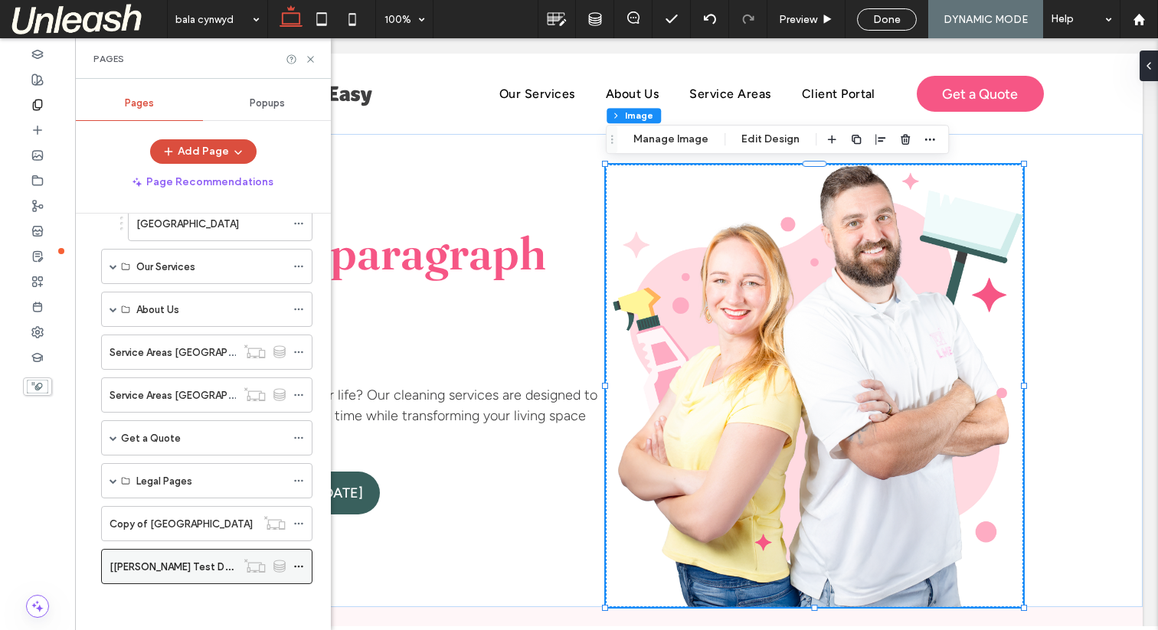
click at [299, 564] on icon at bounding box center [298, 566] width 11 height 11
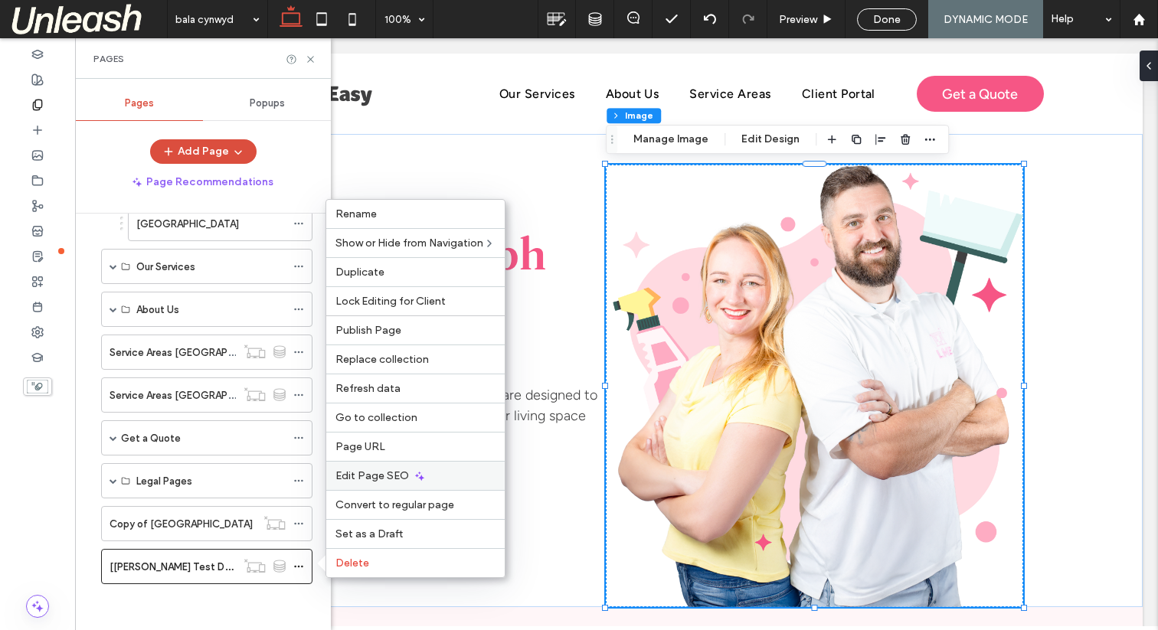
click at [384, 474] on span "Edit Page SEO" at bounding box center [372, 475] width 74 height 13
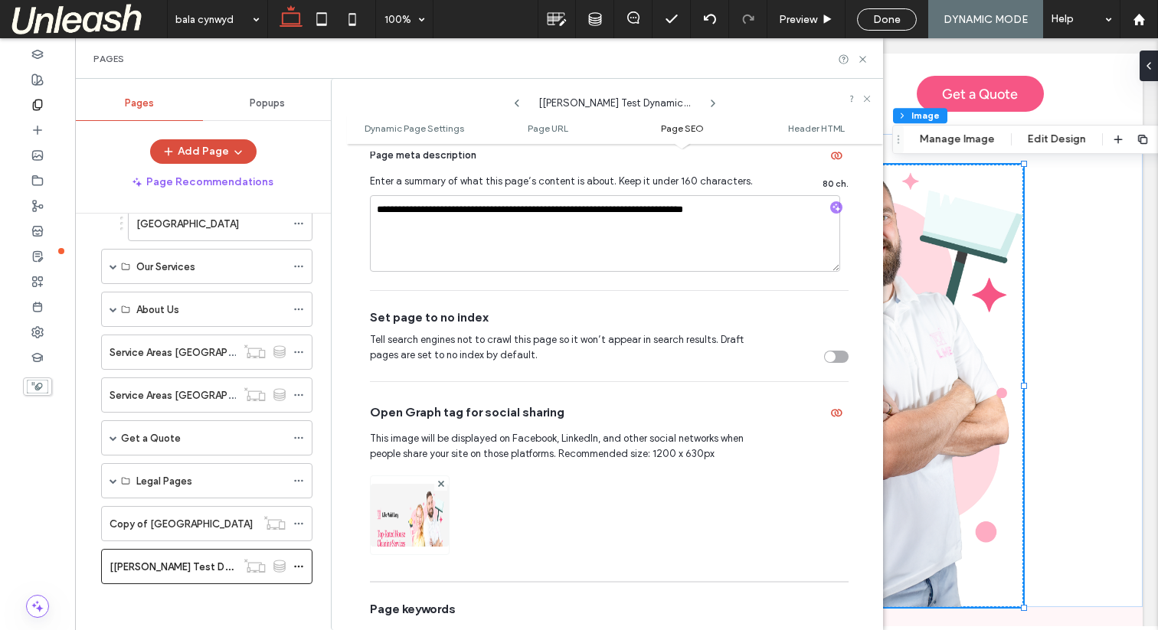
scroll to position [724, 0]
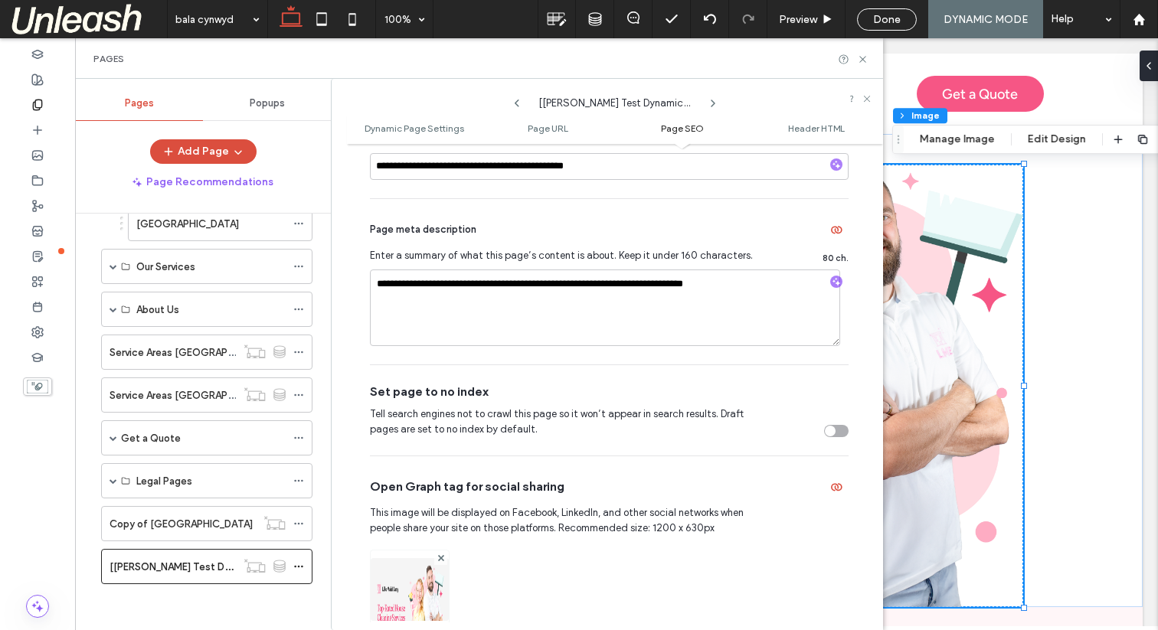
click at [828, 429] on div "toggle" at bounding box center [836, 431] width 25 height 12
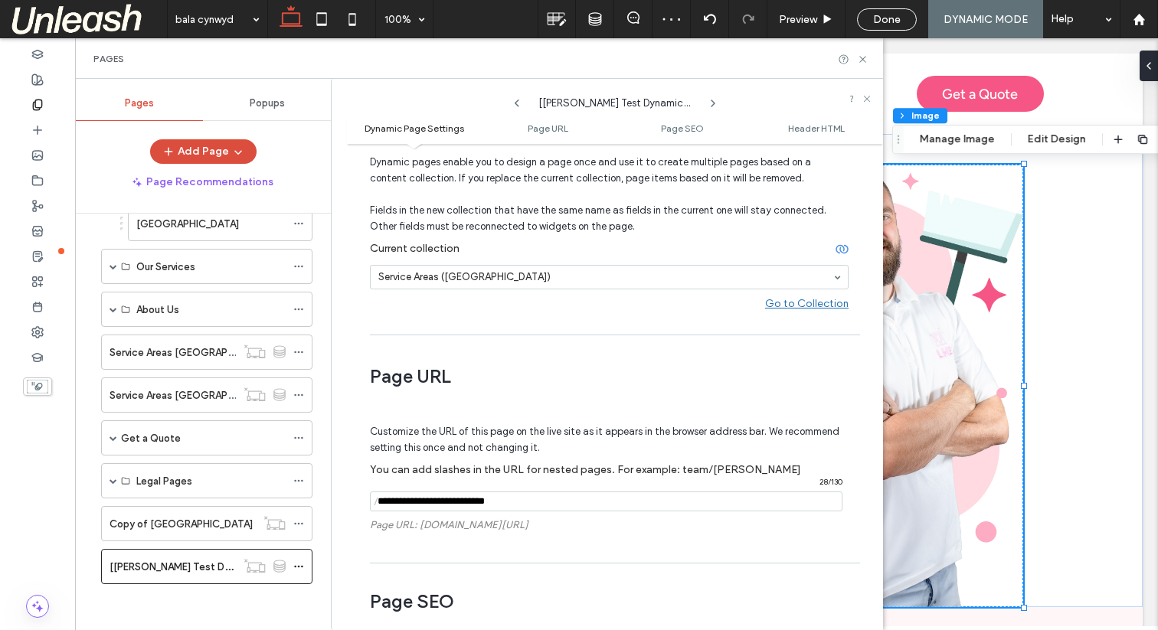
scroll to position [0, 0]
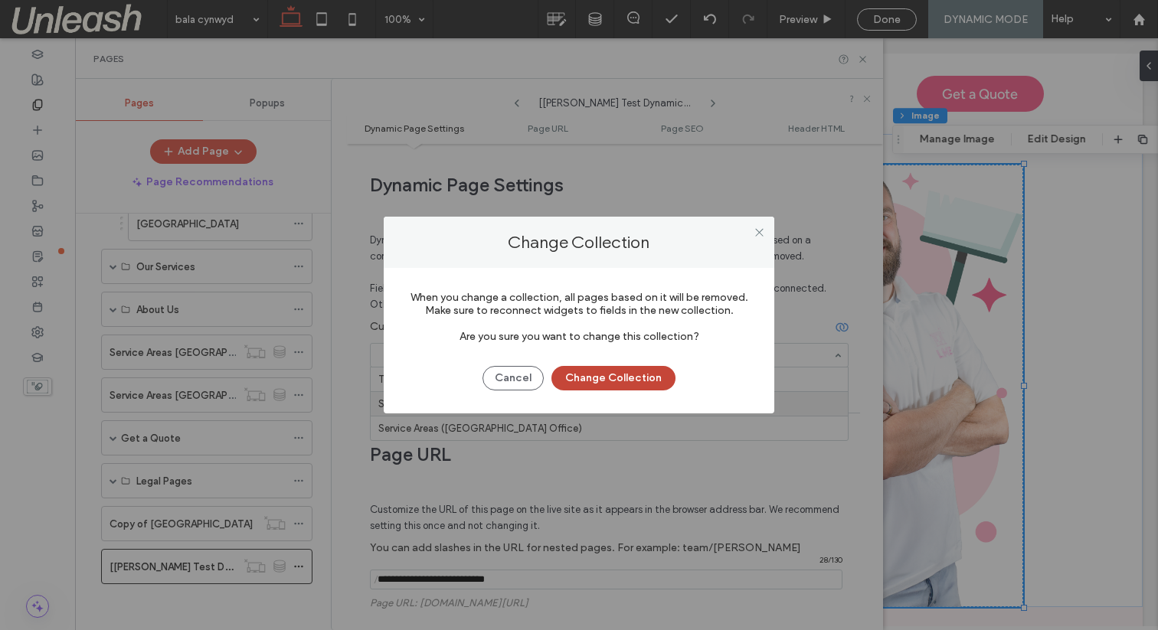
click at [595, 379] on button "Change Collection" at bounding box center [613, 378] width 124 height 25
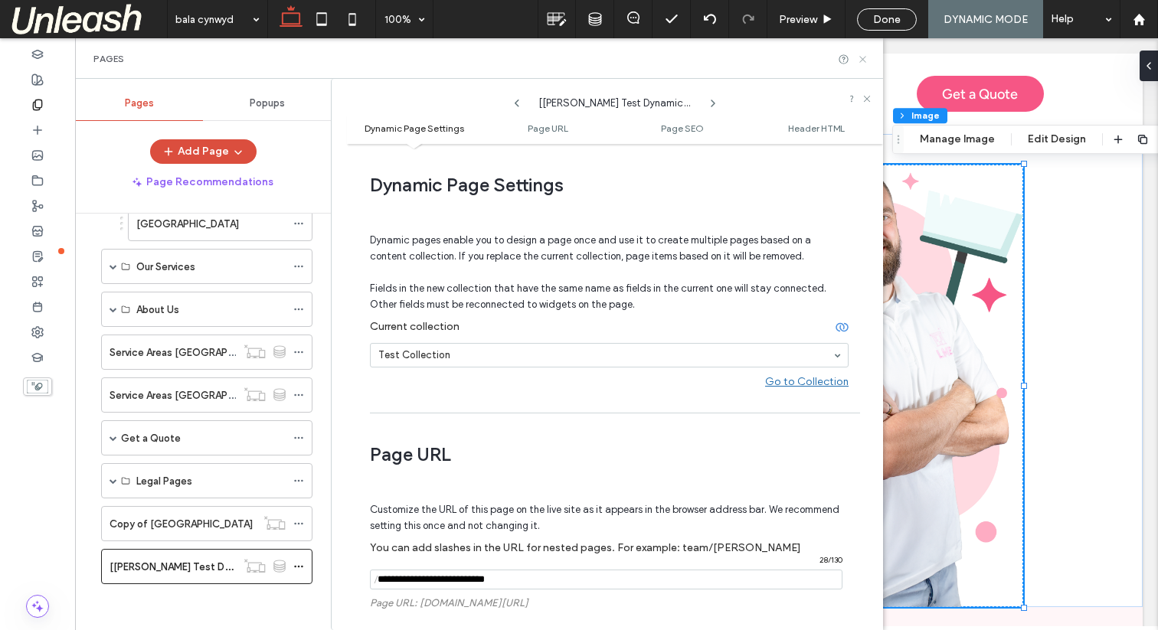
click at [864, 56] on use at bounding box center [862, 59] width 6 height 6
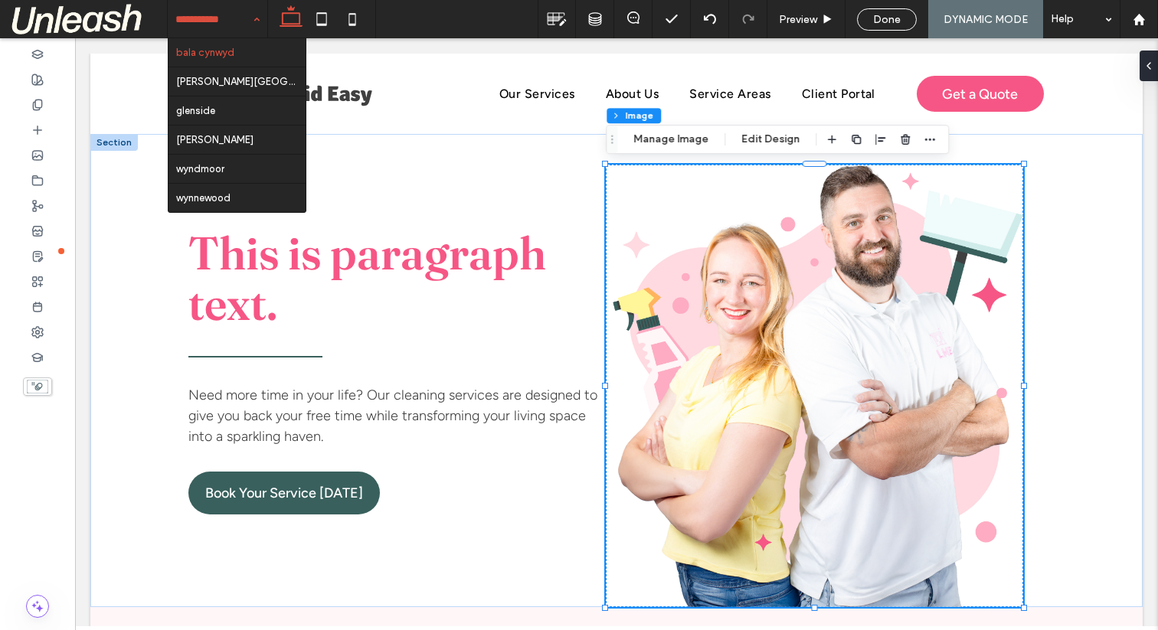
click at [200, 19] on input at bounding box center [213, 19] width 77 height 38
click at [38, 108] on icon at bounding box center [37, 105] width 12 height 12
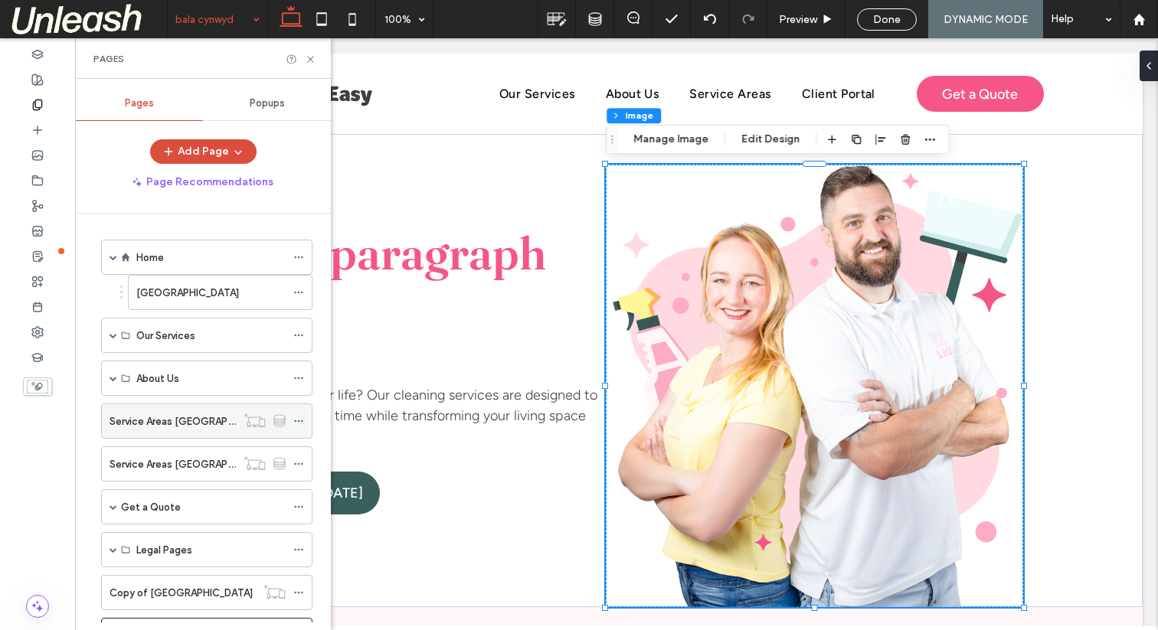
click at [166, 434] on div "Service Areas Lehigh Valley" at bounding box center [172, 421] width 126 height 34
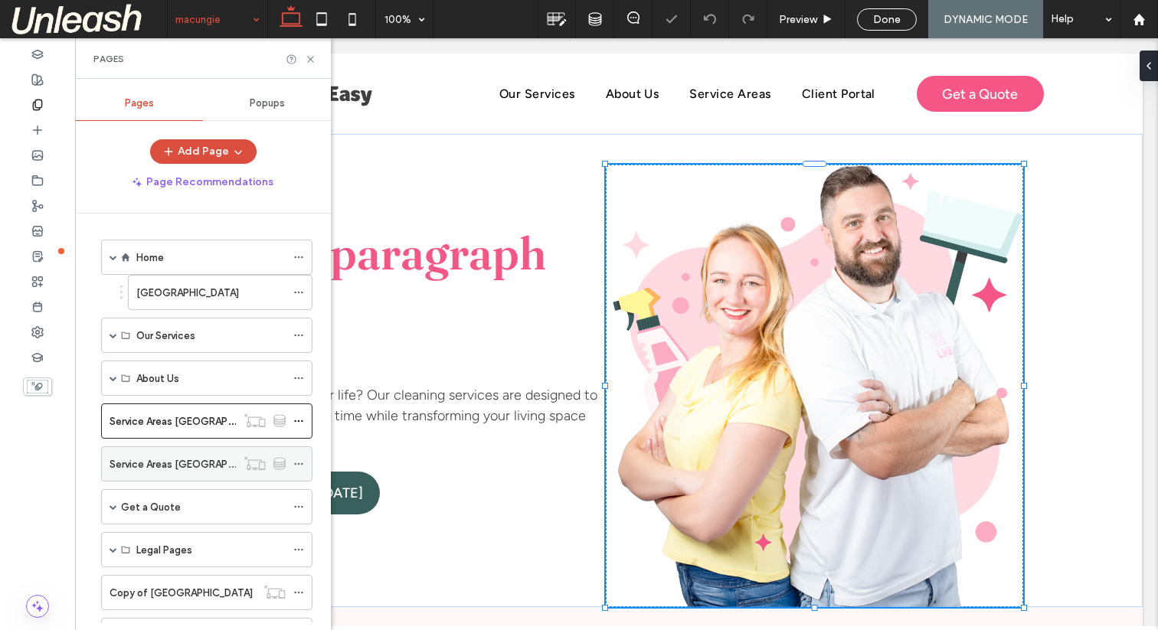
click at [171, 466] on label "Service Areas Philadelphia" at bounding box center [193, 464] width 168 height 27
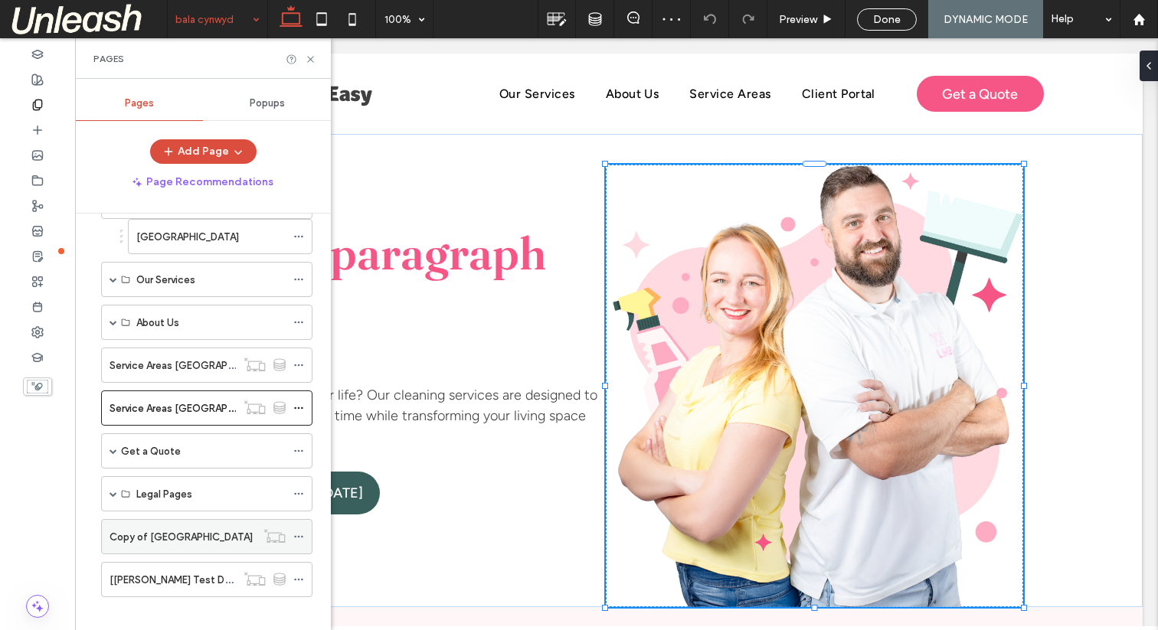
scroll to position [69, 0]
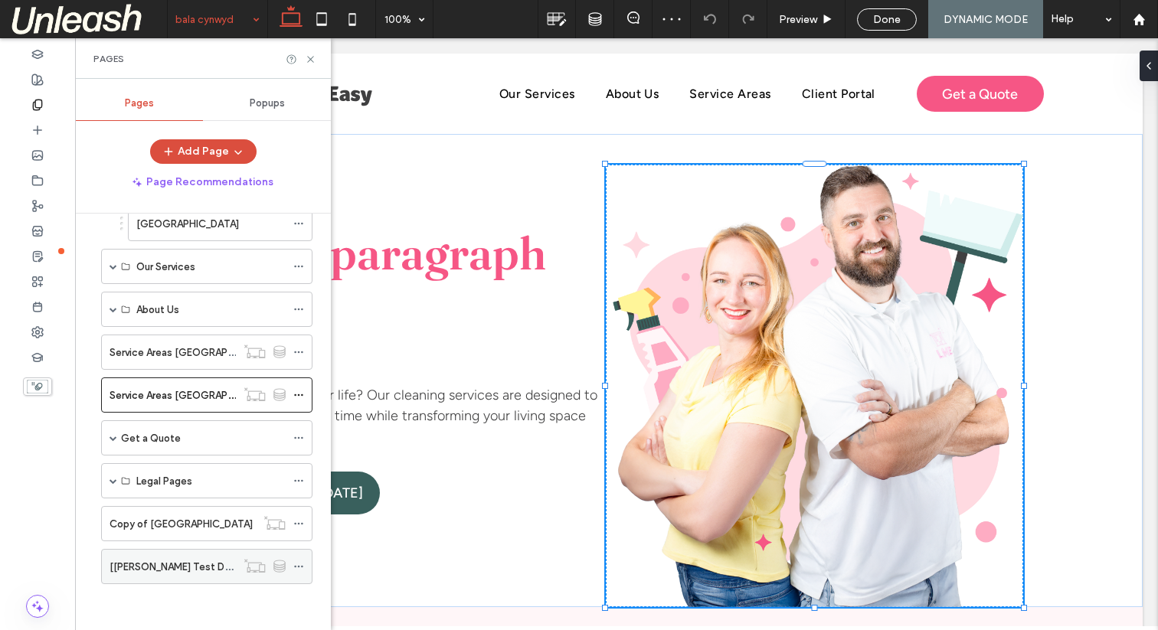
click at [175, 551] on div "[Zack Test Dynamic Collection]" at bounding box center [172, 567] width 126 height 34
click at [311, 57] on use at bounding box center [310, 59] width 6 height 6
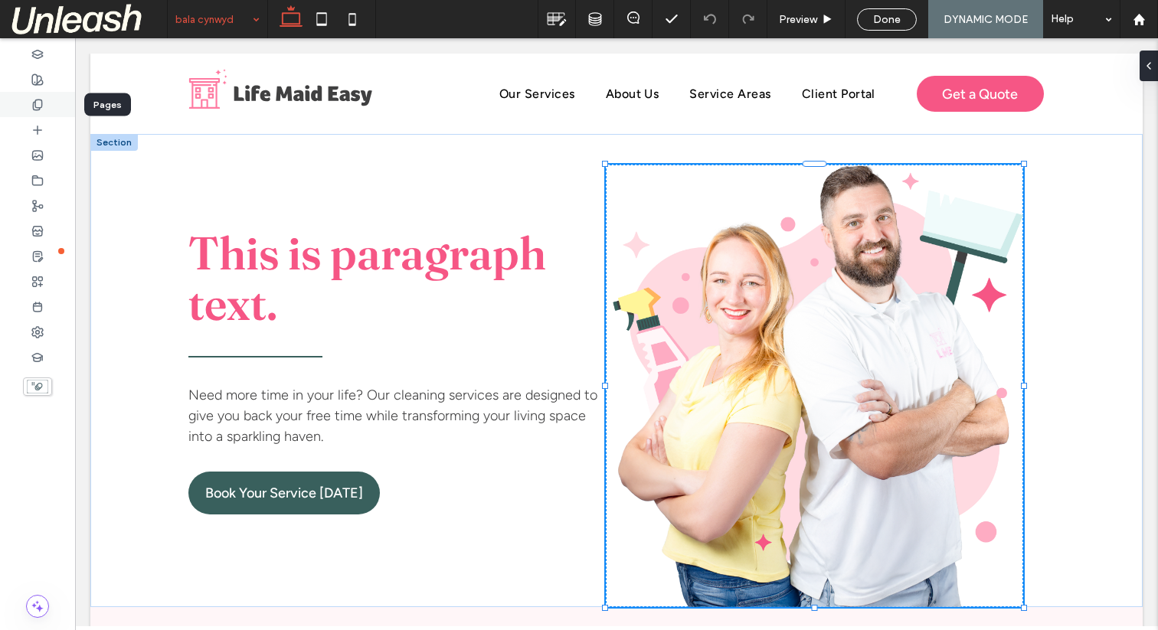
click at [44, 102] on div at bounding box center [37, 104] width 75 height 25
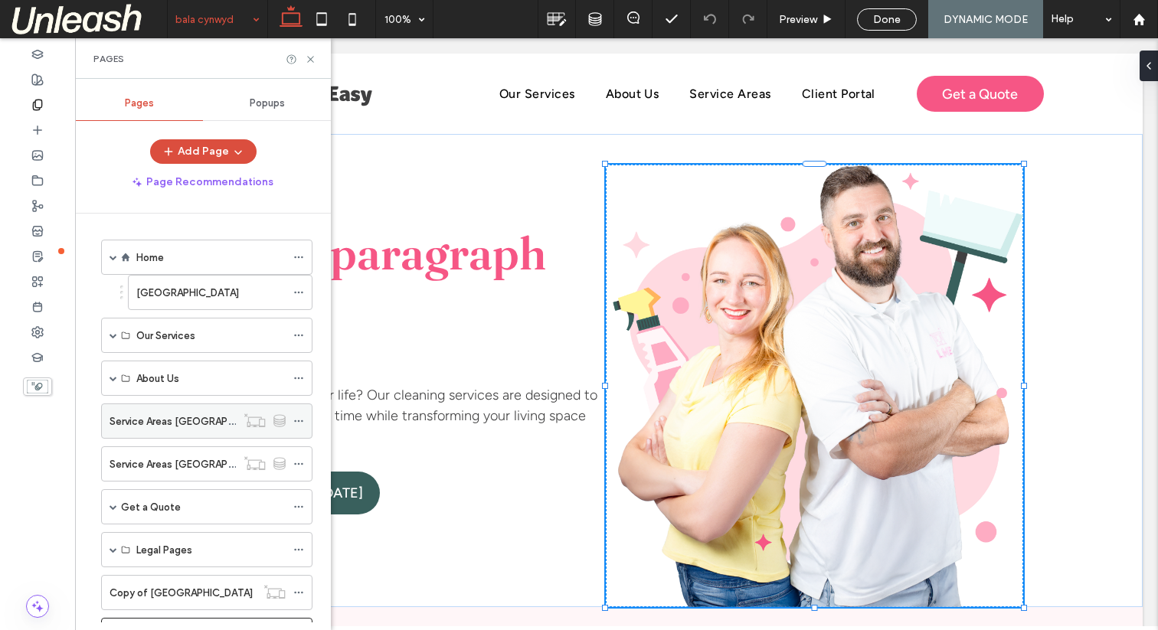
click at [198, 426] on label "Service Areas Lehigh Valley" at bounding box center [193, 421] width 168 height 27
click at [310, 59] on use at bounding box center [310, 59] width 6 height 6
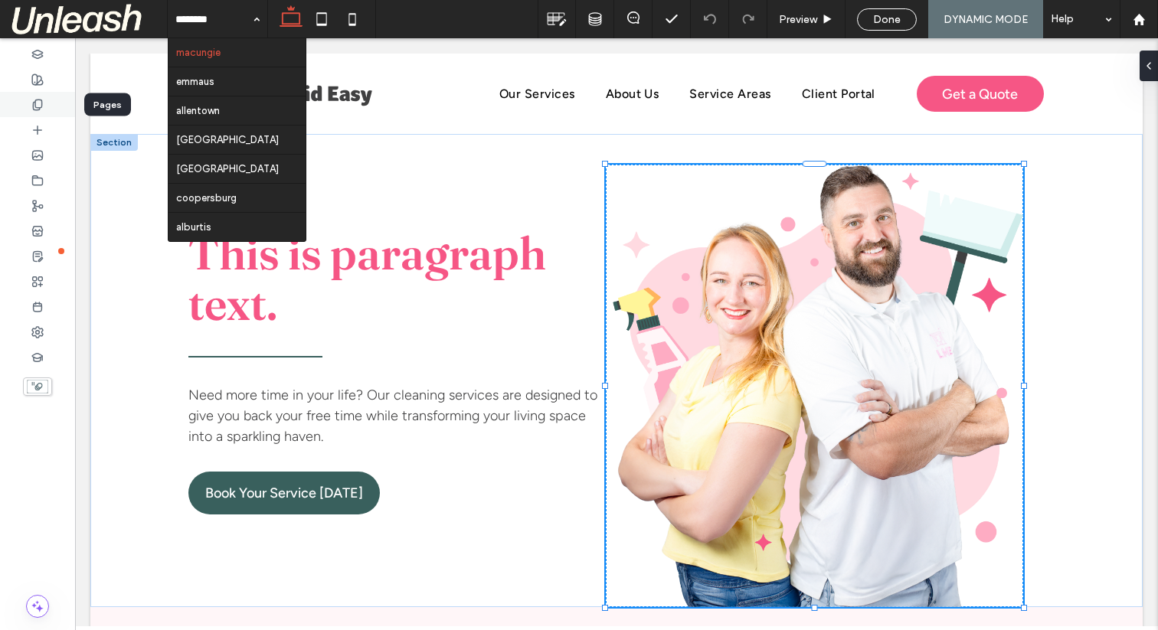
click at [34, 105] on use at bounding box center [37, 105] width 8 height 10
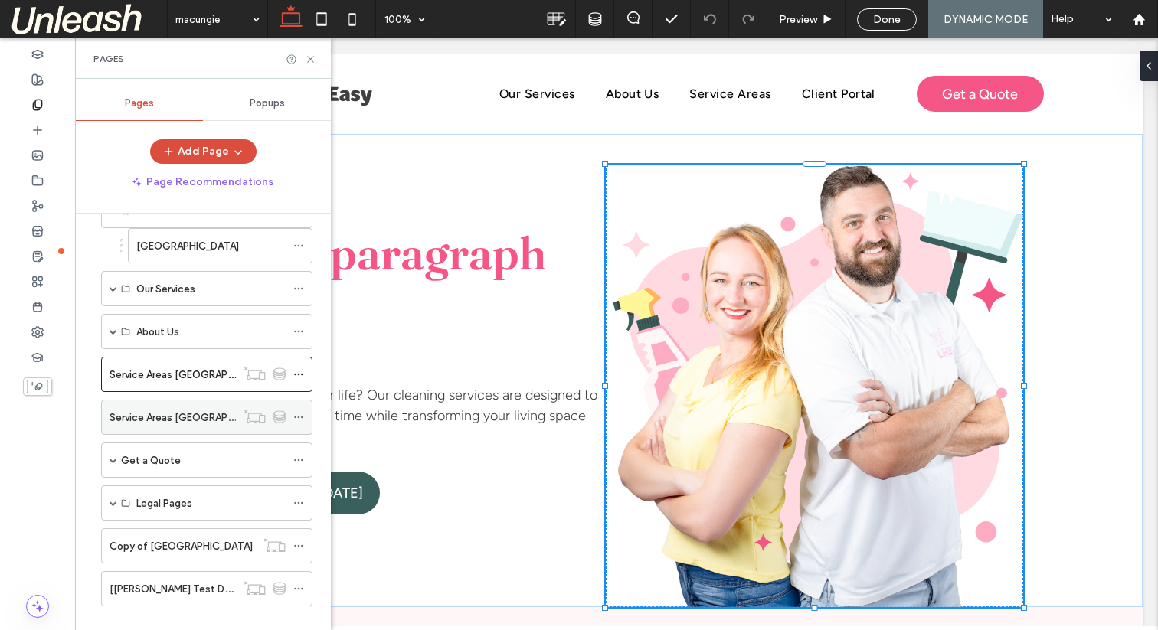
scroll to position [54, 0]
